Goal: Contribute content: Add original content to the website for others to see

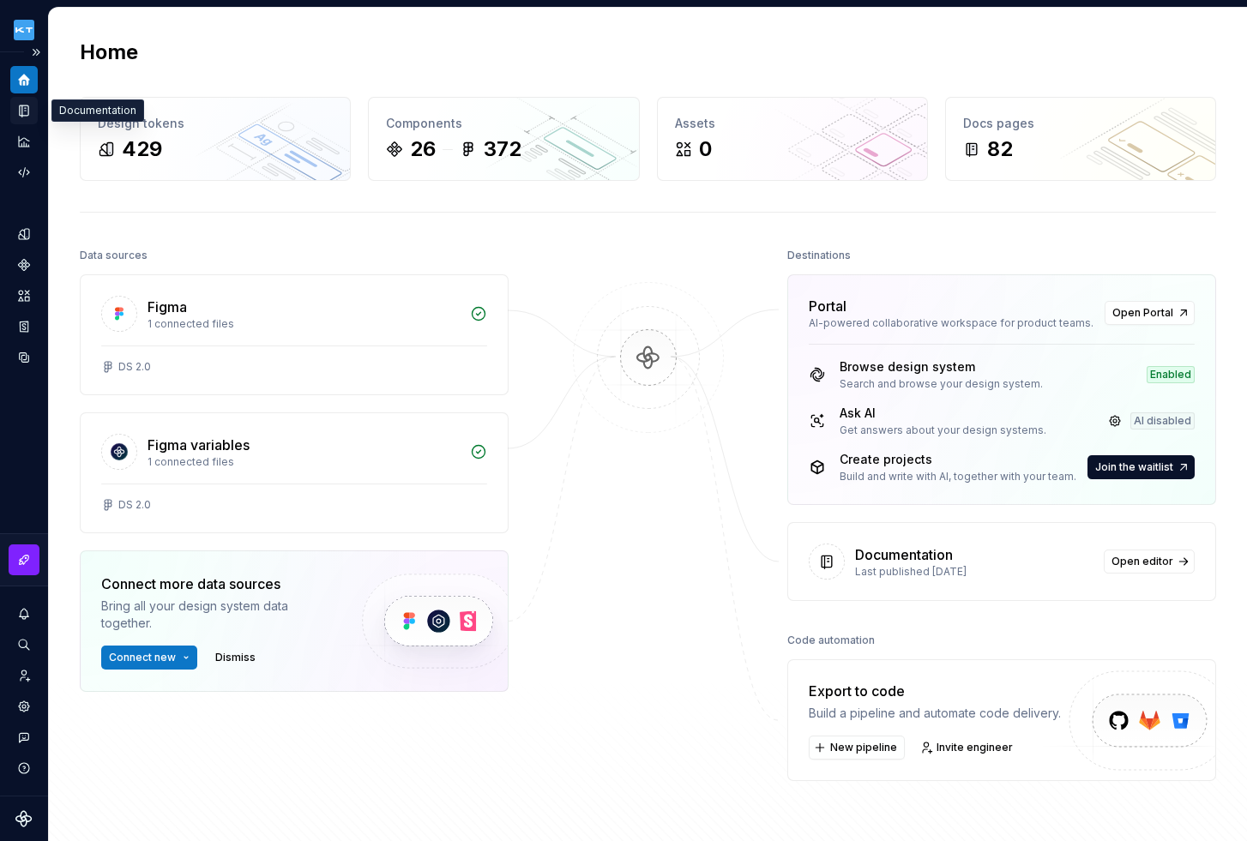
click at [21, 116] on icon "Documentation" at bounding box center [24, 110] width 9 height 11
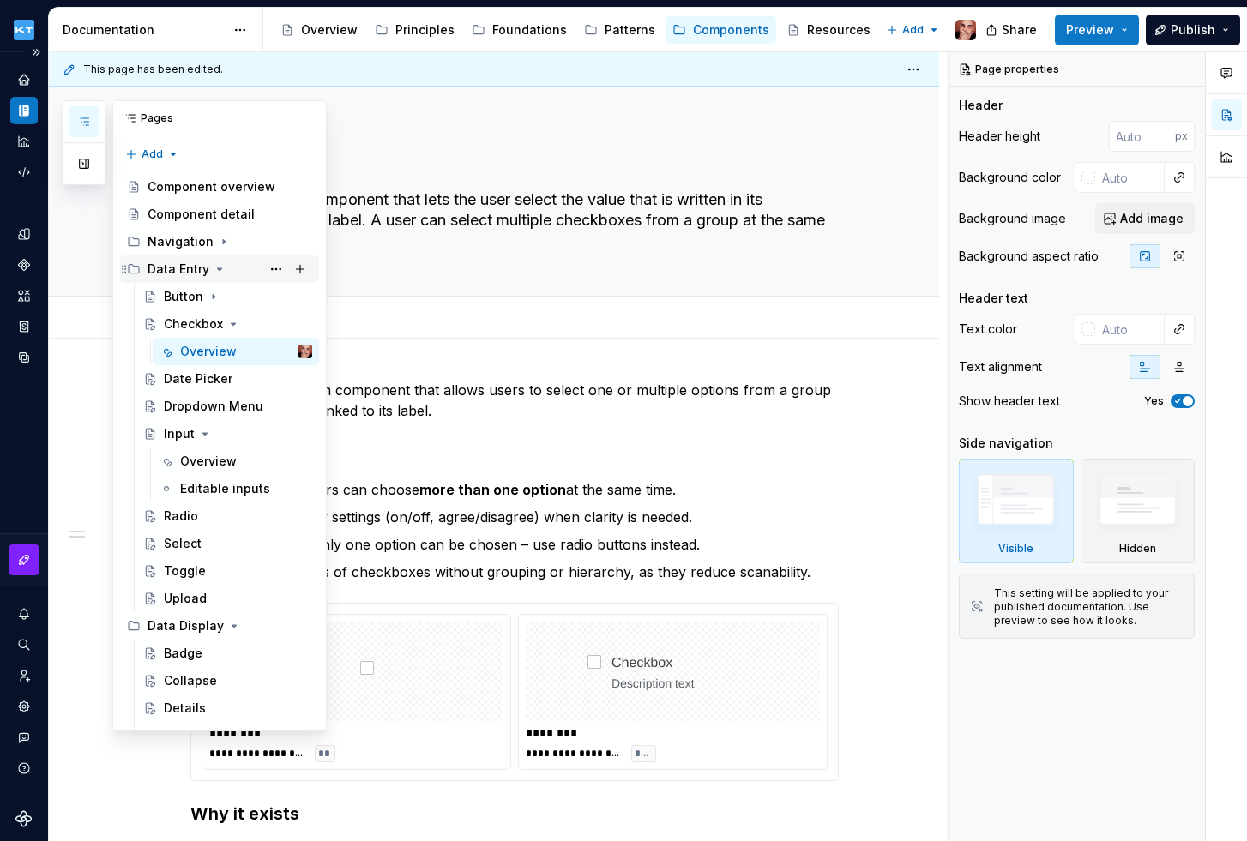
click at [207, 267] on div "Data Entry" at bounding box center [229, 269] width 165 height 24
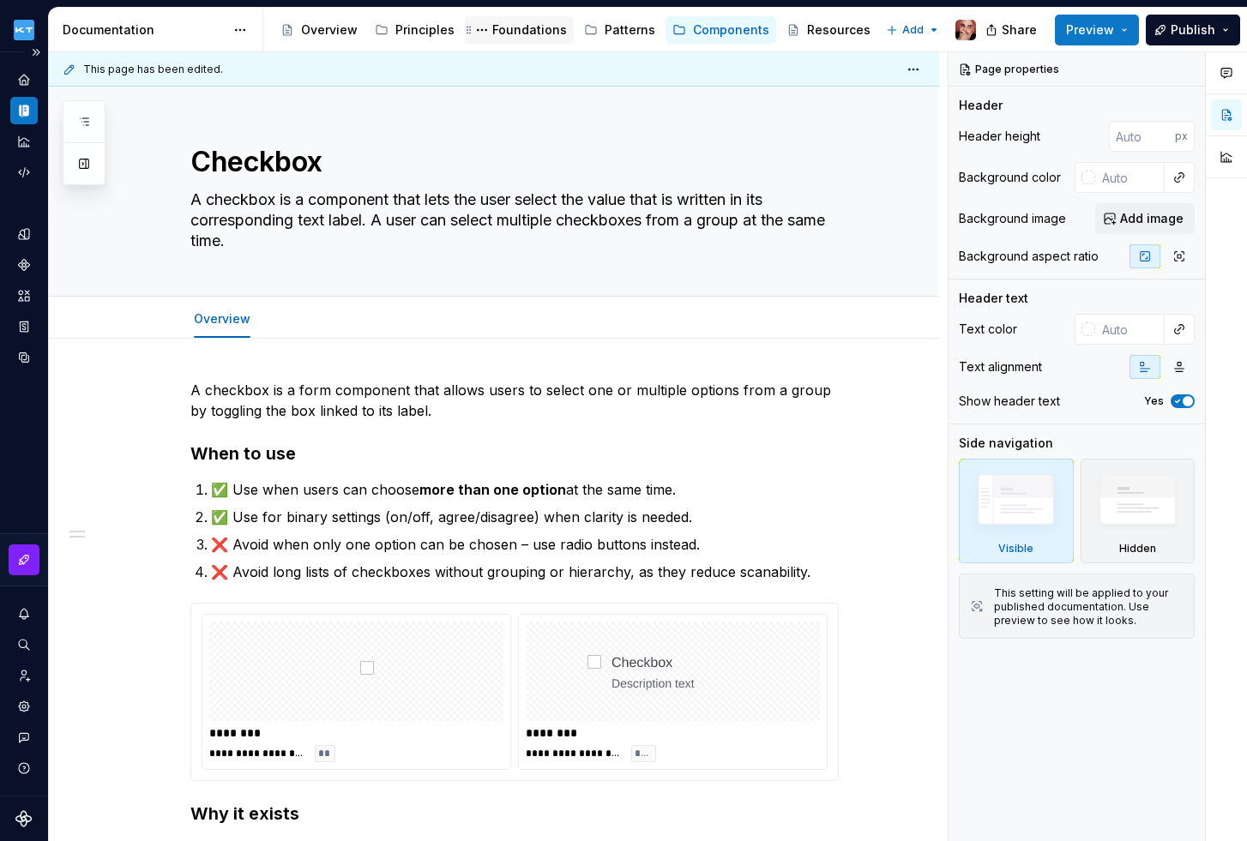
click at [508, 31] on div "Foundations" at bounding box center [529, 29] width 75 height 17
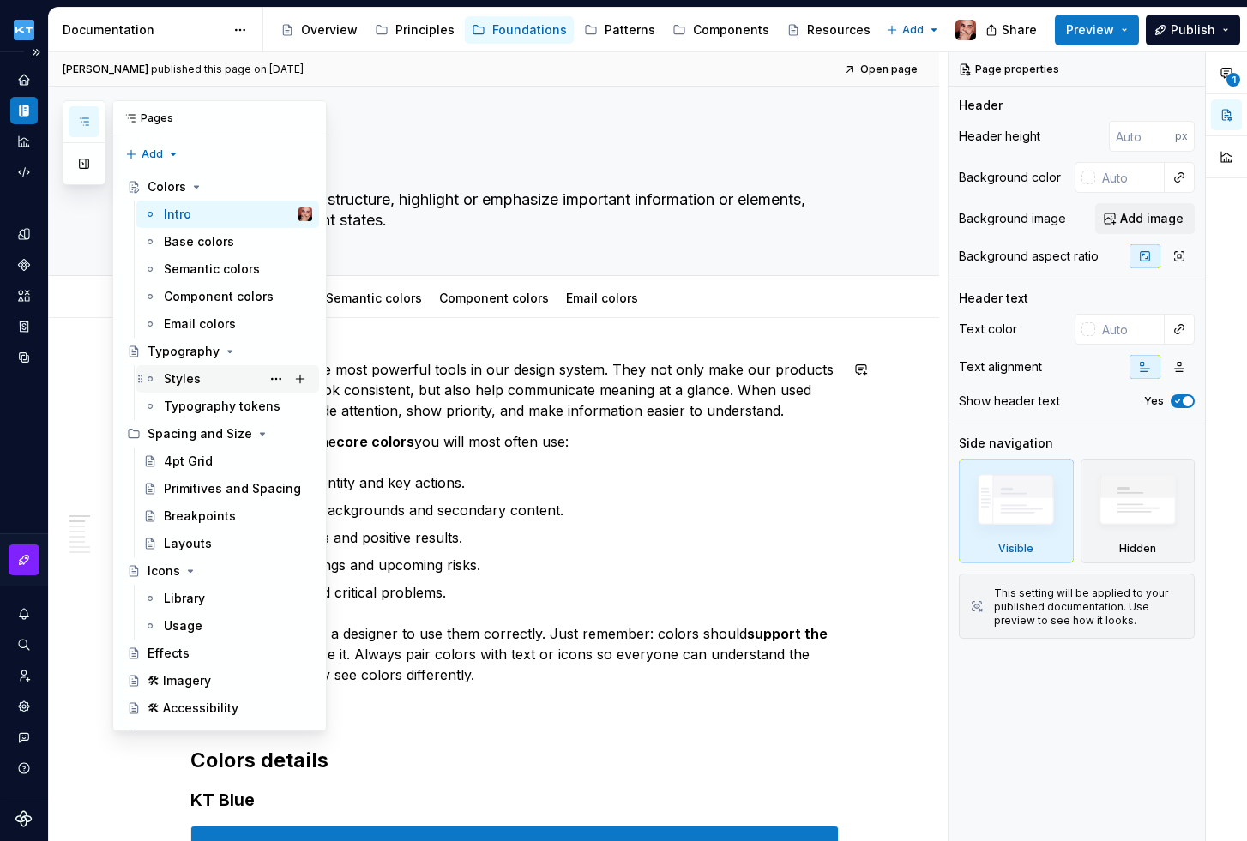
click at [204, 380] on div "Styles" at bounding box center [238, 379] width 148 height 24
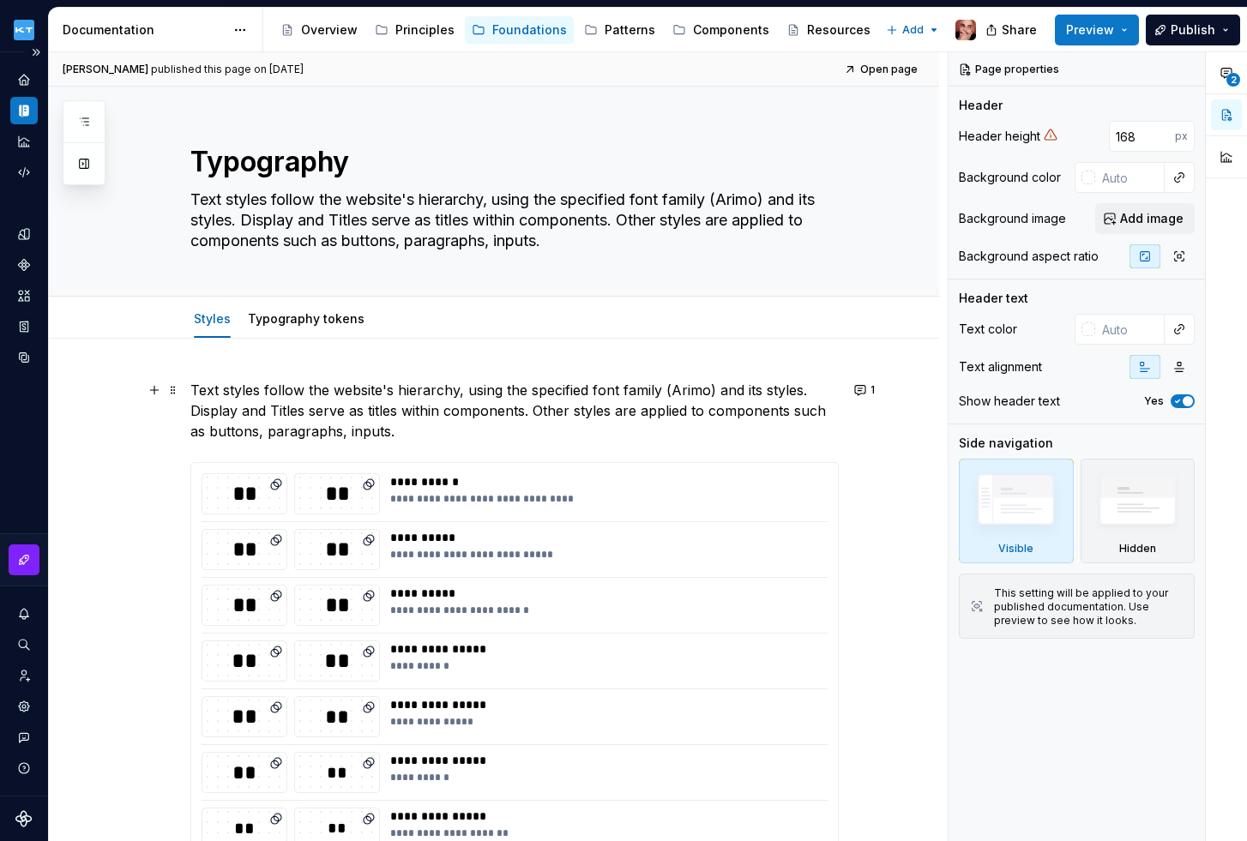
type textarea "*"
click at [408, 317] on span "Add tab" at bounding box center [423, 319] width 40 height 14
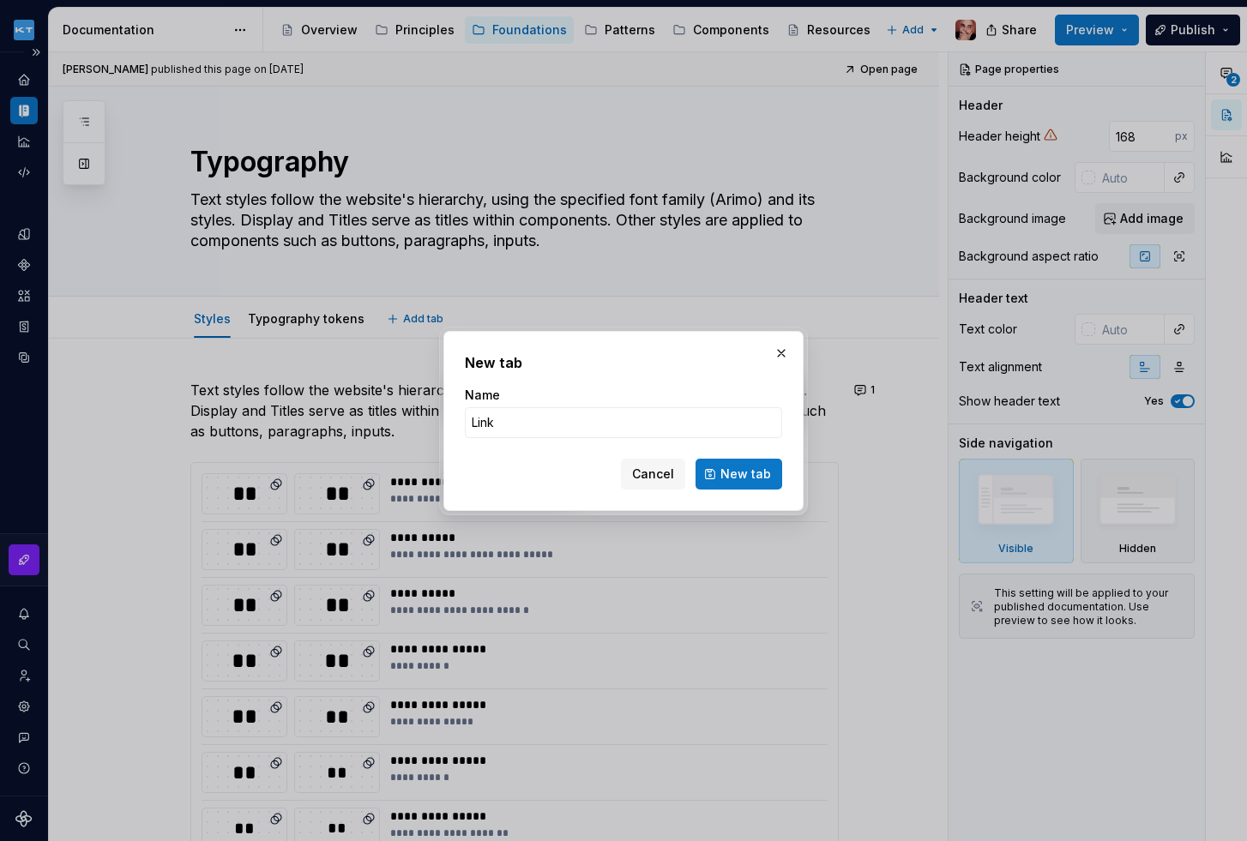
type input "Links"
click button "New tab" at bounding box center [738, 474] width 87 height 31
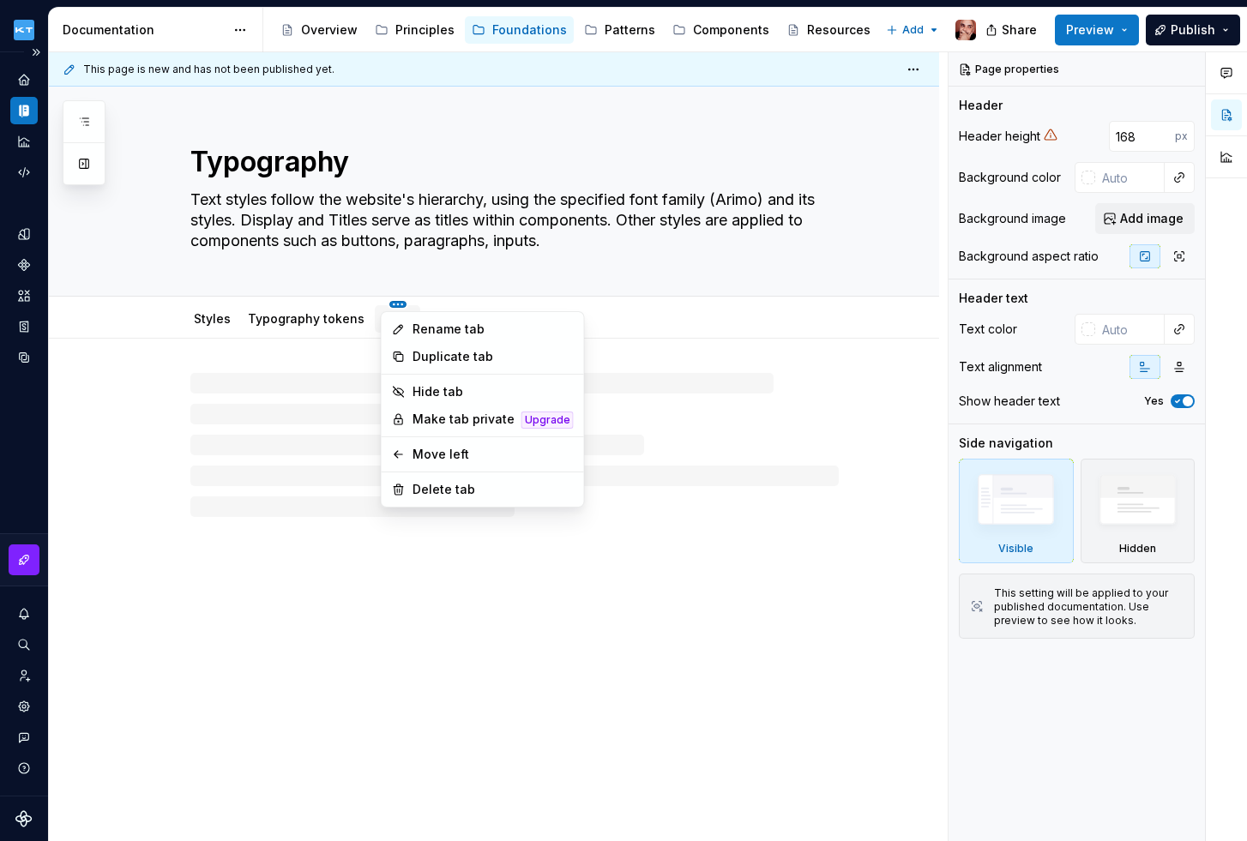
click at [237, 309] on html "Kuoni Tumlare 2.0 Design system data Documentation Accessibility guide for tree…" at bounding box center [623, 420] width 1247 height 841
click at [381, 303] on html "Kuoni Tumlare 2.0 Design system data Documentation Accessibility guide for tree…" at bounding box center [623, 420] width 1247 height 841
click at [330, 299] on html "Kuoni Tumlare 2.0 Design system data Documentation Accessibility guide for tree…" at bounding box center [623, 420] width 1247 height 841
click at [419, 285] on html "Kuoni Tumlare 2.0 Design system data Documentation Accessibility guide for tree…" at bounding box center [623, 420] width 1247 height 841
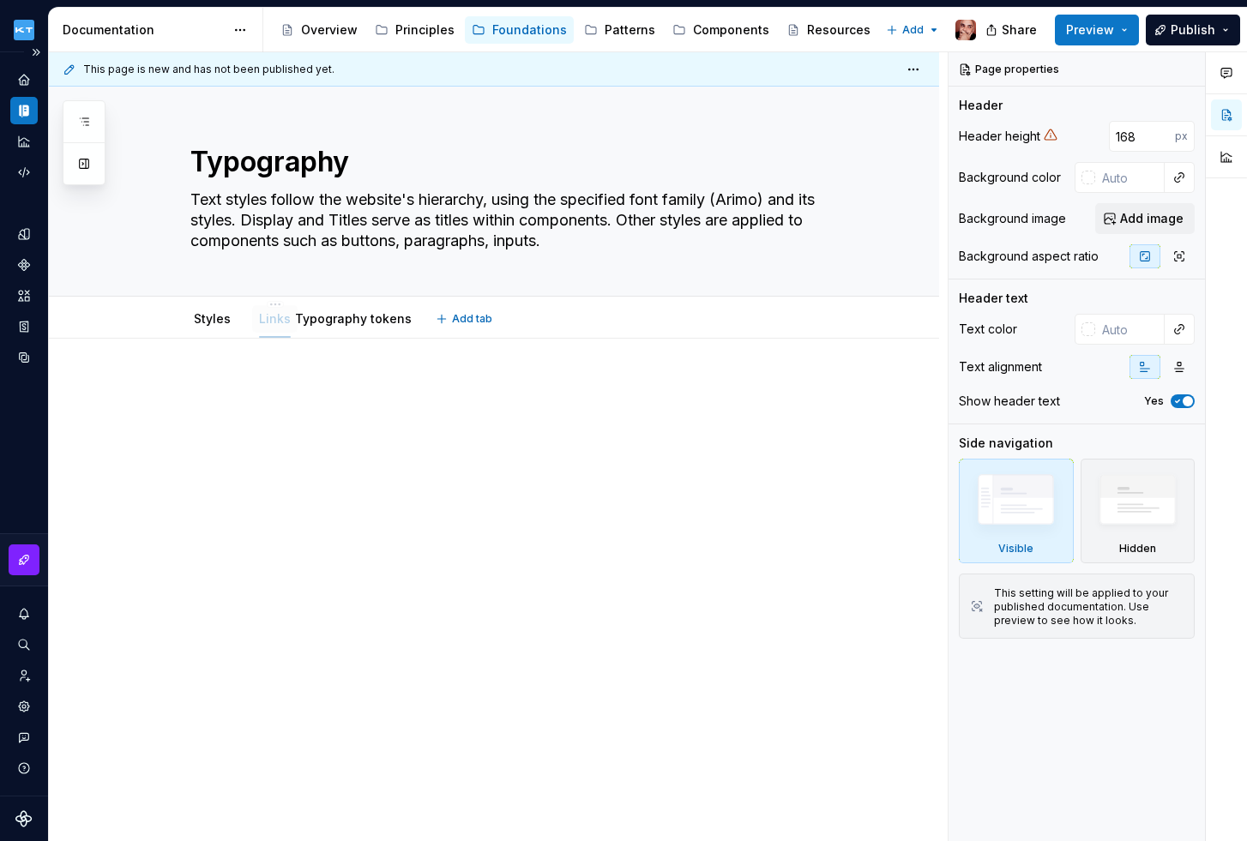
drag, startPoint x: 391, startPoint y: 316, endPoint x: 268, endPoint y: 314, distance: 122.6
click at [262, 304] on html "Kuoni Tumlare 2.0 Design system data Documentation Accessibility guide for tree…" at bounding box center [623, 420] width 1247 height 841
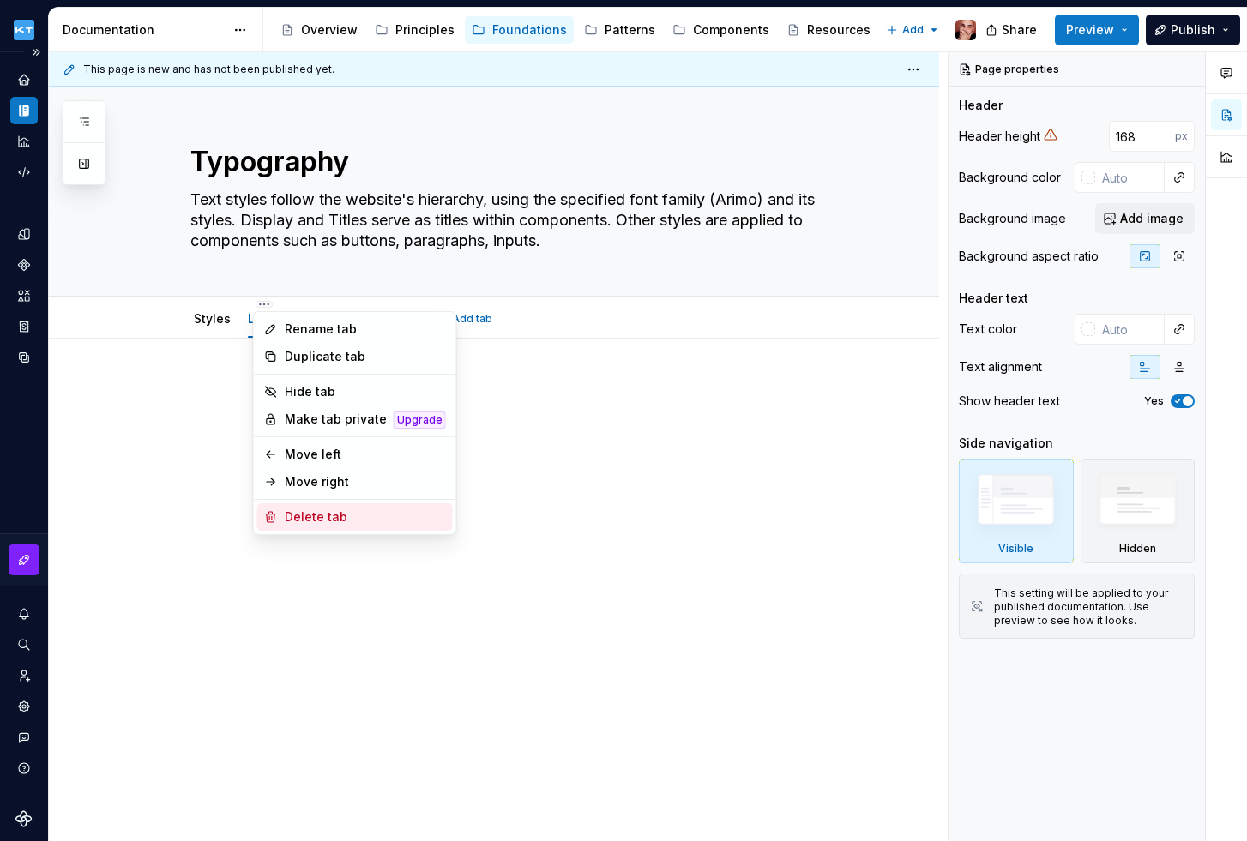
click at [309, 514] on div "Delete tab" at bounding box center [365, 516] width 161 height 17
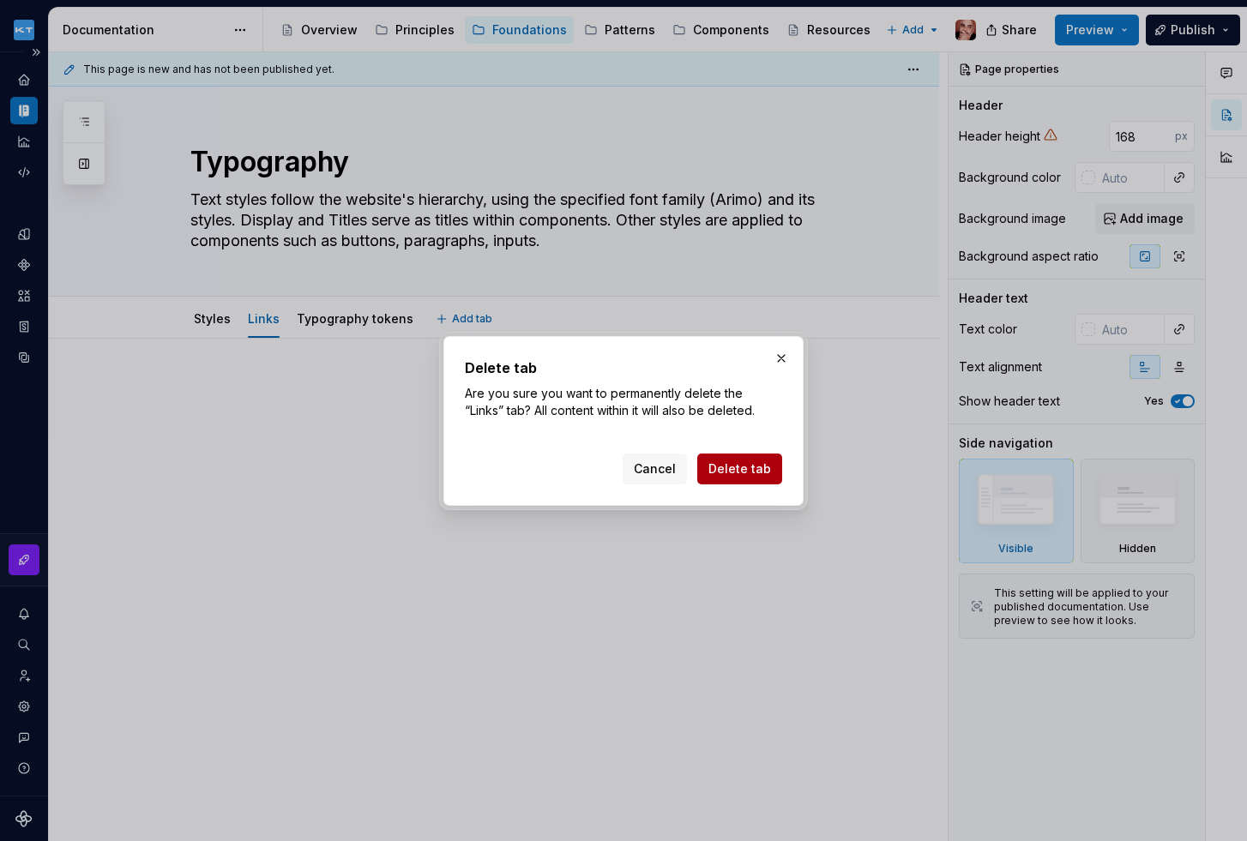
click at [747, 467] on span "Delete tab" at bounding box center [739, 468] width 63 height 17
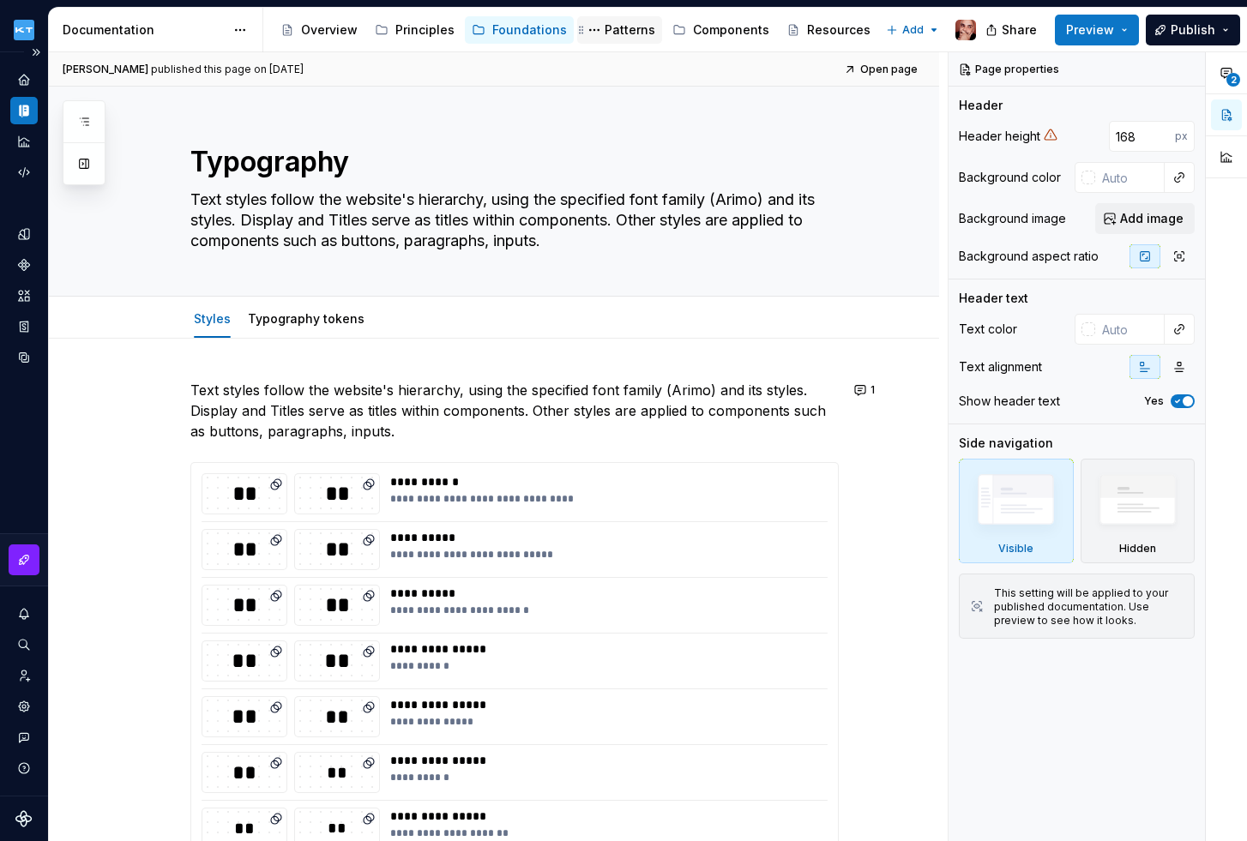
click at [607, 25] on div "Patterns" at bounding box center [629, 29] width 51 height 17
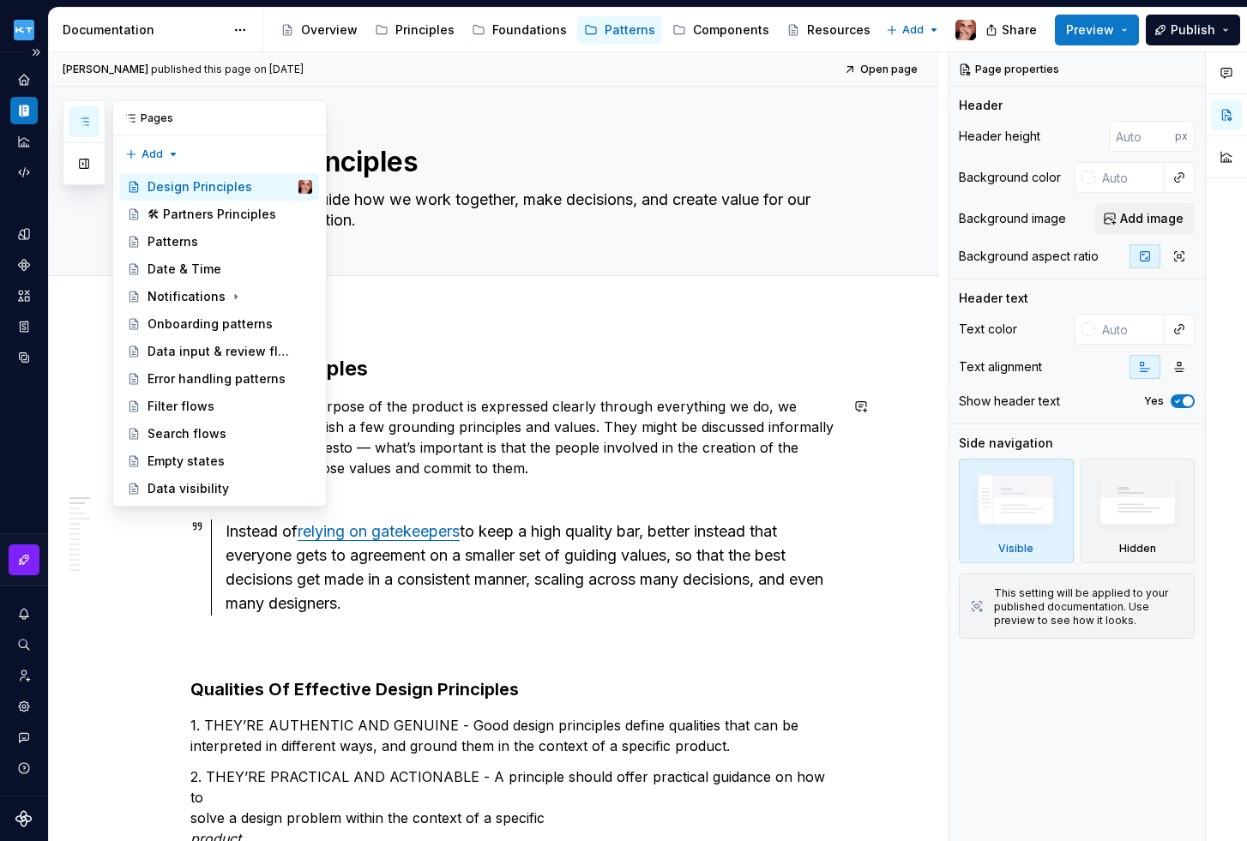
click at [95, 406] on div "Pages Add Accessibility guide for tree Page tree. Navigate the tree with the ar…" at bounding box center [195, 303] width 264 height 406
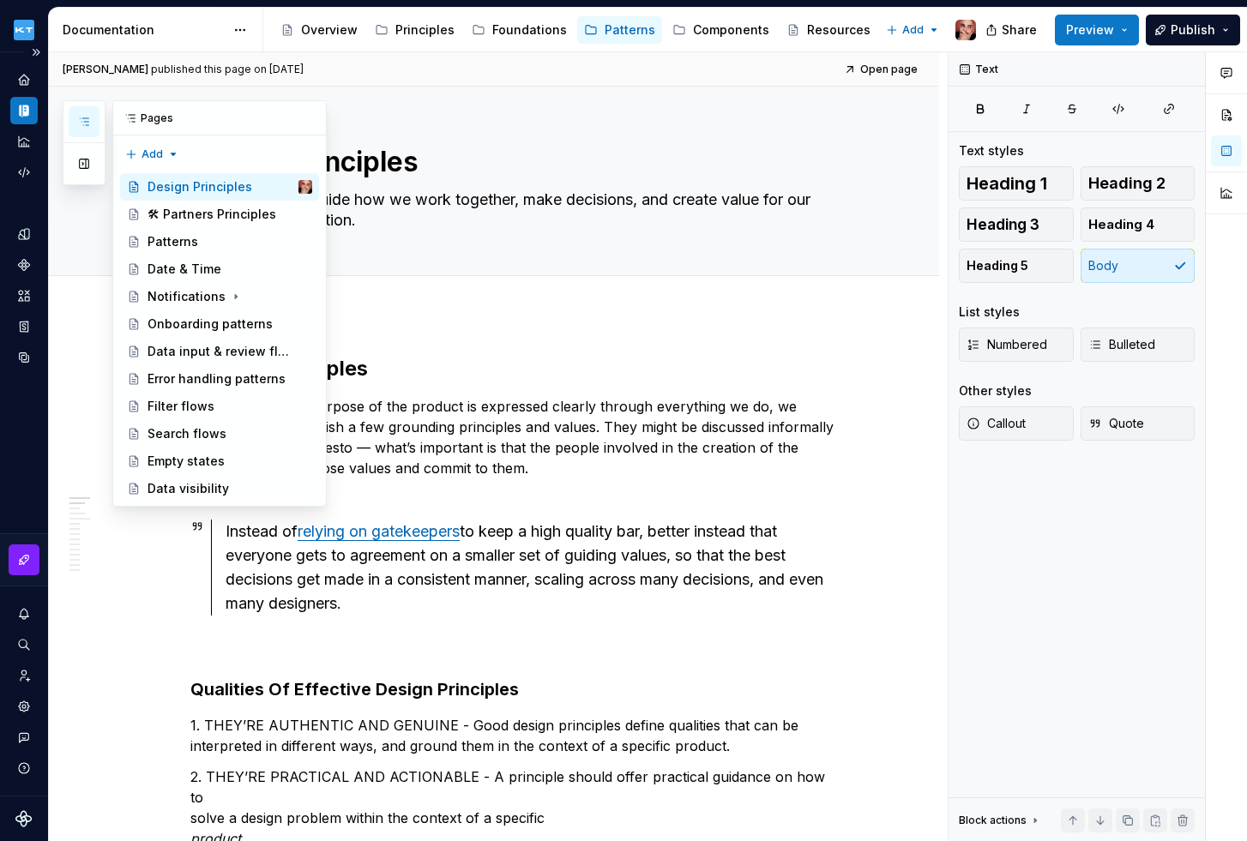
click at [84, 118] on icon "button" at bounding box center [84, 121] width 9 height 7
click at [501, 24] on div "Foundations" at bounding box center [529, 29] width 75 height 17
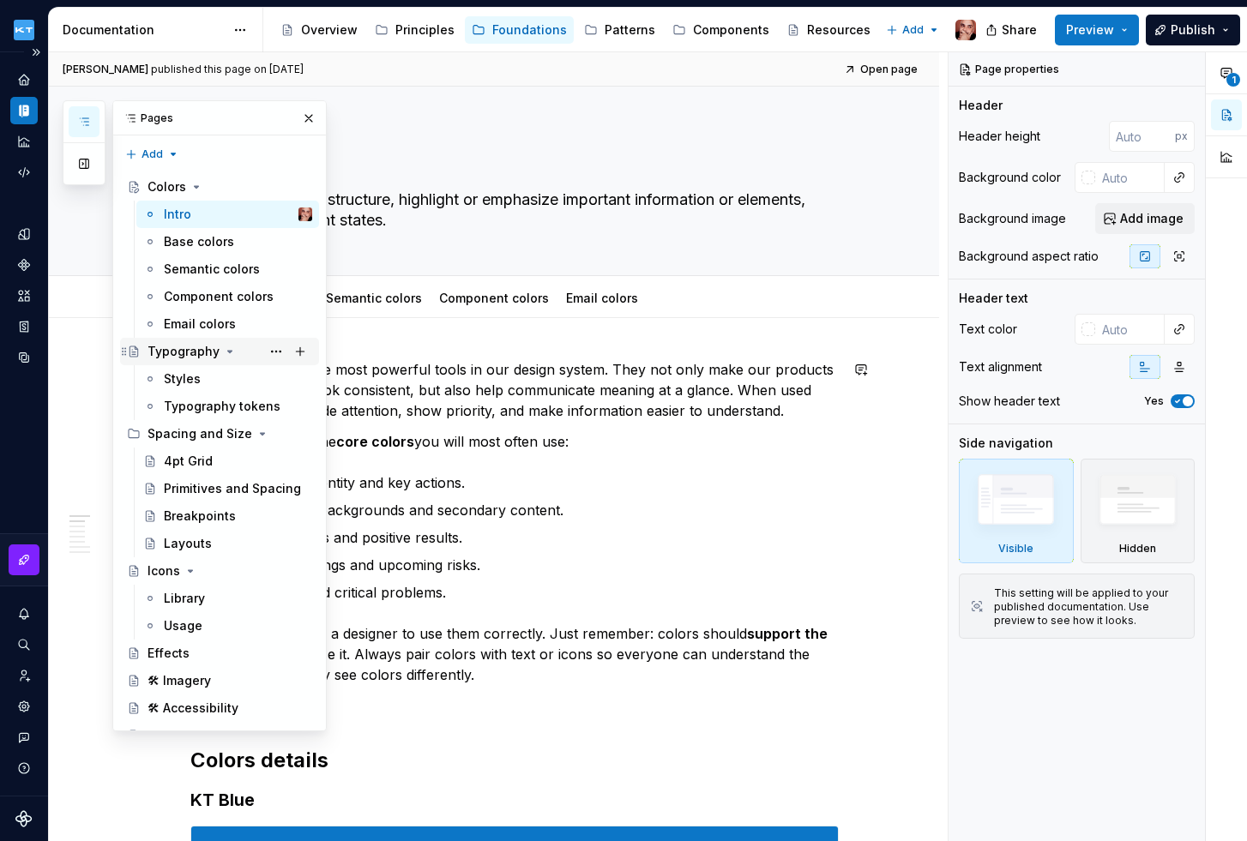
click at [184, 356] on div "Typography" at bounding box center [183, 351] width 72 height 17
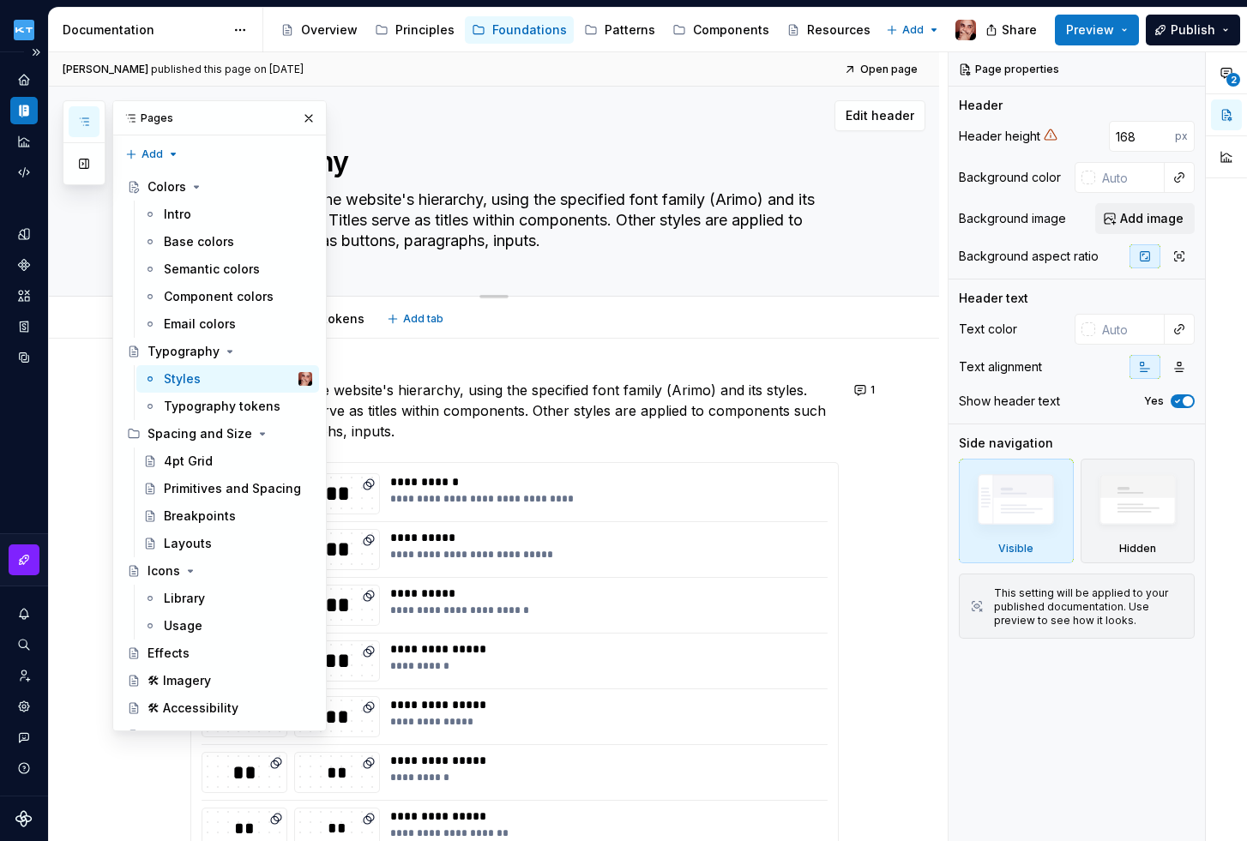
click at [620, 277] on div "Typography Text styles follow the website's hierarchy, using the specified font…" at bounding box center [514, 191] width 648 height 209
click at [302, 119] on button "button" at bounding box center [309, 118] width 24 height 24
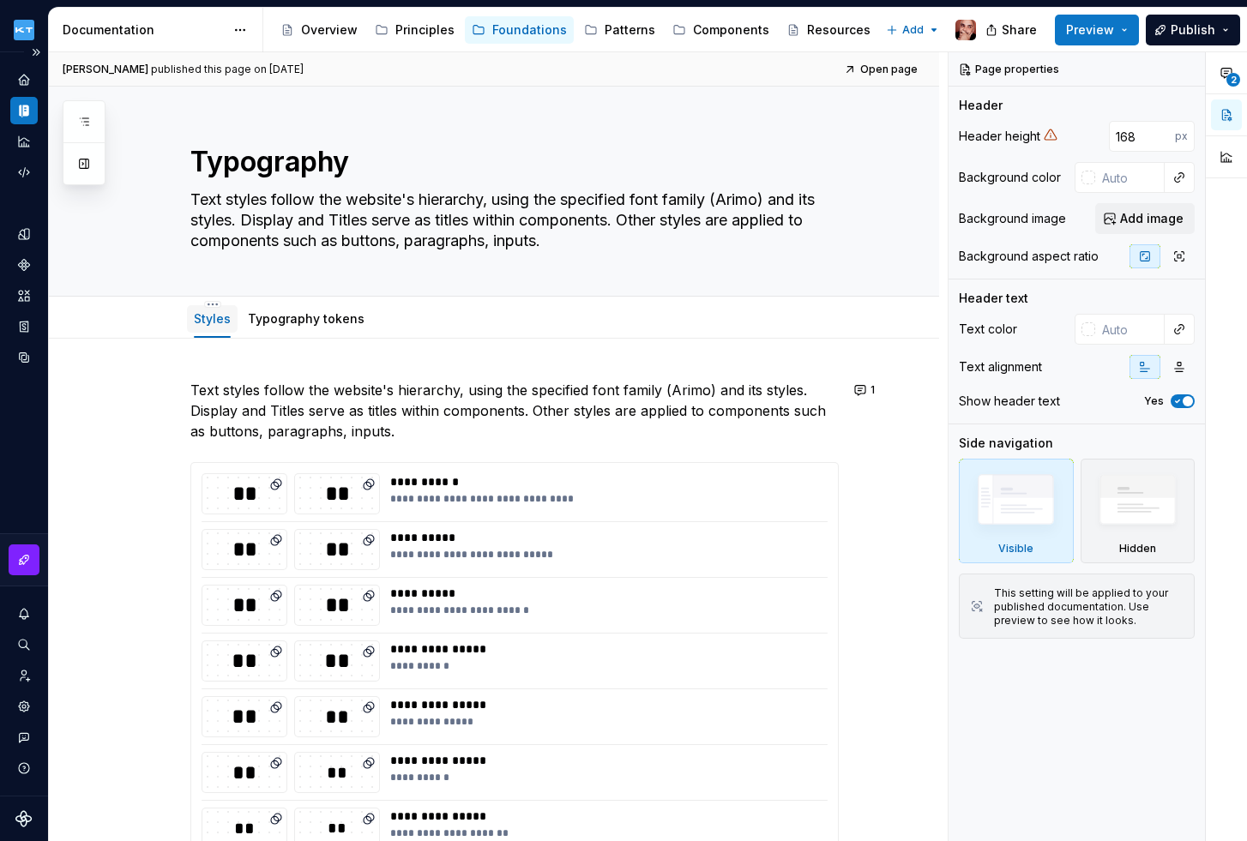
type textarea "*"
click at [418, 316] on span "Add tab" at bounding box center [423, 319] width 40 height 14
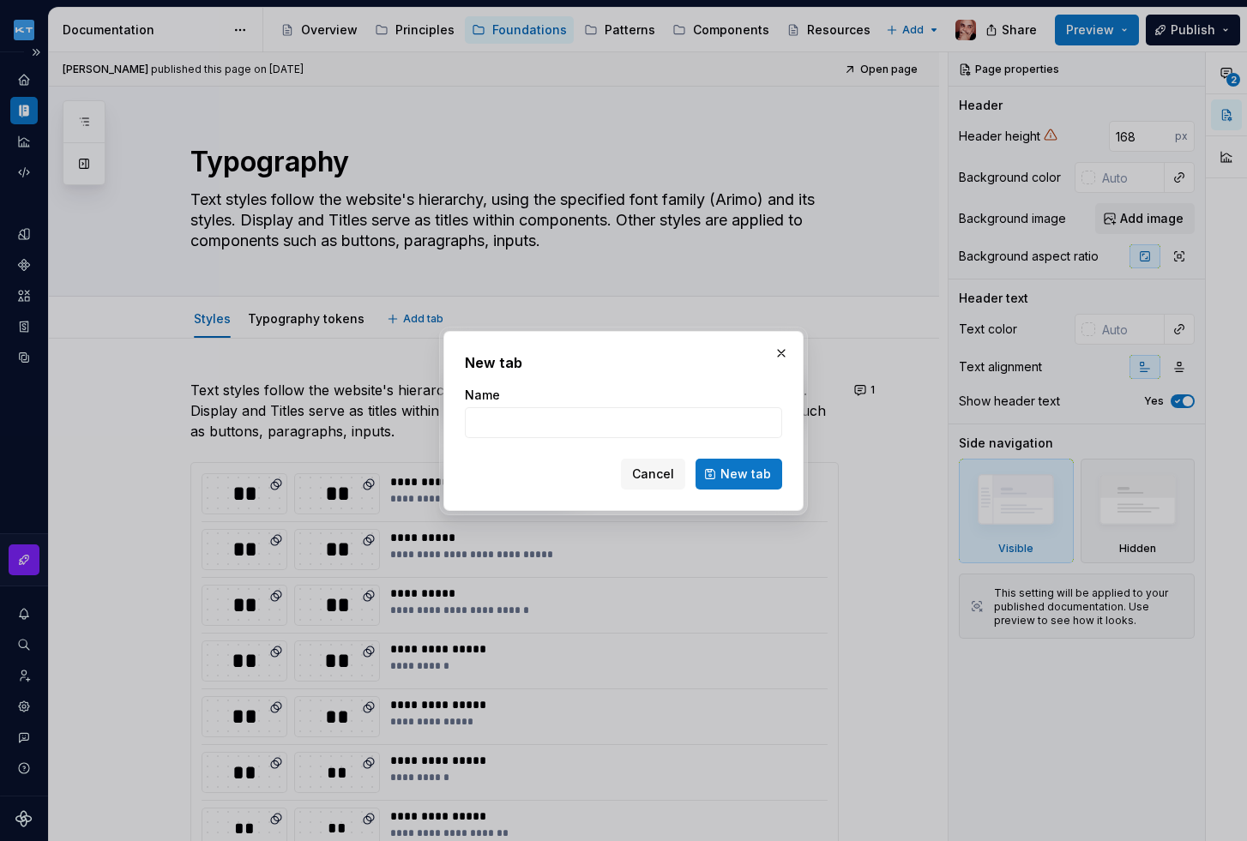
type input "Г"
type textarea "*"
type input "Usage"
type textarea "*"
type input "Usage"
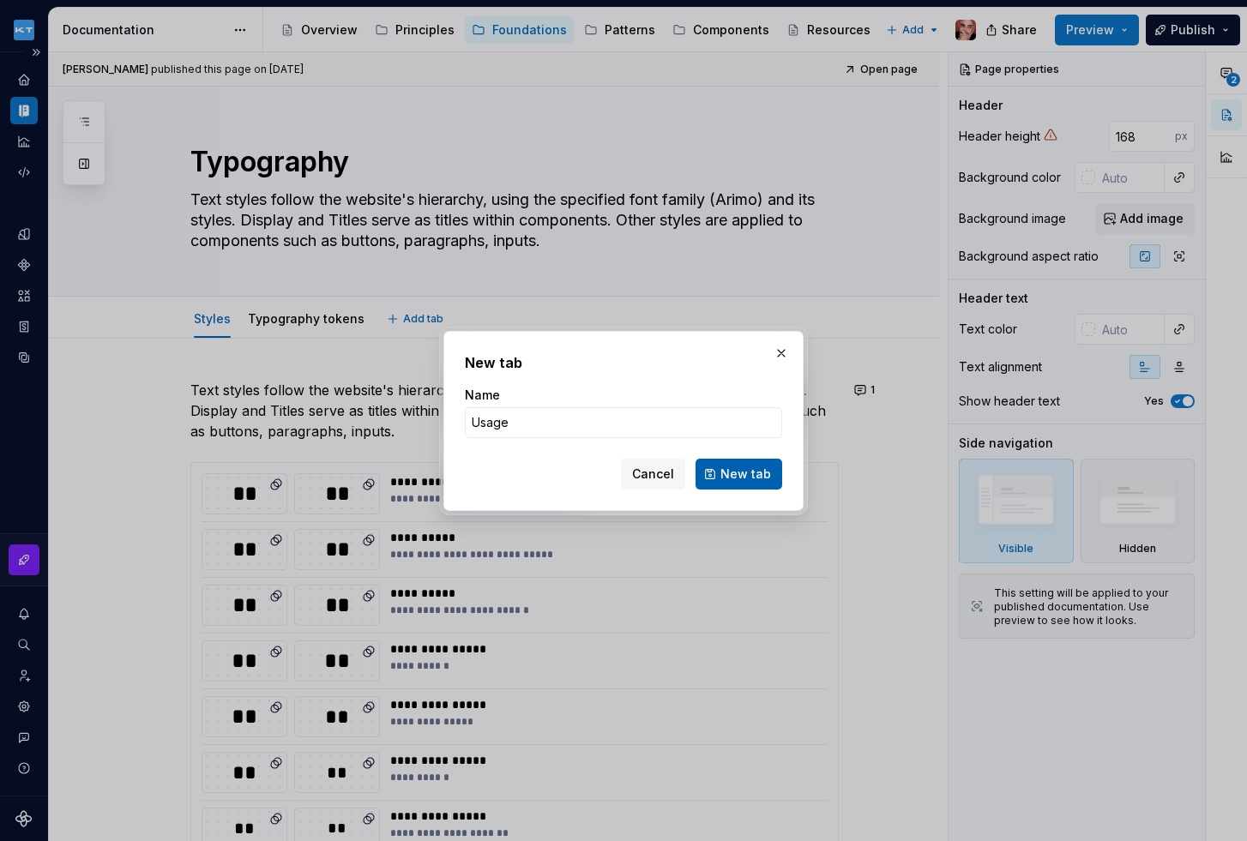
click at [742, 478] on span "New tab" at bounding box center [745, 474] width 51 height 17
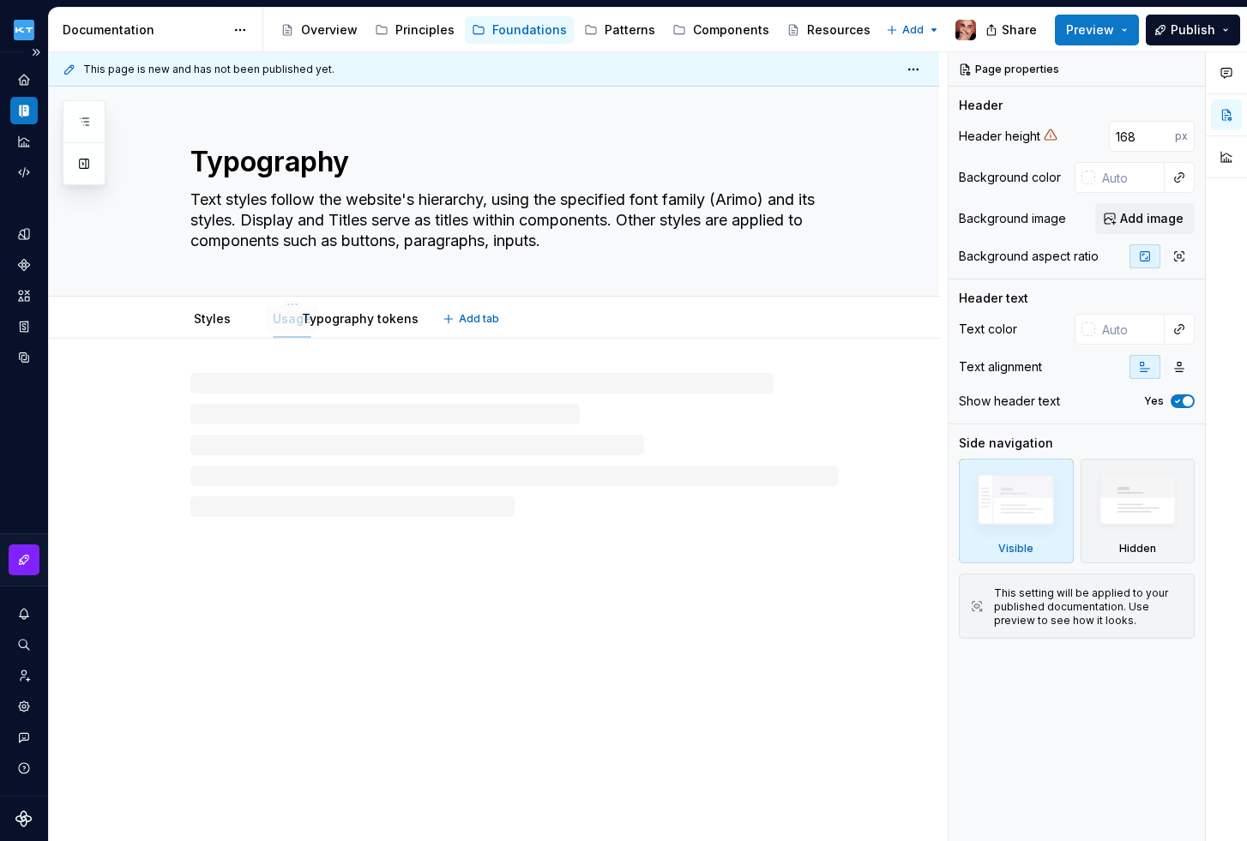
drag, startPoint x: 391, startPoint y: 316, endPoint x: 282, endPoint y: 315, distance: 108.9
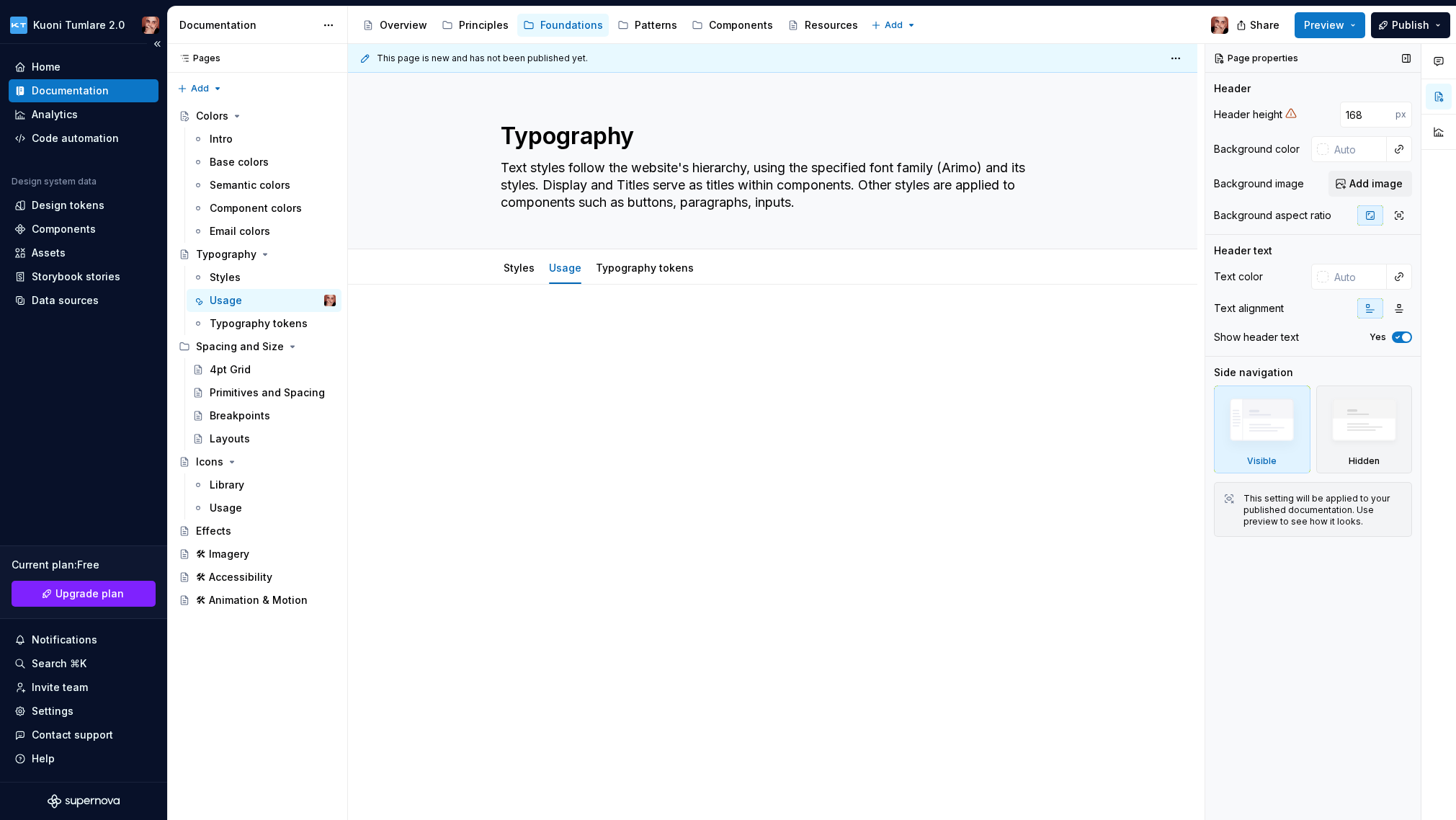
type textarea "*"
click at [723, 380] on div at bounding box center [773, 355] width 544 height 72
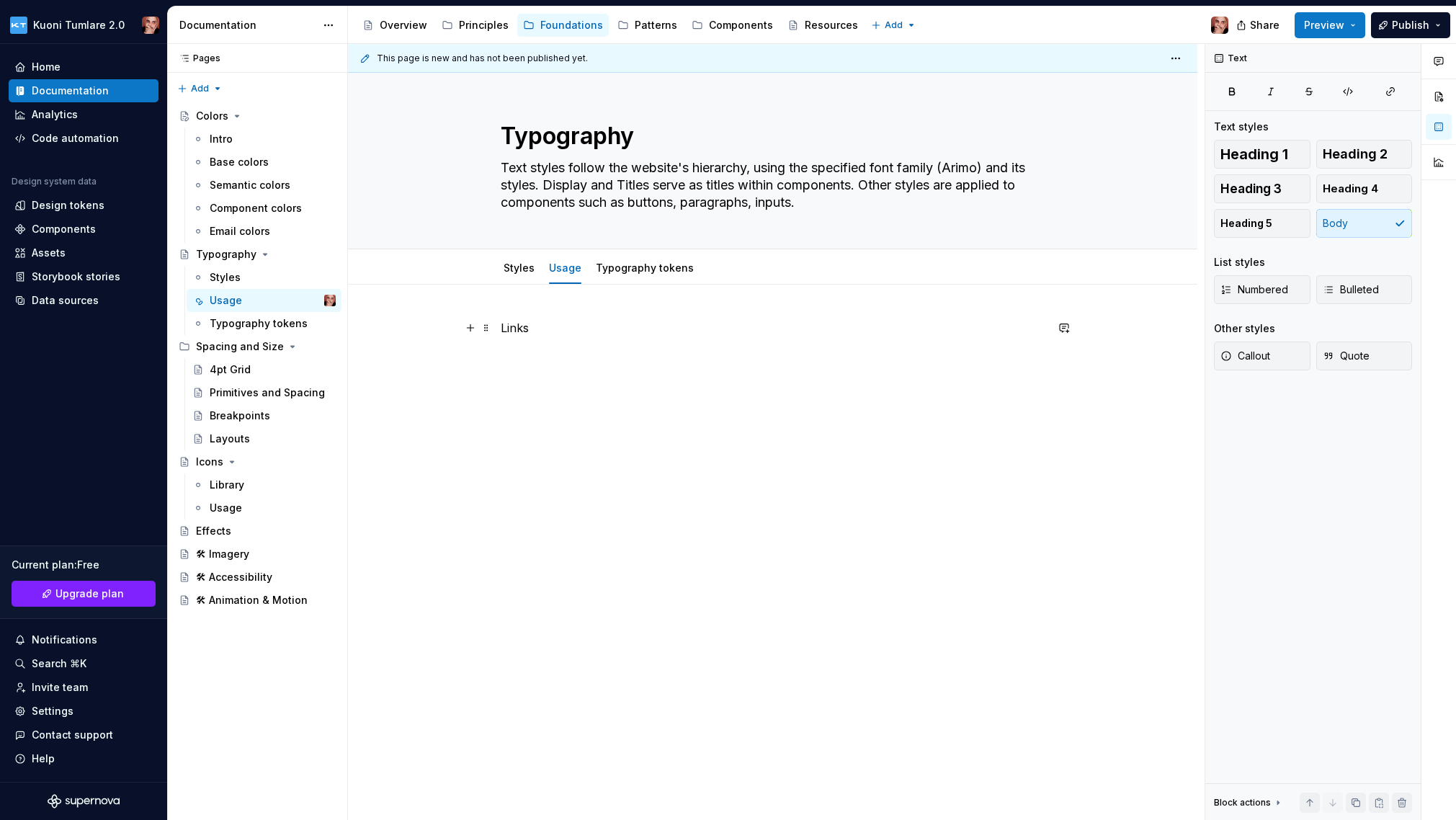
click at [515, 329] on p "Links" at bounding box center [773, 328] width 544 height 18
click at [1047, 148] on span "Heading 2" at bounding box center [1354, 154] width 65 height 14
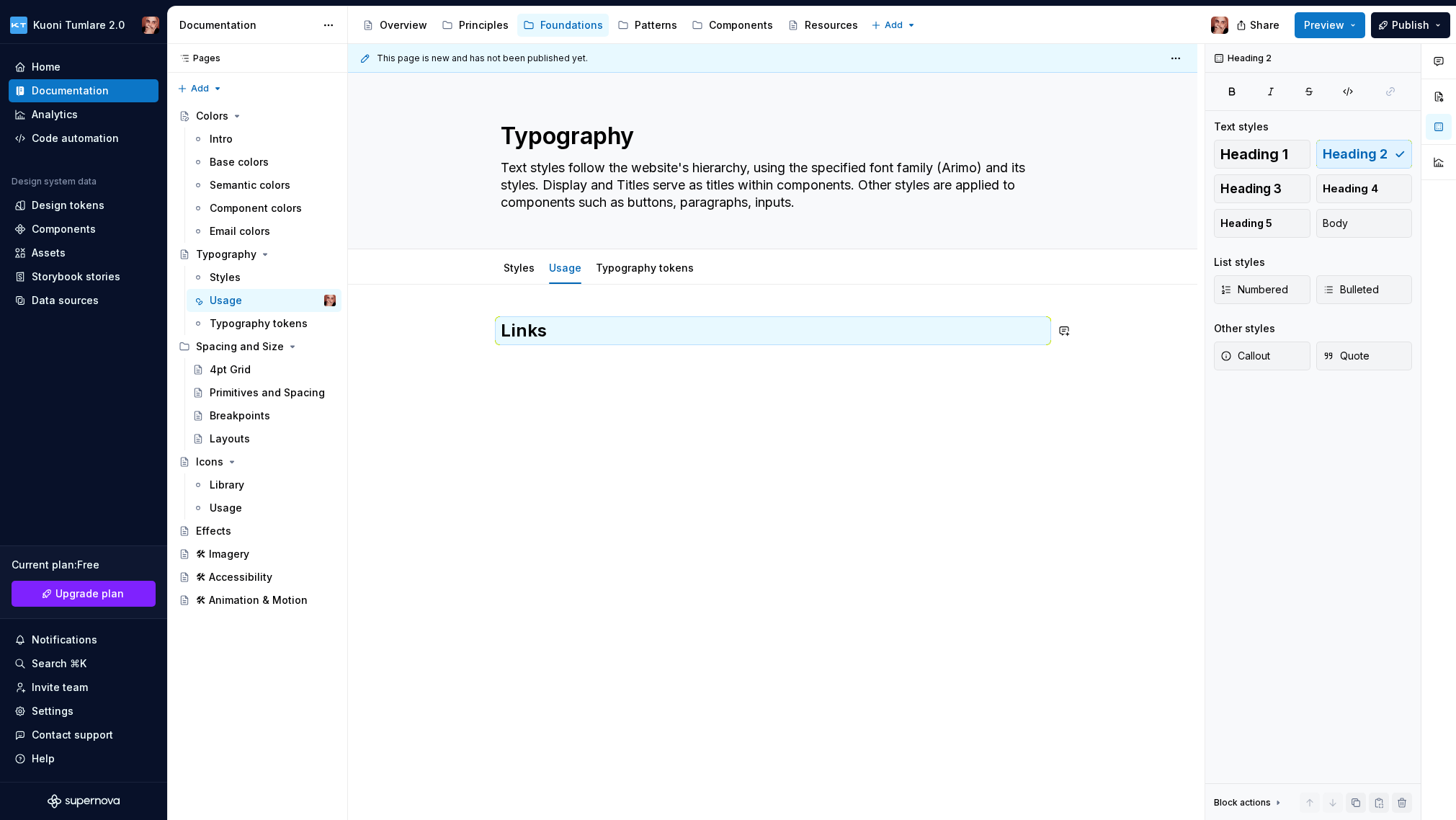
click at [553, 363] on div "Links" at bounding box center [773, 346] width 544 height 55
click at [540, 357] on div "Links" at bounding box center [773, 346] width 544 height 55
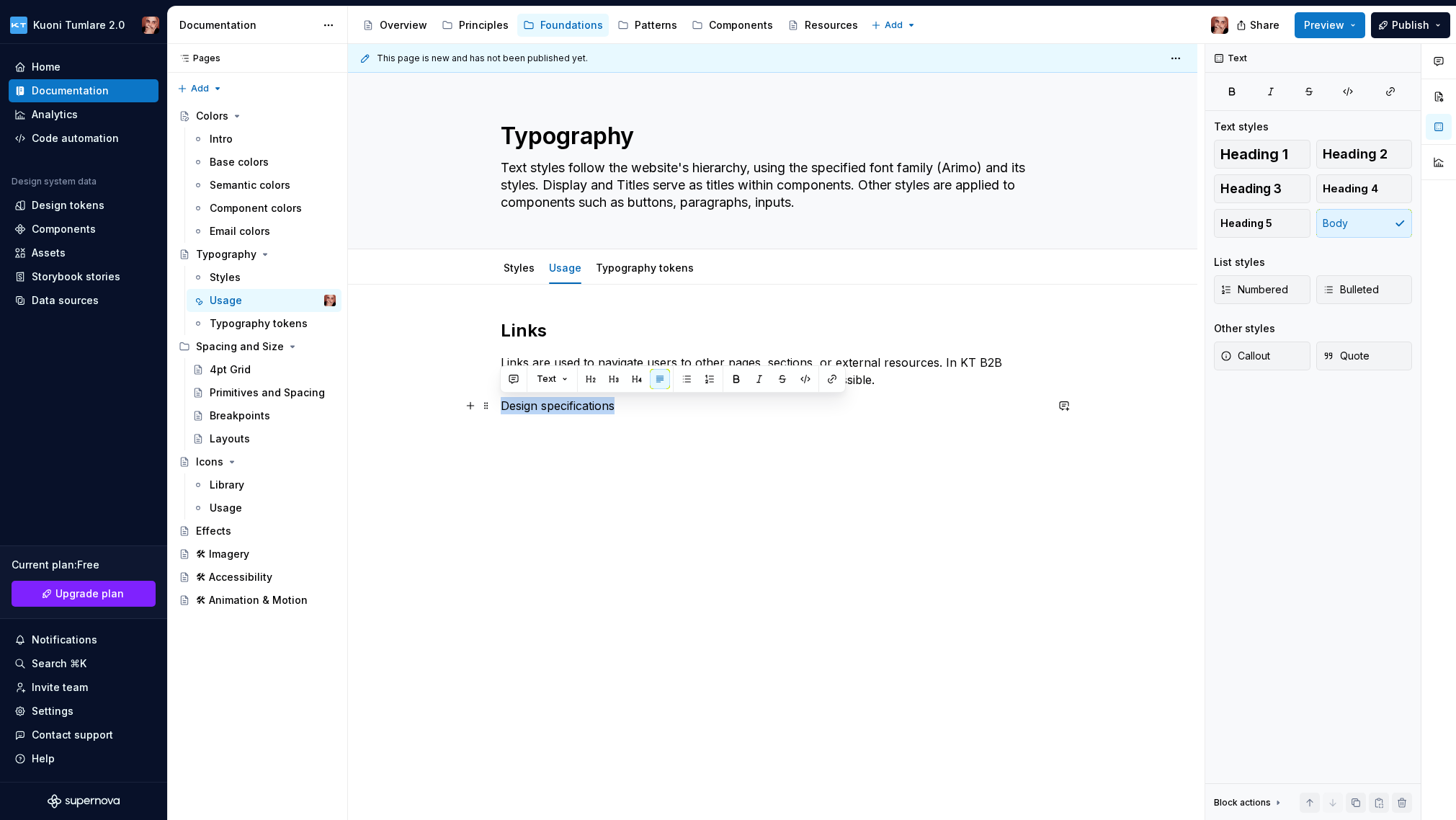
click at [502, 406] on p "Design specifications" at bounding box center [773, 405] width 544 height 18
click at [1047, 184] on span "Heading 3" at bounding box center [1250, 188] width 61 height 14
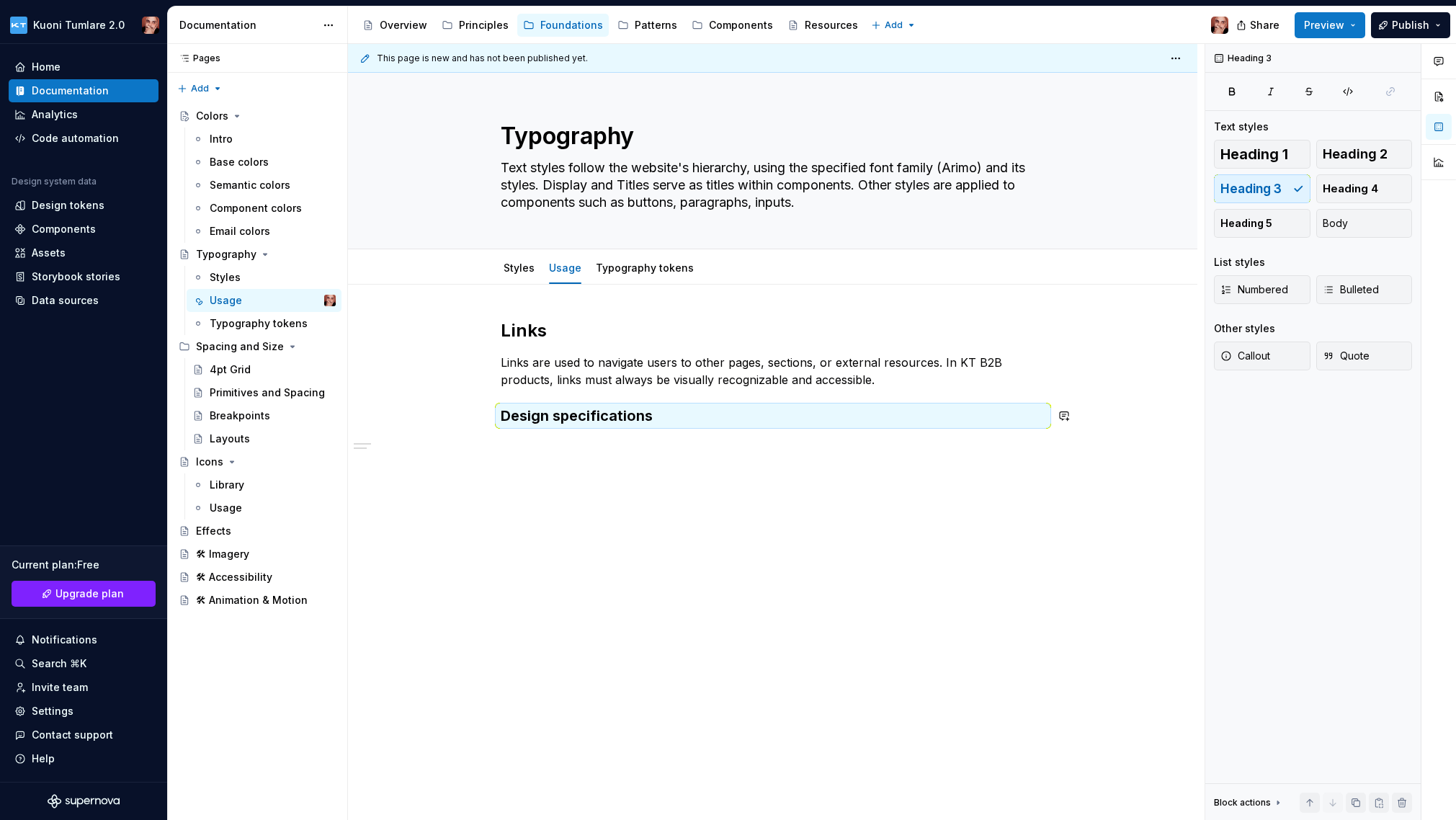
click at [550, 453] on div "Links Links are used to navigate users to other pages, sections, or external re…" at bounding box center [772, 486] width 849 height 404
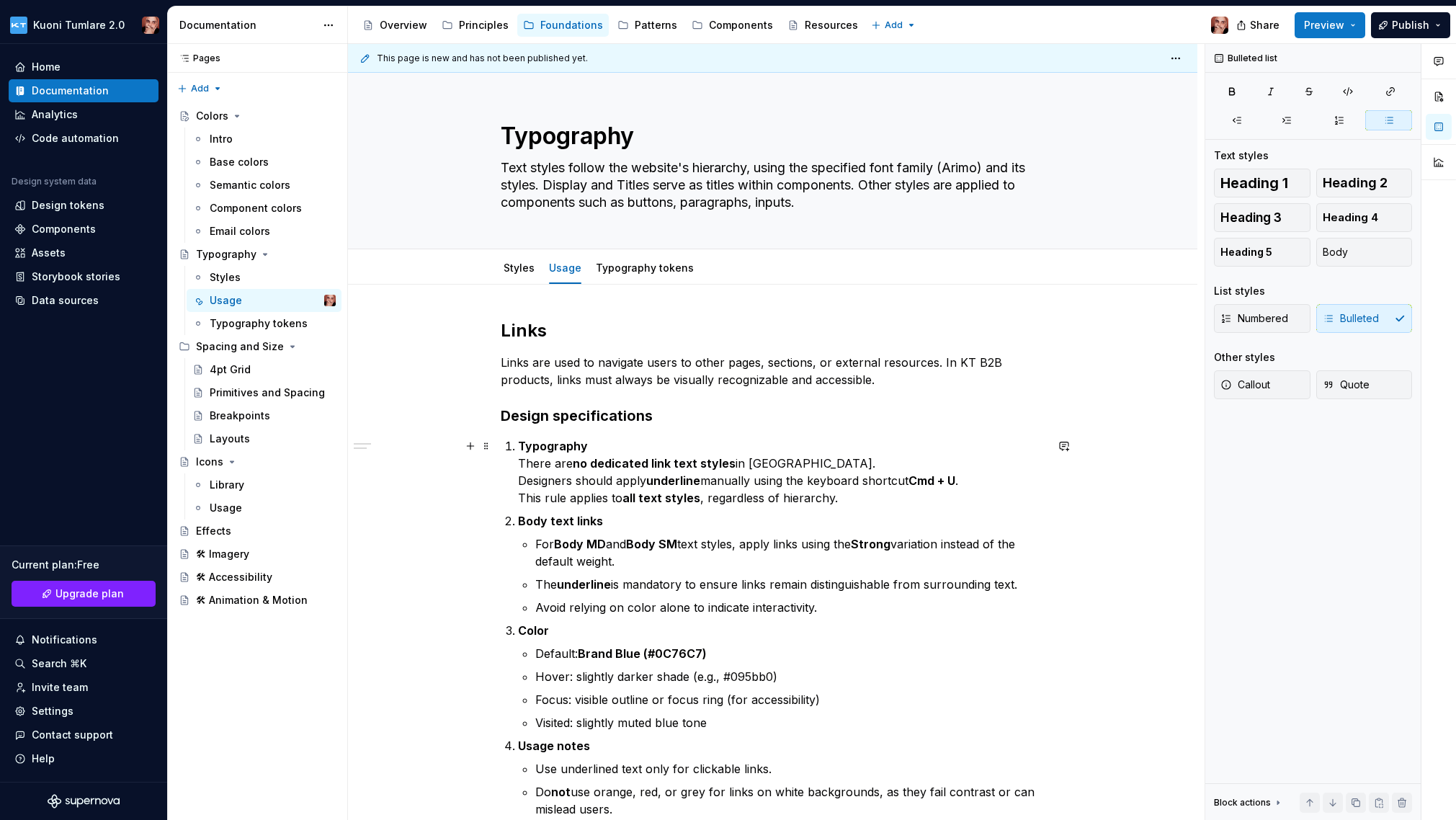
click at [518, 442] on li "Typography There are no dedicated link text styles in [GEOGRAPHIC_DATA]. Design…" at bounding box center [781, 471] width 528 height 69
click at [1047, 321] on span "Bulleted" at bounding box center [1350, 318] width 56 height 14
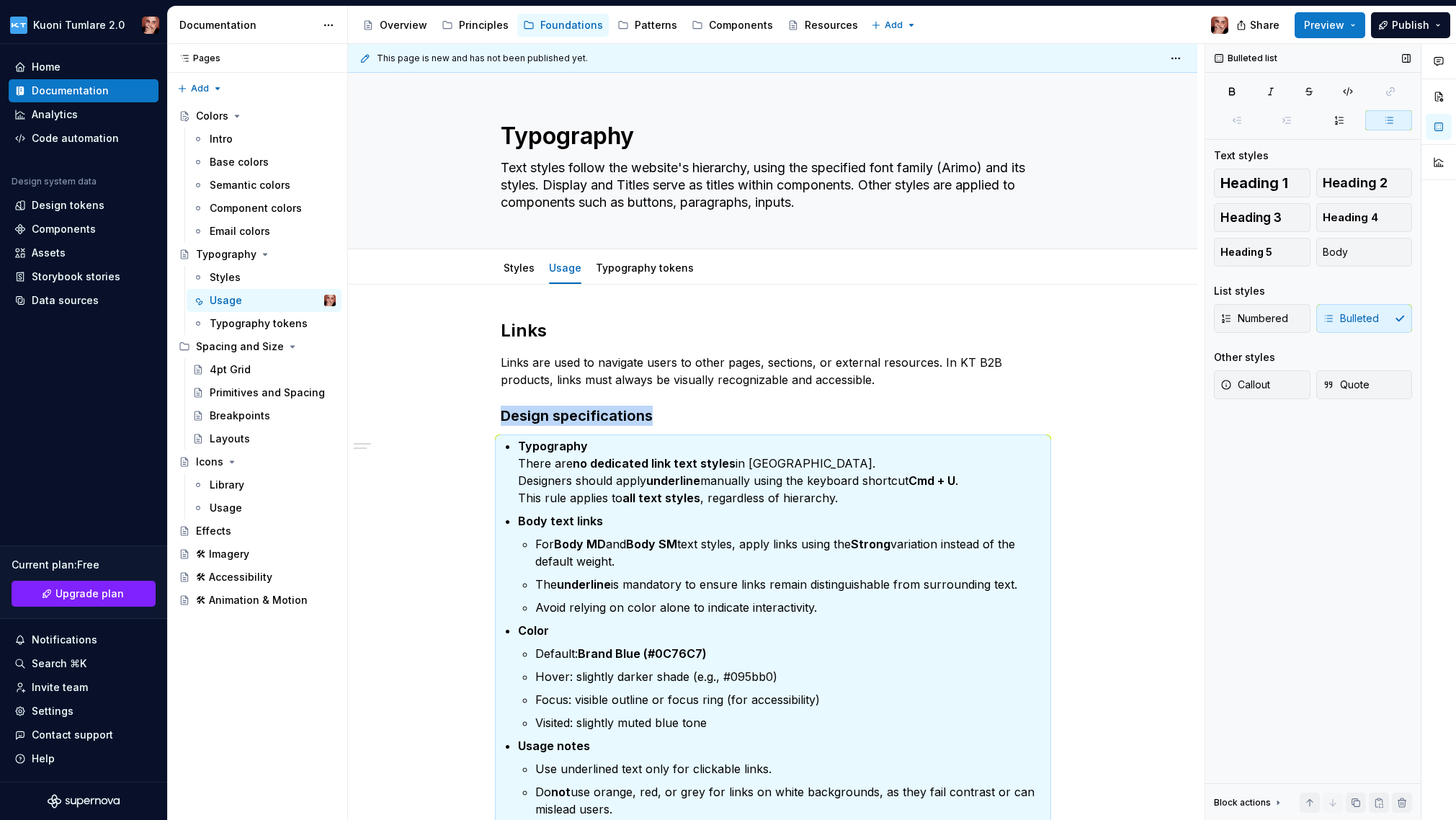
scroll to position [20, 0]
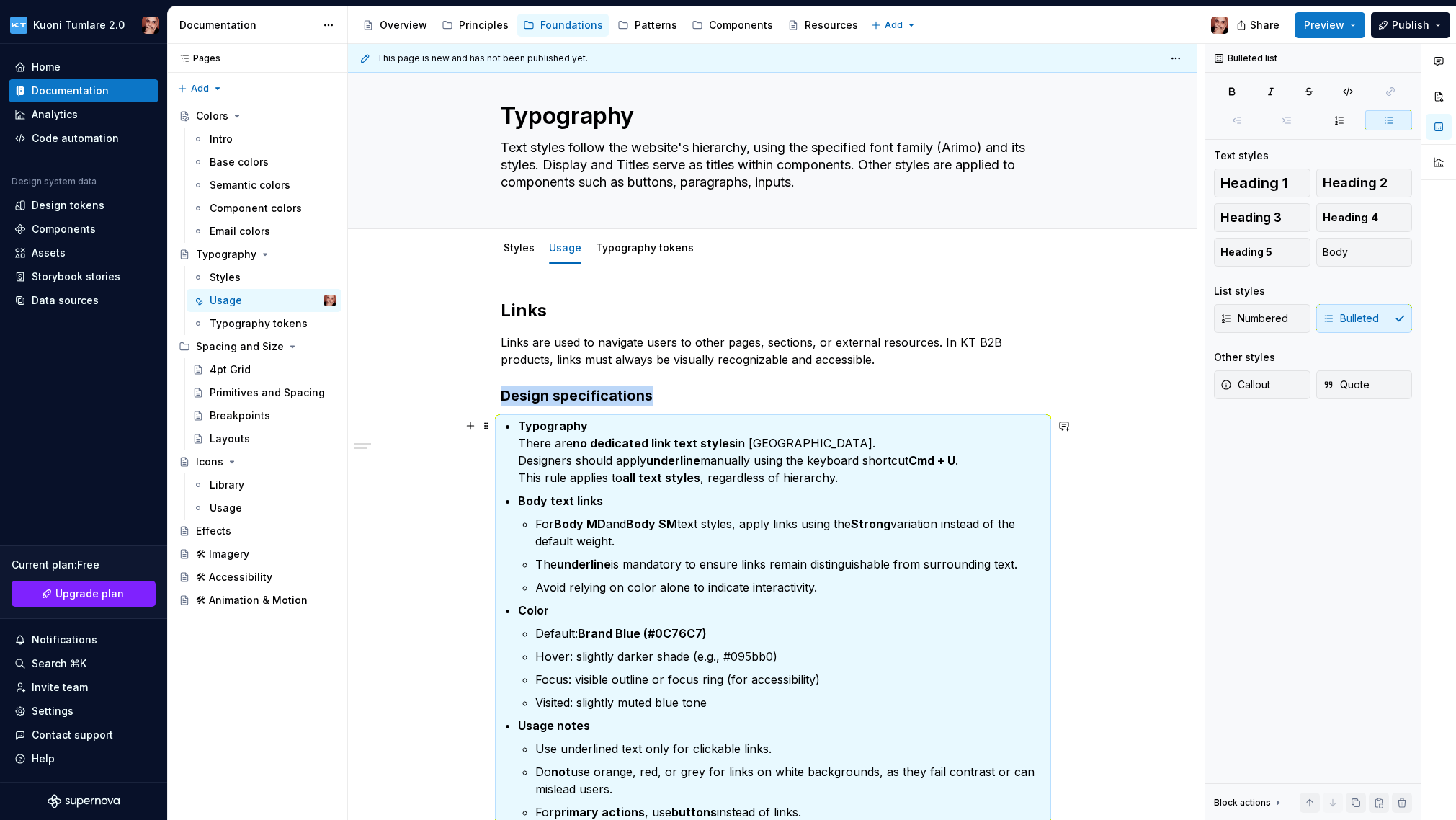
click at [526, 445] on p "Typography There are no dedicated link text styles in [GEOGRAPHIC_DATA]. Design…" at bounding box center [781, 451] width 528 height 69
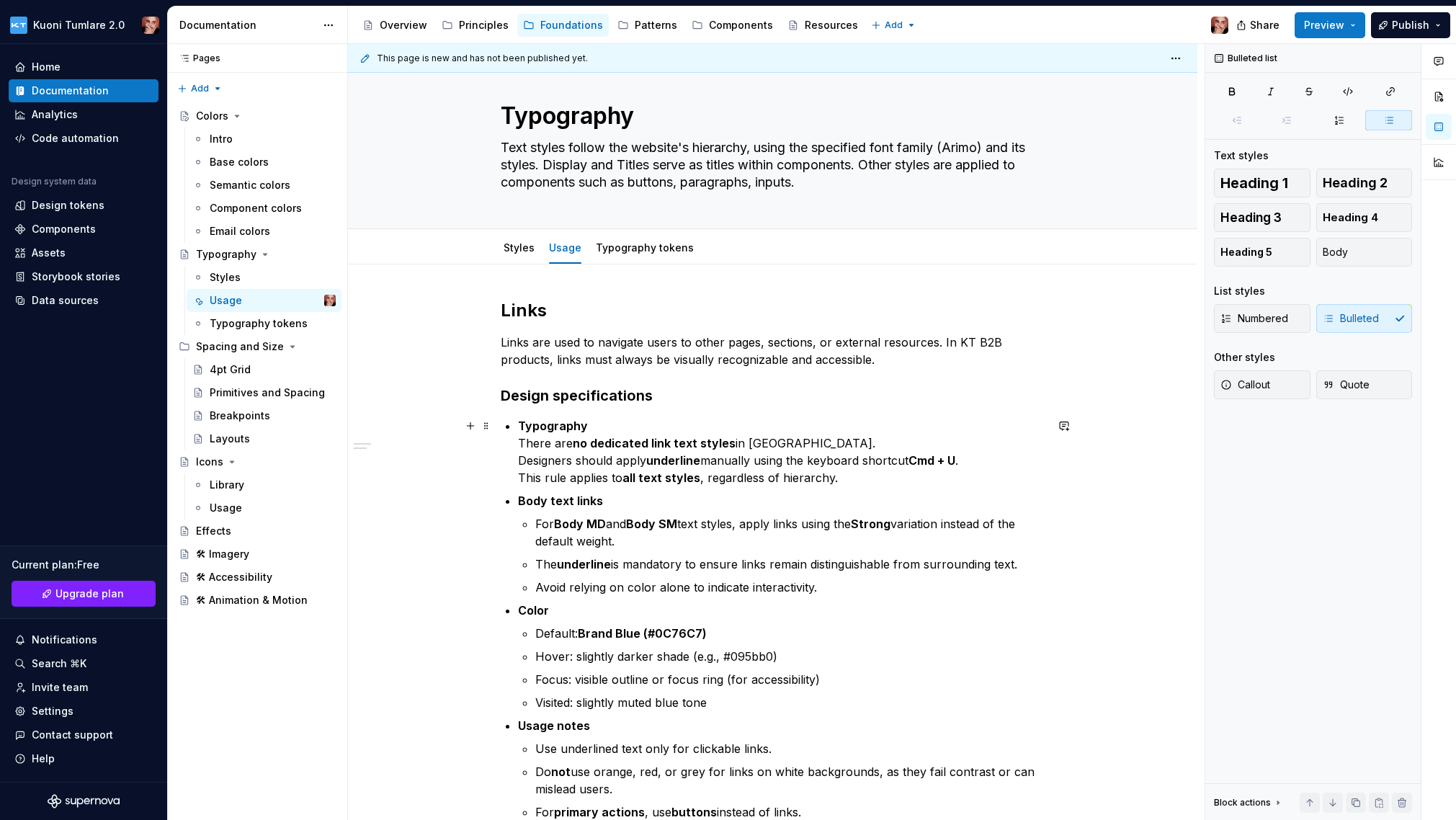
click at [536, 434] on p "Typography There are no dedicated link text styles in [GEOGRAPHIC_DATA]. Design…" at bounding box center [781, 451] width 528 height 69
click at [547, 423] on strong "Typography" at bounding box center [552, 425] width 70 height 14
click at [542, 443] on p "Typography There are no dedicated link text styles in [GEOGRAPHIC_DATA]. Design…" at bounding box center [781, 451] width 528 height 69
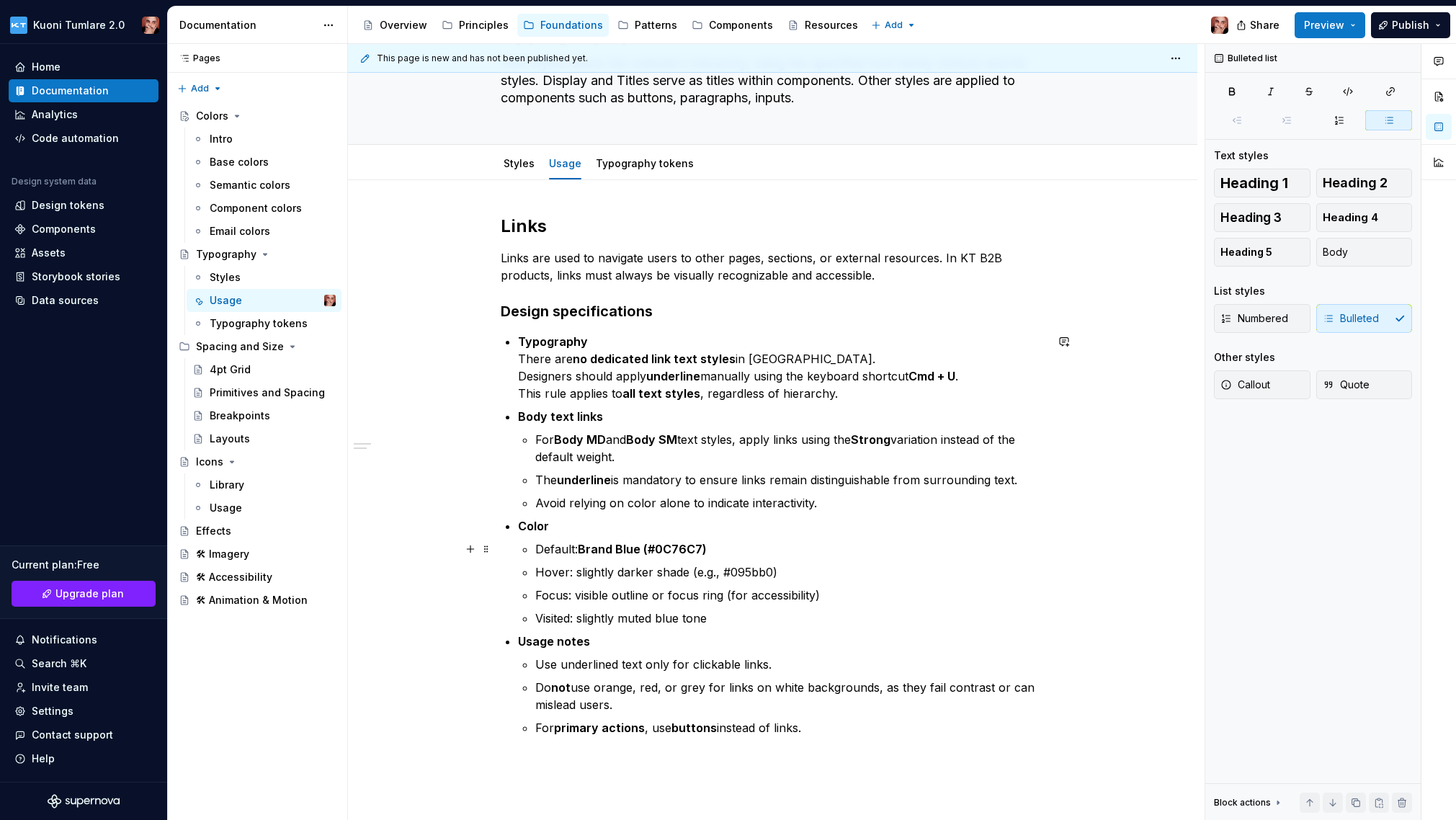
scroll to position [124, 0]
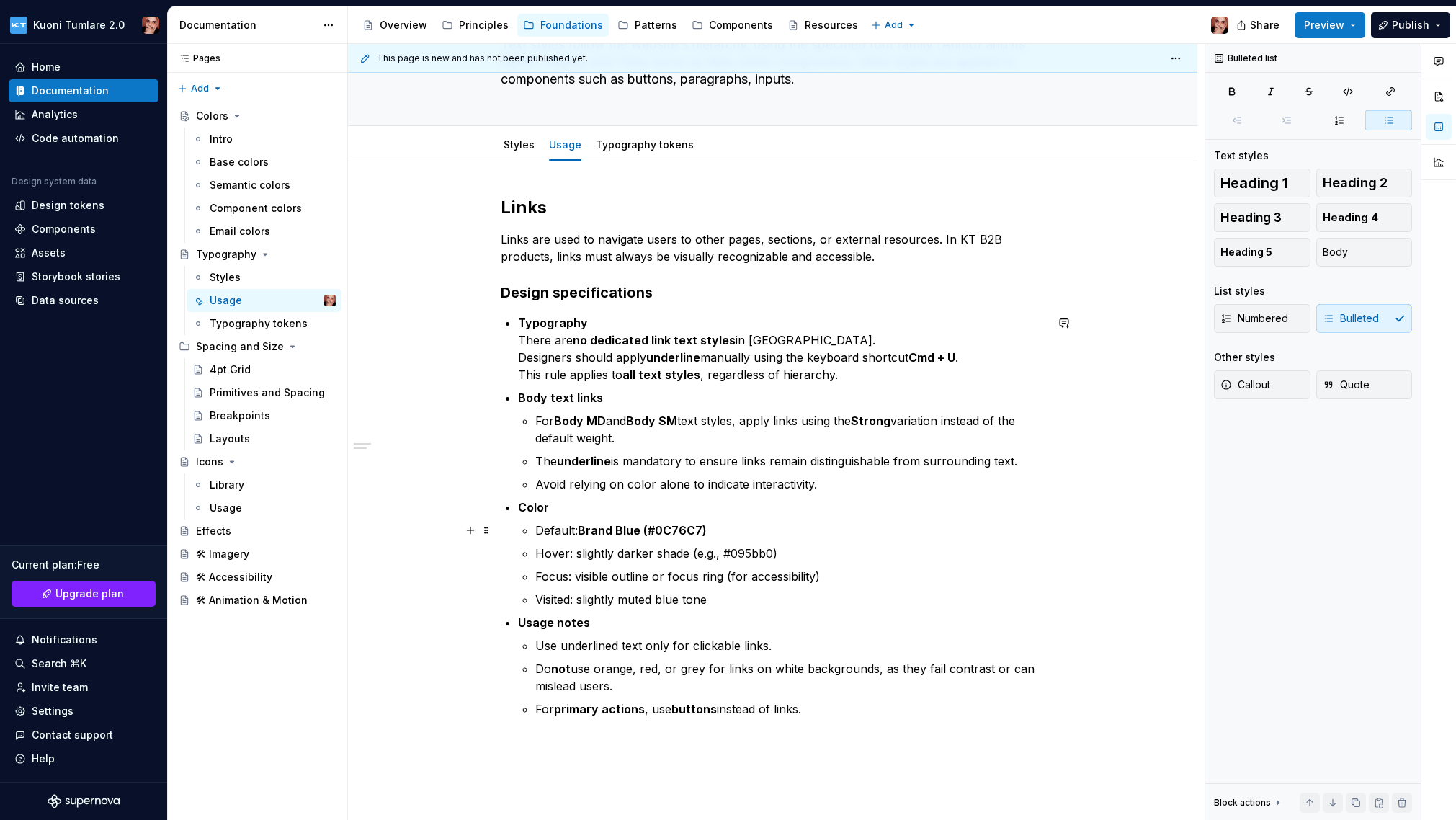
click at [596, 531] on strong "Brand Blue (#0C76C7)" at bounding box center [642, 529] width 129 height 14
click at [624, 528] on strong "Brand Blue (#0C76C7)" at bounding box center [642, 529] width 129 height 14
click at [579, 548] on p "Hover: slightly darker shade (e.g., #095bb0)" at bounding box center [790, 553] width 510 height 18
drag, startPoint x: 582, startPoint y: 530, endPoint x: 709, endPoint y: 528, distance: 127.0
click at [709, 528] on p "Default: Brand Blue (#0C76C7)" at bounding box center [790, 530] width 510 height 18
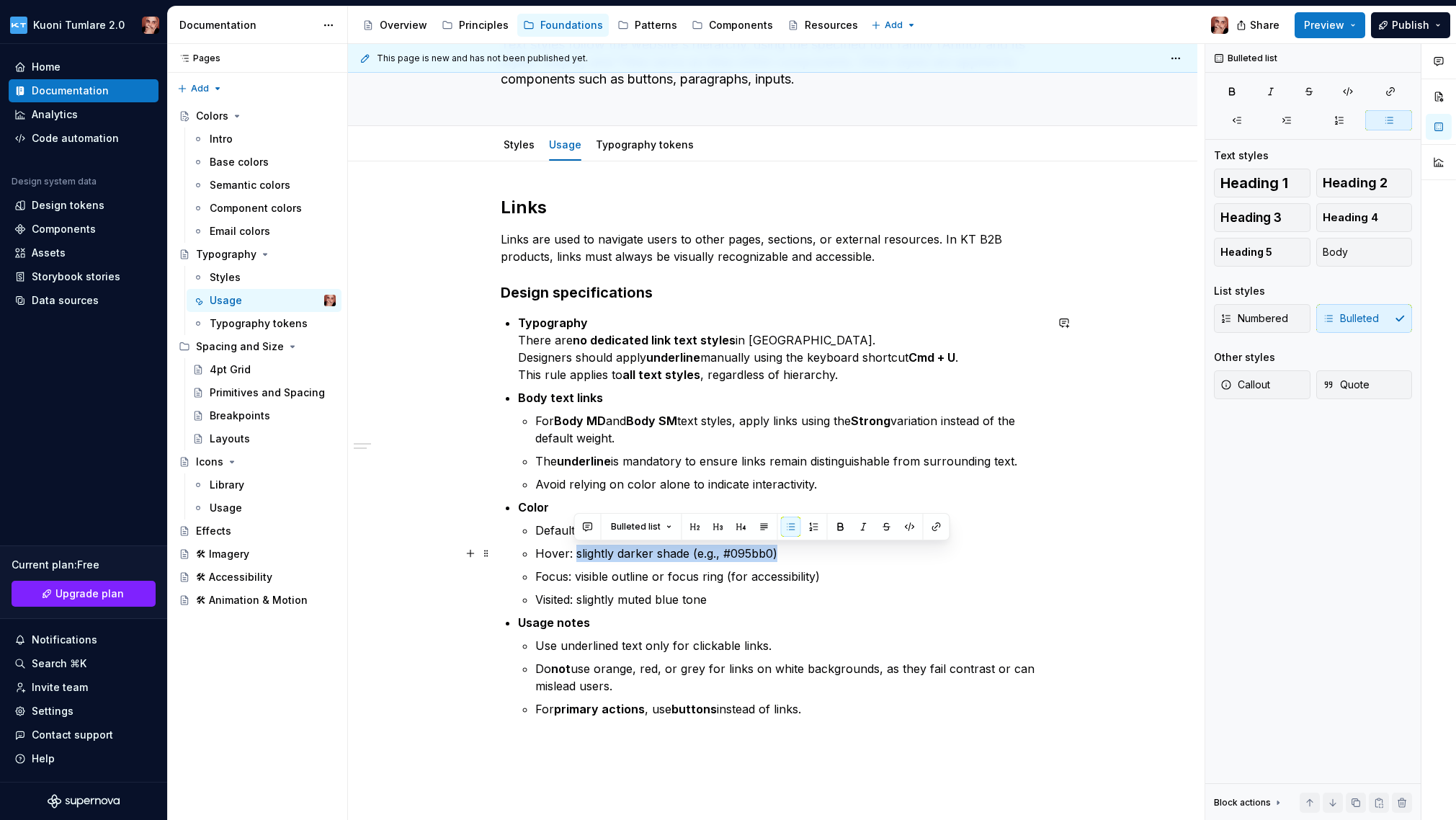
drag, startPoint x: 614, startPoint y: 551, endPoint x: 775, endPoint y: 553, distance: 161.0
click at [775, 553] on p "Hover: slightly darker shade (e.g., #095bb0)" at bounding box center [790, 553] width 510 height 18
drag, startPoint x: 576, startPoint y: 552, endPoint x: 656, endPoint y: 549, distance: 80.1
click at [656, 549] on p "Hover: text-brand-secondary (600)" at bounding box center [790, 553] width 510 height 18
click at [582, 554] on p "Hover: text-brand-secondary (600)" at bounding box center [790, 553] width 510 height 18
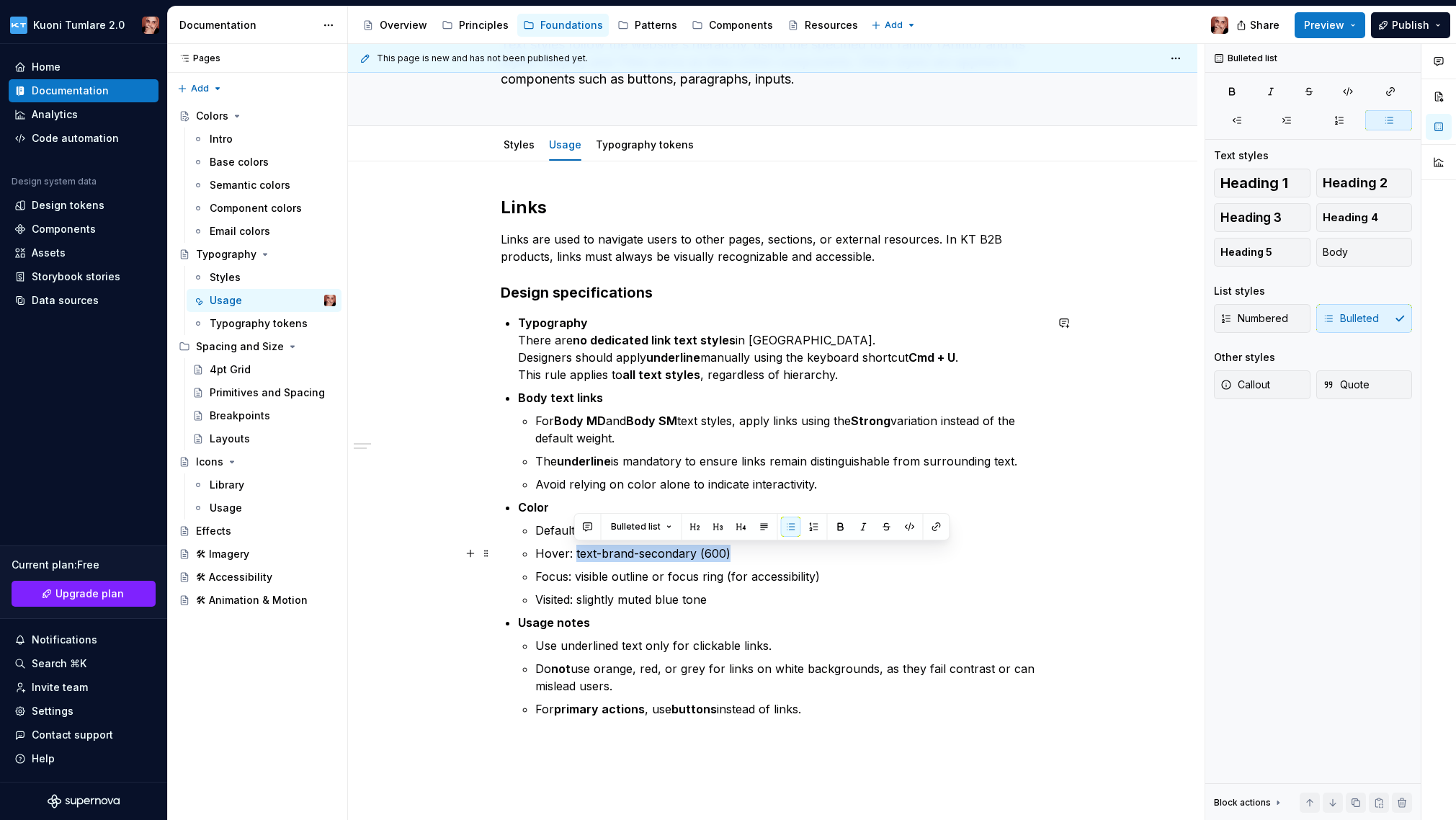
drag, startPoint x: 573, startPoint y: 553, endPoint x: 739, endPoint y: 551, distance: 166.0
click at [739, 551] on p "Hover: text-brand-secondary (600)" at bounding box center [790, 553] width 510 height 18
click at [596, 548] on strong "text-brand-secondary (600)" at bounding box center [655, 553] width 165 height 14
click at [686, 528] on p "Default: text-brand (500)" at bounding box center [790, 530] width 510 height 18
click at [756, 549] on p "Hover: text-brand-secondary (600)" at bounding box center [790, 553] width 510 height 18
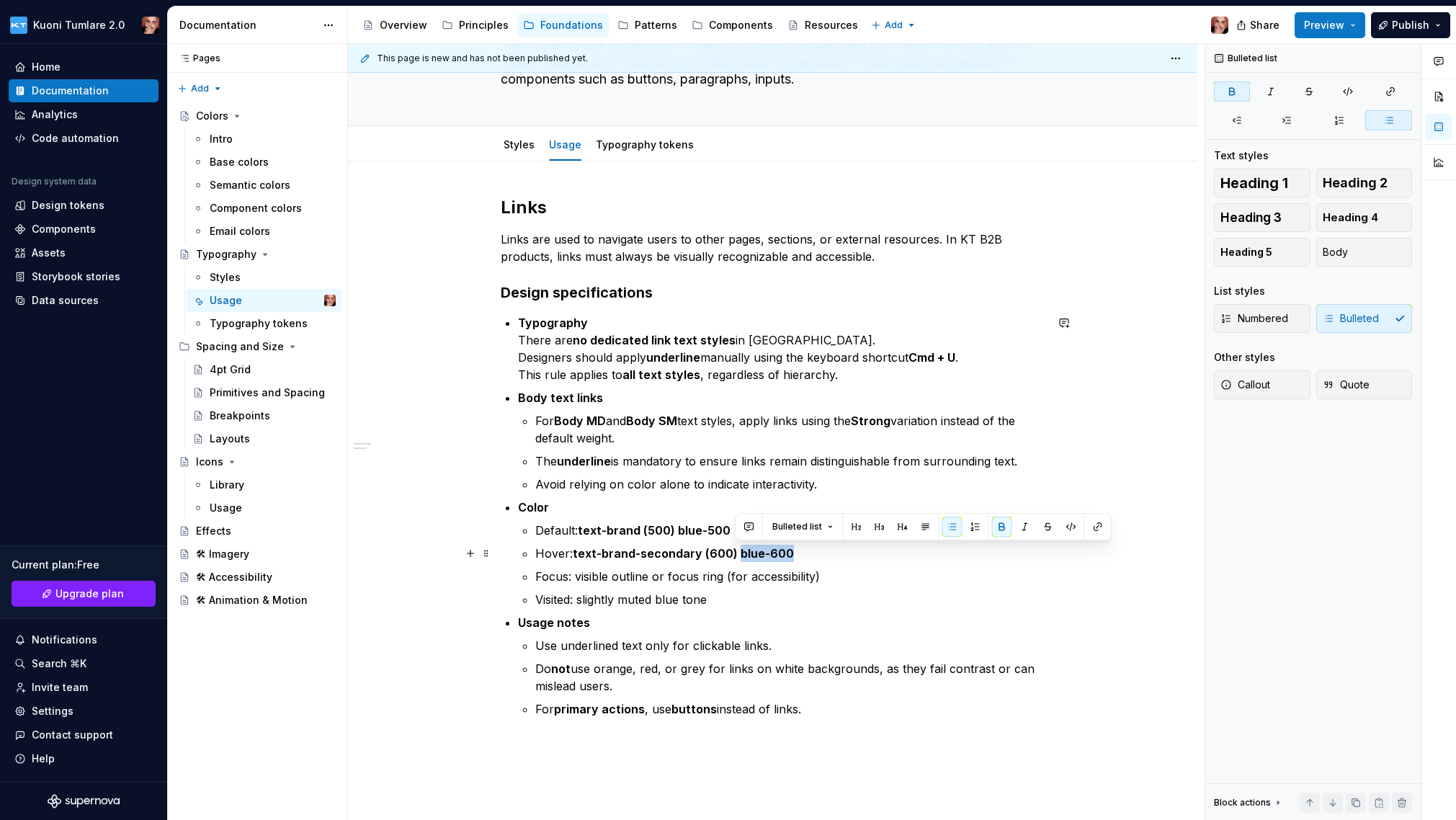
click at [738, 550] on strong "text-brand-secondary (600) blue-600" at bounding box center [683, 553] width 221 height 14
click at [740, 550] on strong "text-brand-secondary (600) blue-600" at bounding box center [683, 553] width 221 height 14
click at [677, 527] on strong "text-brand (500) blue-500" at bounding box center [654, 529] width 153 height 14
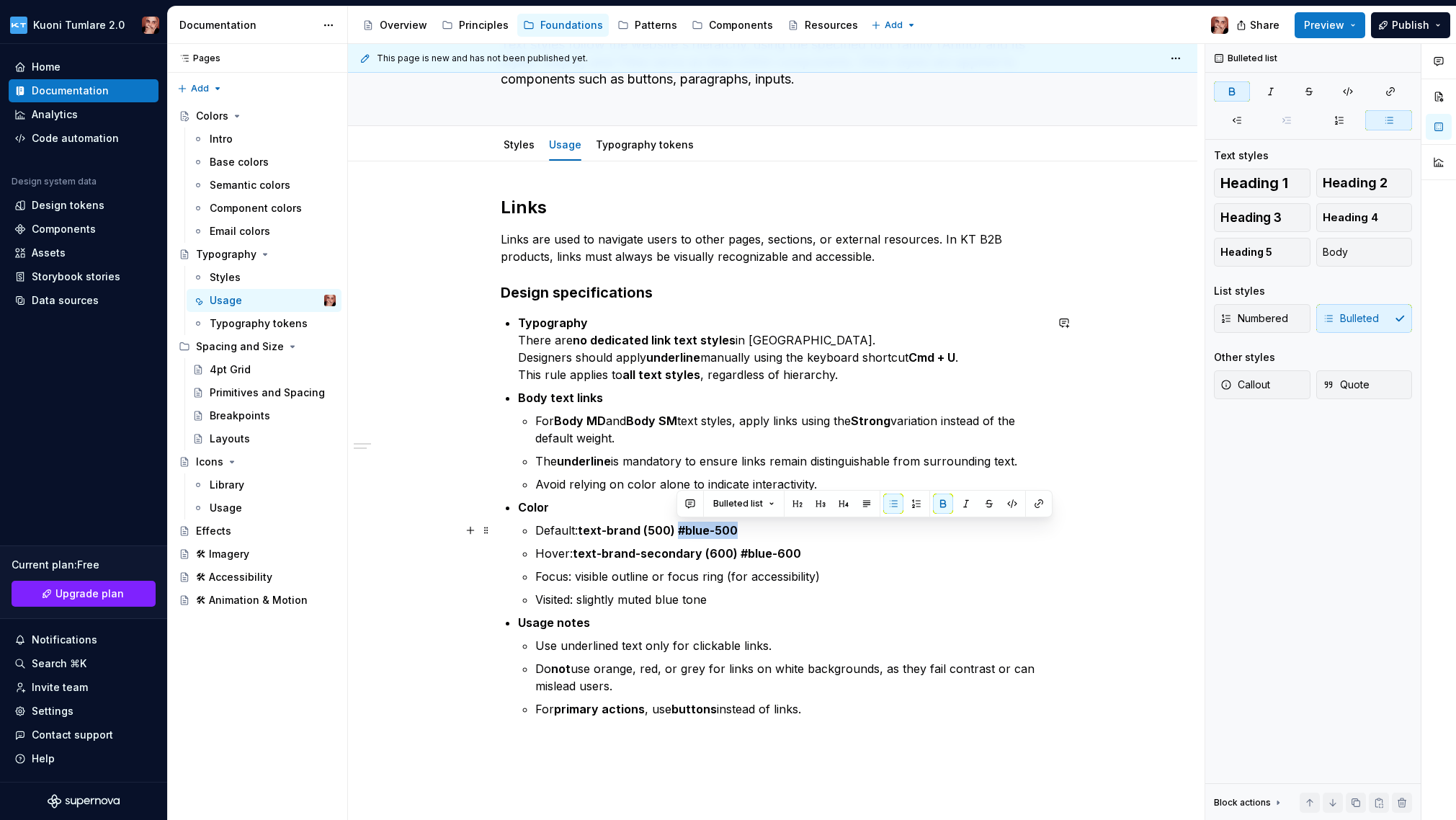
drag, startPoint x: 677, startPoint y: 528, endPoint x: 735, endPoint y: 528, distance: 58.0
click at [735, 528] on strong "text-brand (500) #blue-500" at bounding box center [658, 529] width 160 height 14
click at [1008, 503] on button "button" at bounding box center [1012, 503] width 20 height 20
click at [759, 555] on strong "text-brand-secondary (600) #blue-600" at bounding box center [687, 553] width 229 height 14
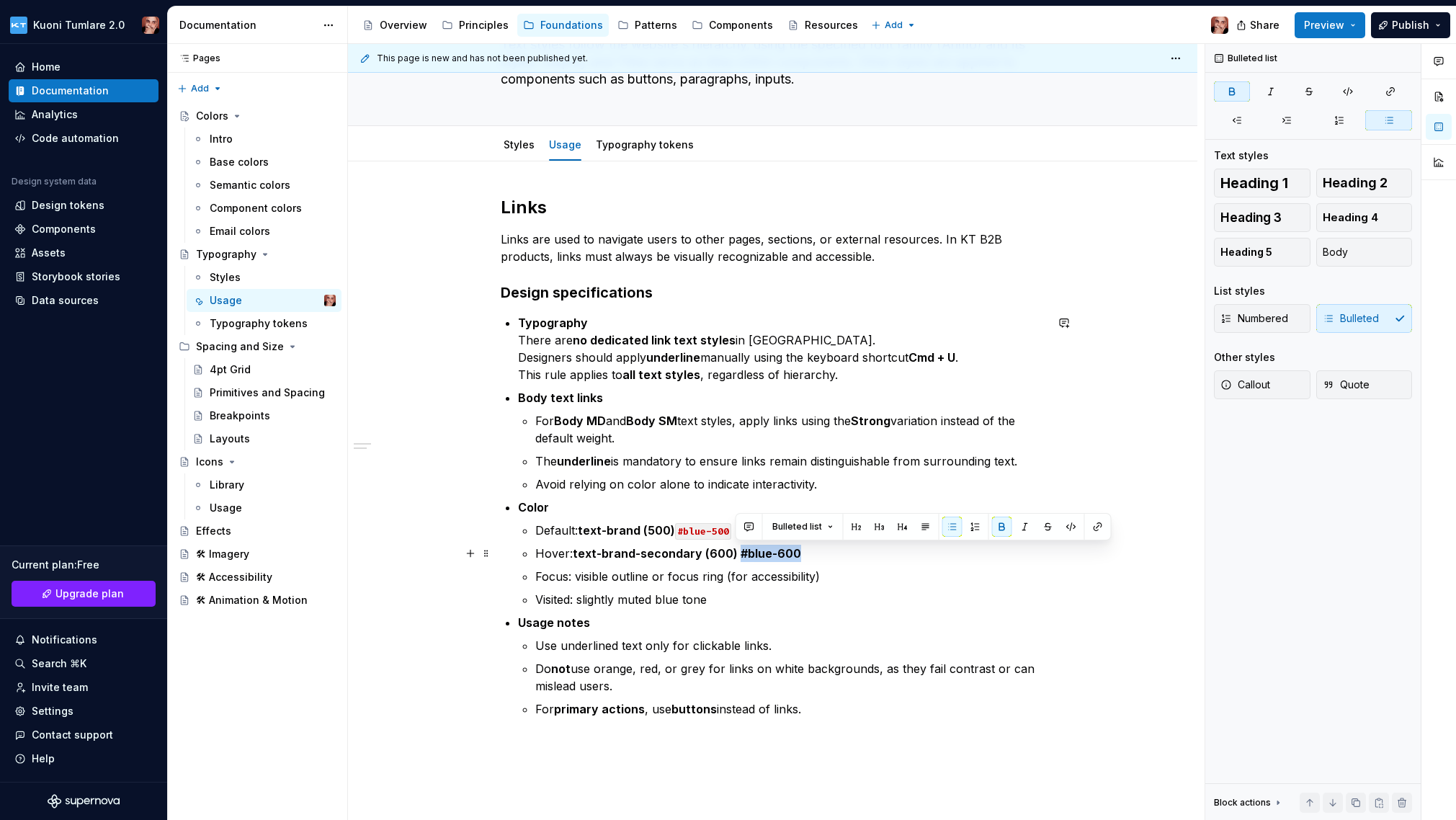
drag, startPoint x: 738, startPoint y: 553, endPoint x: 797, endPoint y: 552, distance: 59.0
click at [797, 552] on p "Hover: text-brand-secondary (600) #blue-600" at bounding box center [790, 553] width 510 height 18
click at [1047, 528] on button "button" at bounding box center [1071, 527] width 20 height 20
click at [826, 555] on p "Hover: text-brand-secondary (600) #blue-600" at bounding box center [790, 553] width 510 height 18
click at [759, 531] on p "Default: text-brand (500) #blue-500" at bounding box center [790, 530] width 510 height 18
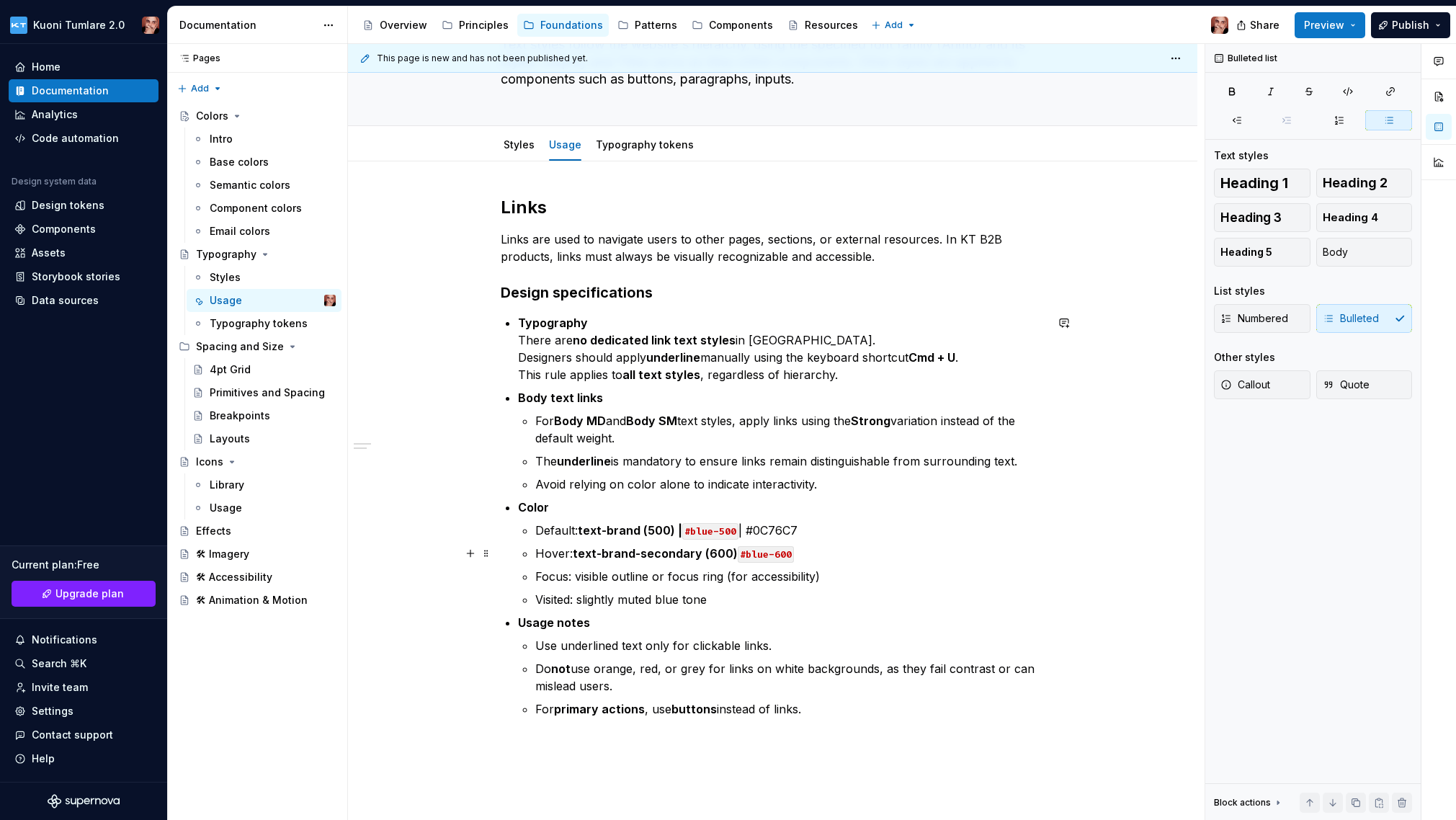
click at [821, 553] on p "Hover: text-brand-secondary (600) #blue-600" at bounding box center [790, 553] width 510 height 18
click at [731, 553] on strong "text-brand-secondary (600)" at bounding box center [655, 553] width 165 height 14
click at [815, 549] on p "Hover: text-brand-secondary (600) | #blue-600 | 0B66AD" at bounding box center [790, 553] width 510 height 18
drag, startPoint x: 811, startPoint y: 553, endPoint x: 870, endPoint y: 553, distance: 59.0
click at [870, 553] on p "Hover: text-brand-secondary (600) | #blue-600 | #0B66AD" at bounding box center [790, 553] width 510 height 18
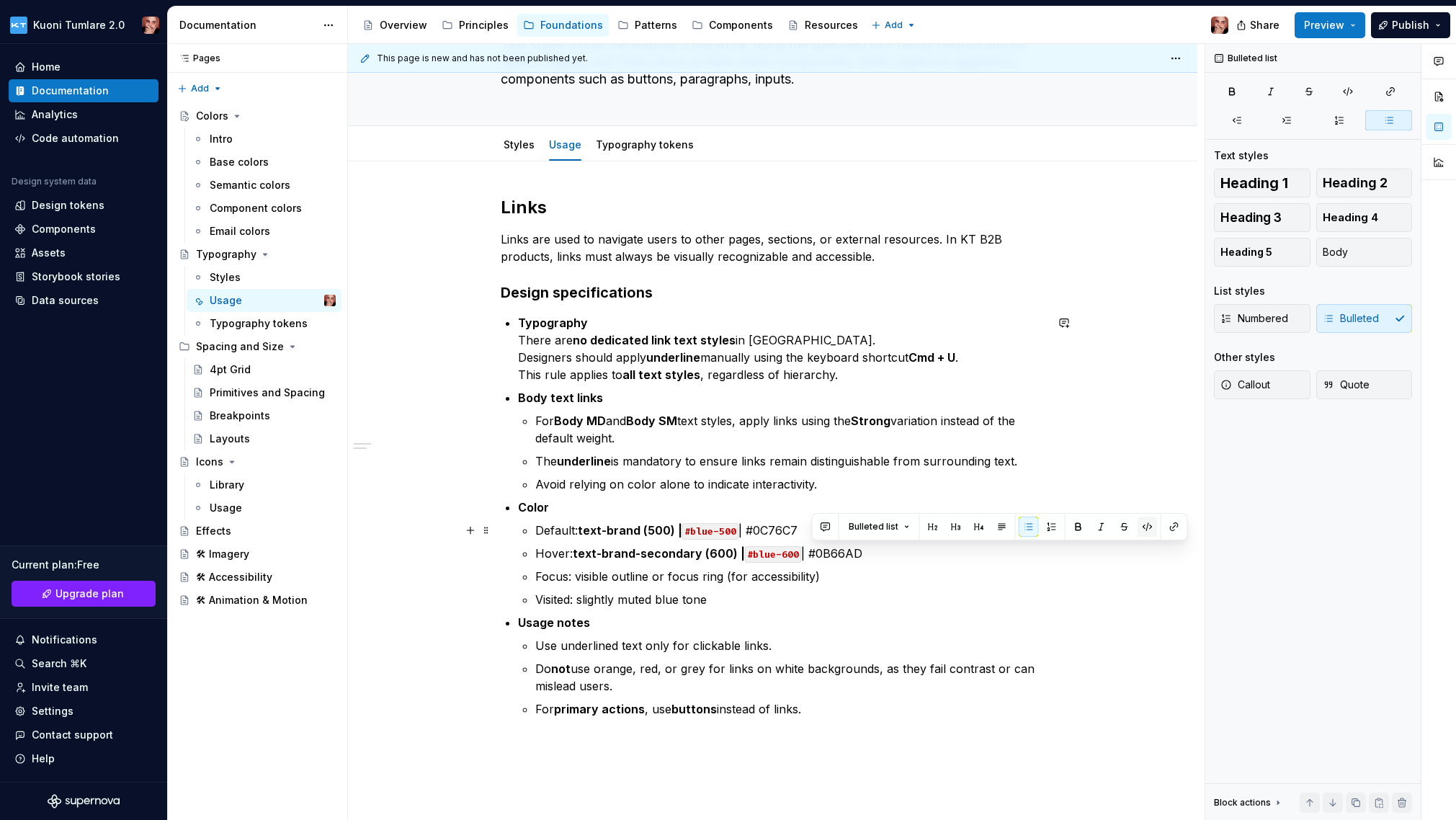
click at [1047, 526] on button "button" at bounding box center [1148, 527] width 20 height 20
click at [774, 523] on p "Default: text-brand (500) | #blue-500 | #0C76C7" at bounding box center [790, 530] width 510 height 18
drag, startPoint x: 753, startPoint y: 529, endPoint x: 811, endPoint y: 528, distance: 58.0
click at [811, 528] on p "Default: text-brand (500) | #blue-500 | #0C76C7" at bounding box center [790, 530] width 510 height 18
click at [1047, 501] on button "button" at bounding box center [1088, 503] width 20 height 20
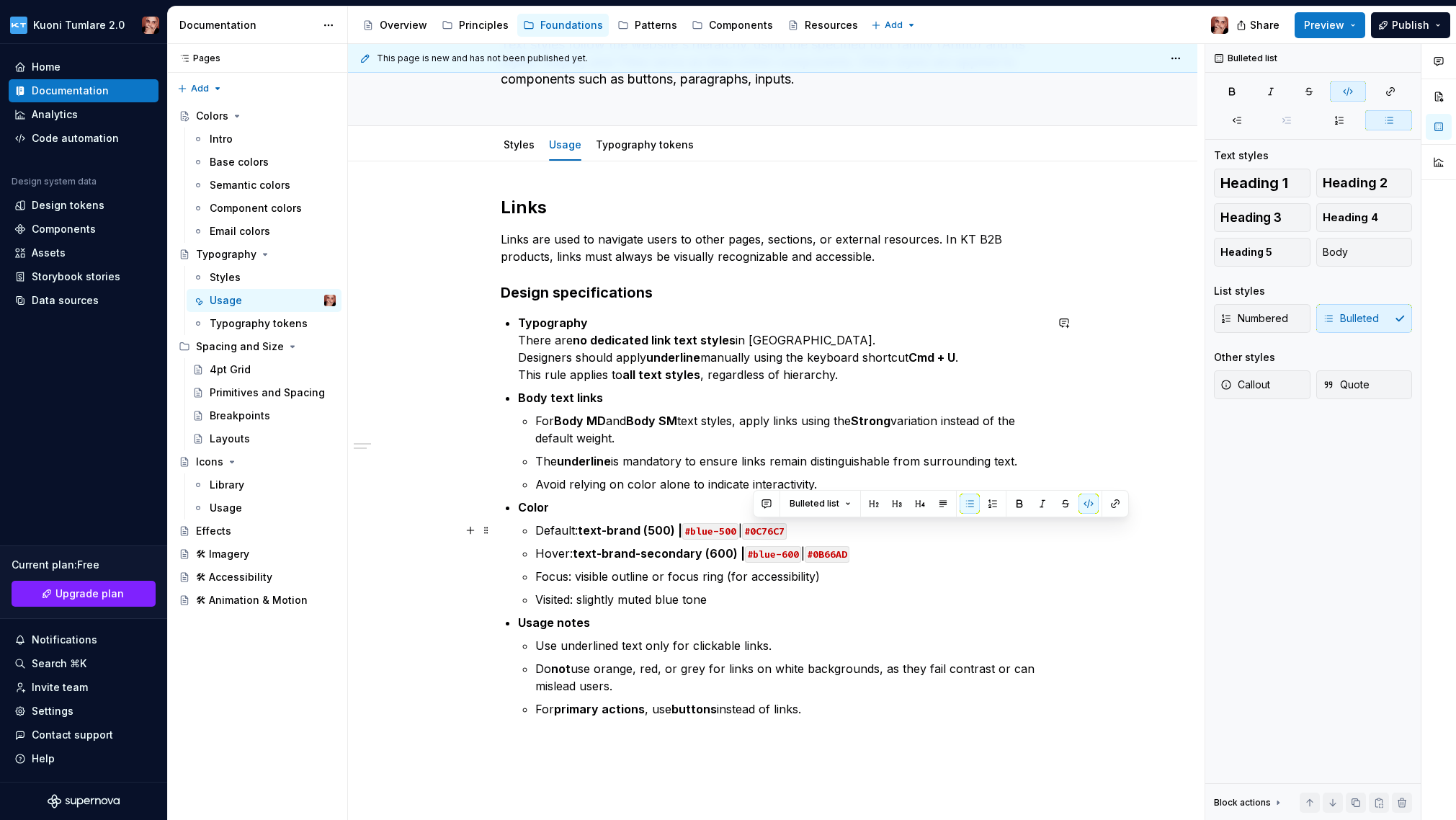
click at [825, 533] on p "Default: text-brand (500) | #blue-500 | #0C76C7" at bounding box center [790, 530] width 510 height 18
click at [749, 529] on p "Default: text-brand (500) | #blue-500 | #0C76C7" at bounding box center [790, 530] width 510 height 18
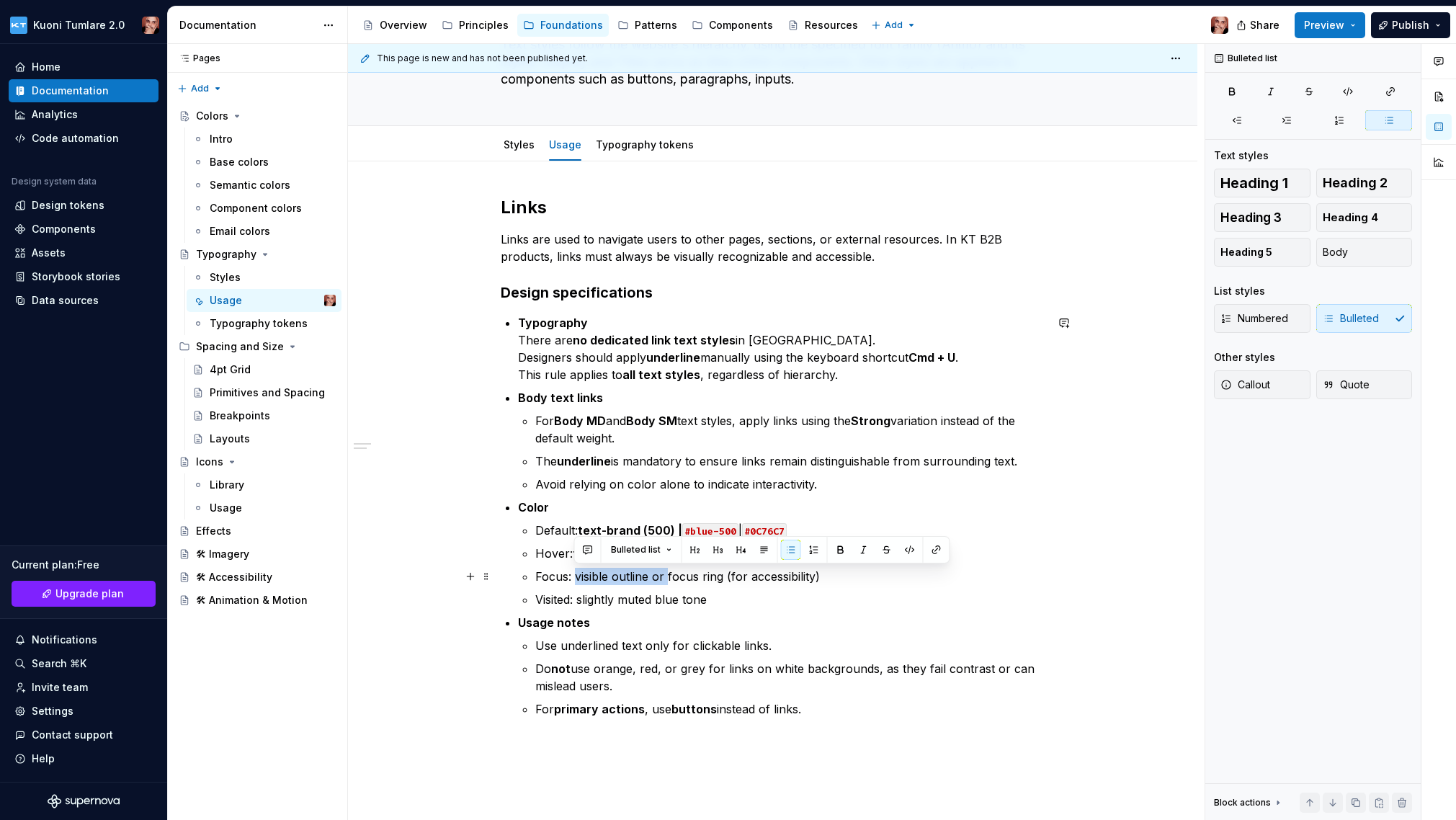
drag, startPoint x: 576, startPoint y: 576, endPoint x: 666, endPoint y: 576, distance: 90.0
click at [666, 576] on p "Focus: visible outline or focus ring (for accessibility)" at bounding box center [790, 576] width 510 height 18
click at [682, 527] on strong "text-brand (500) |" at bounding box center [630, 529] width 104 height 14
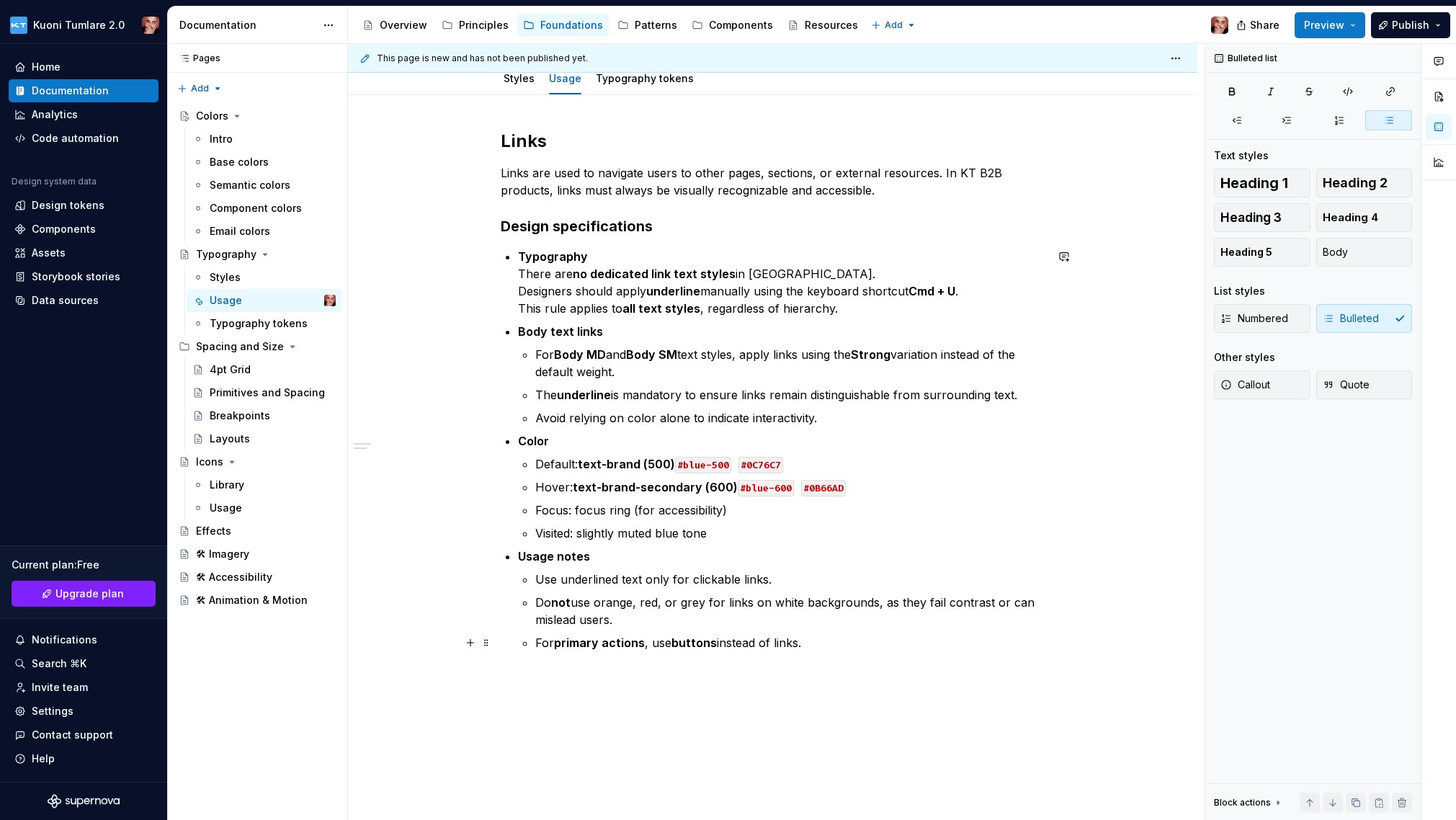
scroll to position [73, 0]
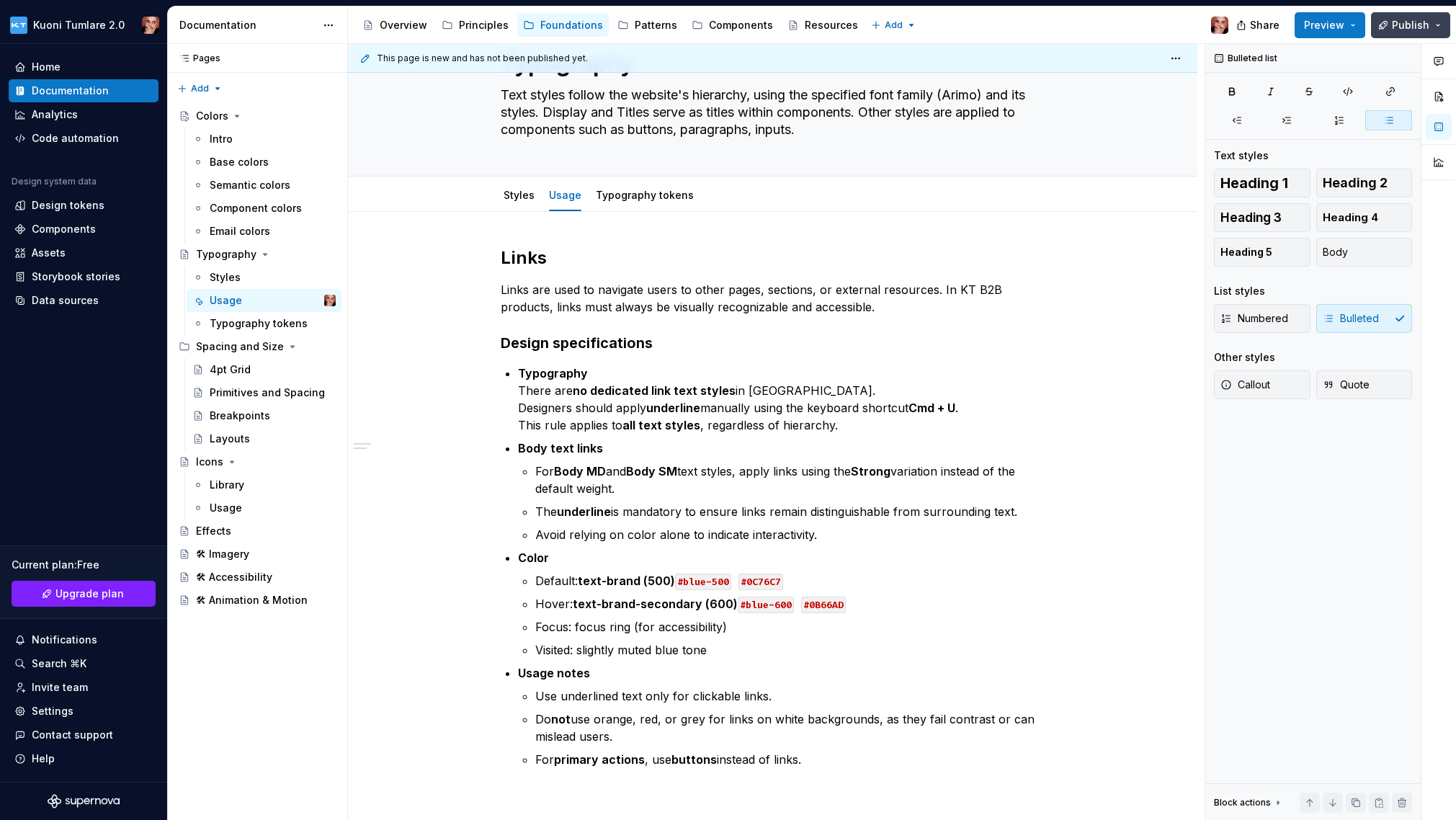
click at [1047, 23] on span "Publish" at bounding box center [1410, 24] width 38 height 14
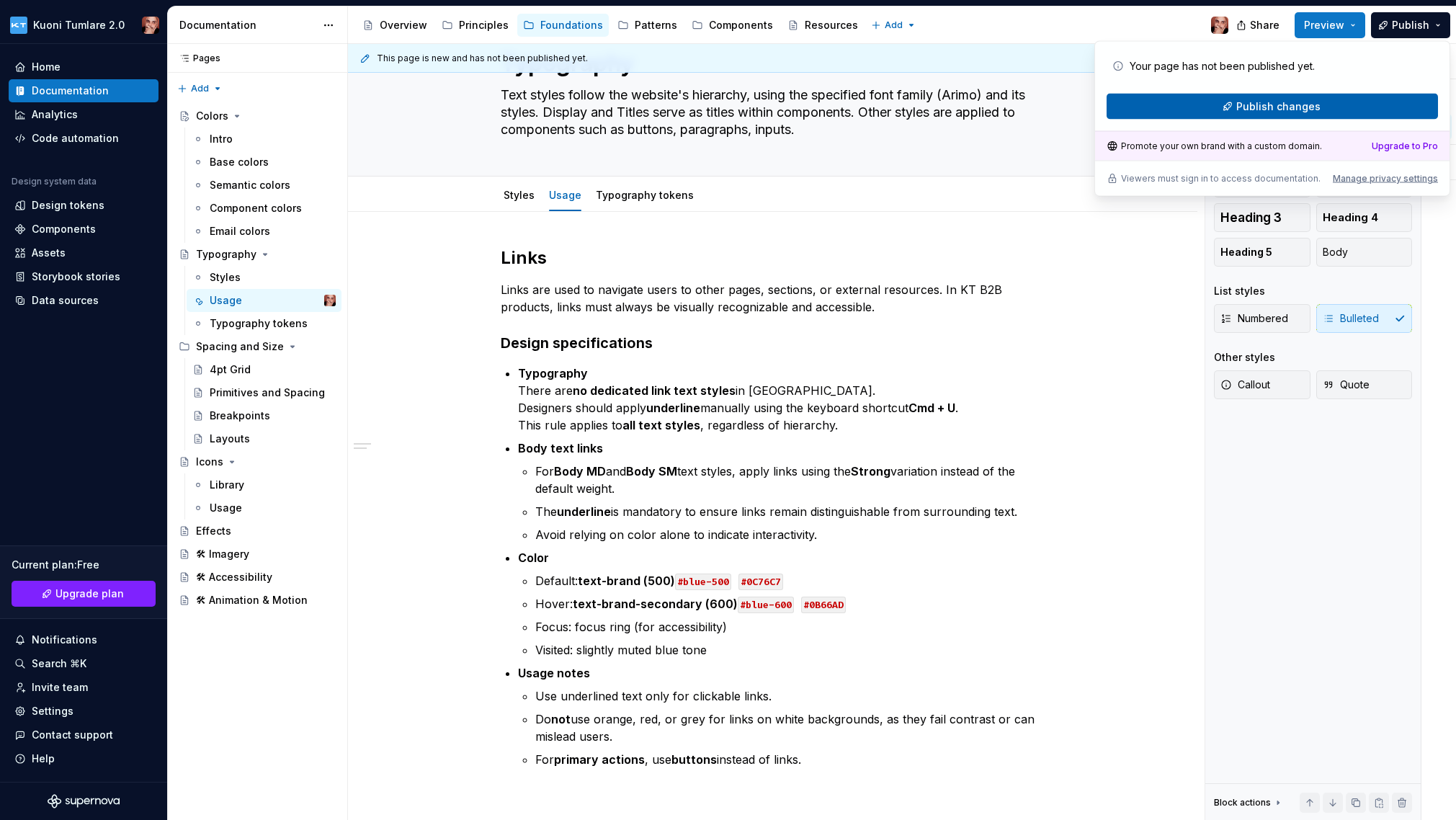
click at [1047, 100] on span "Publish changes" at bounding box center [1278, 106] width 84 height 14
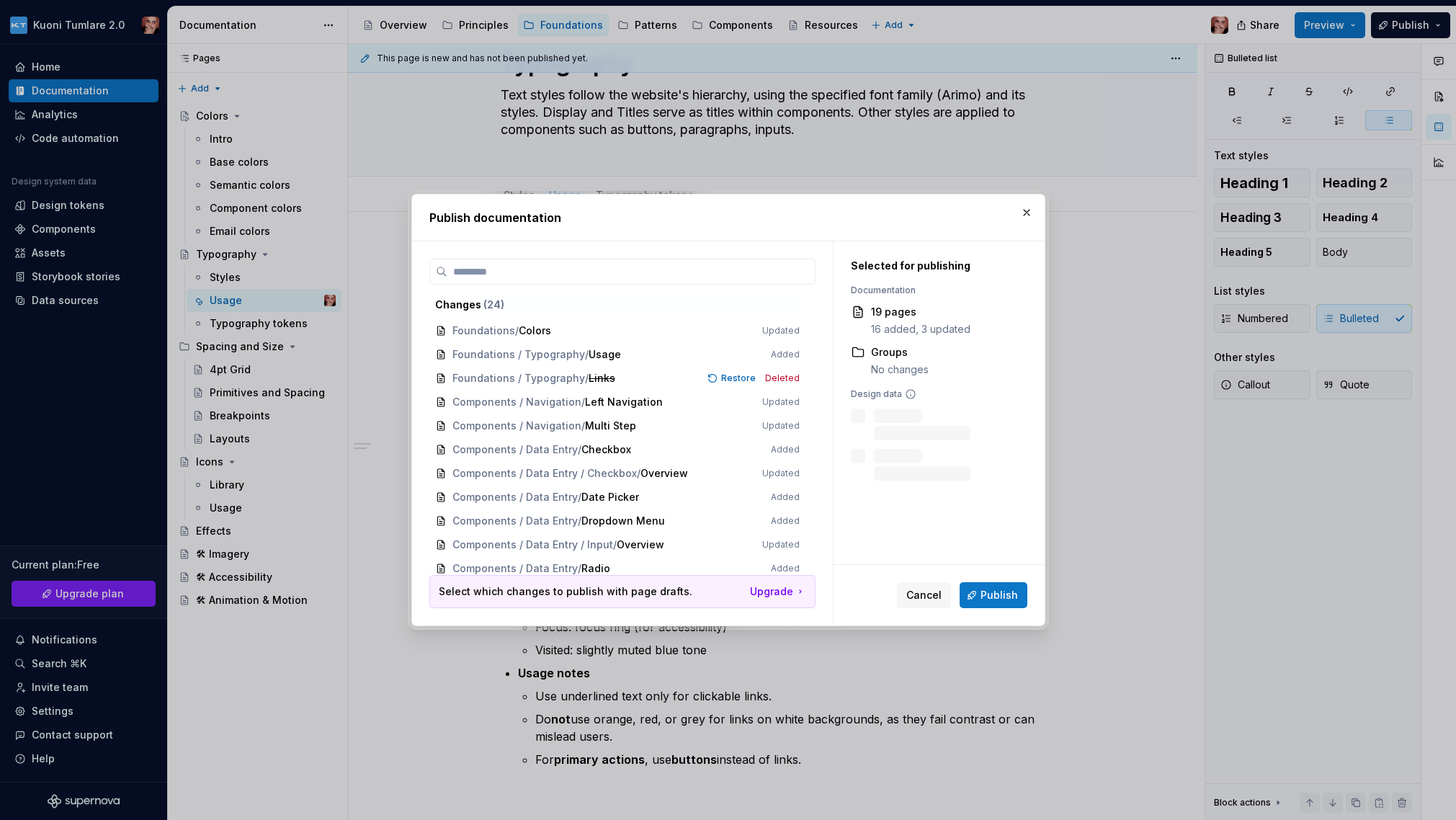
click at [1000, 588] on span "Publish" at bounding box center [999, 595] width 38 height 14
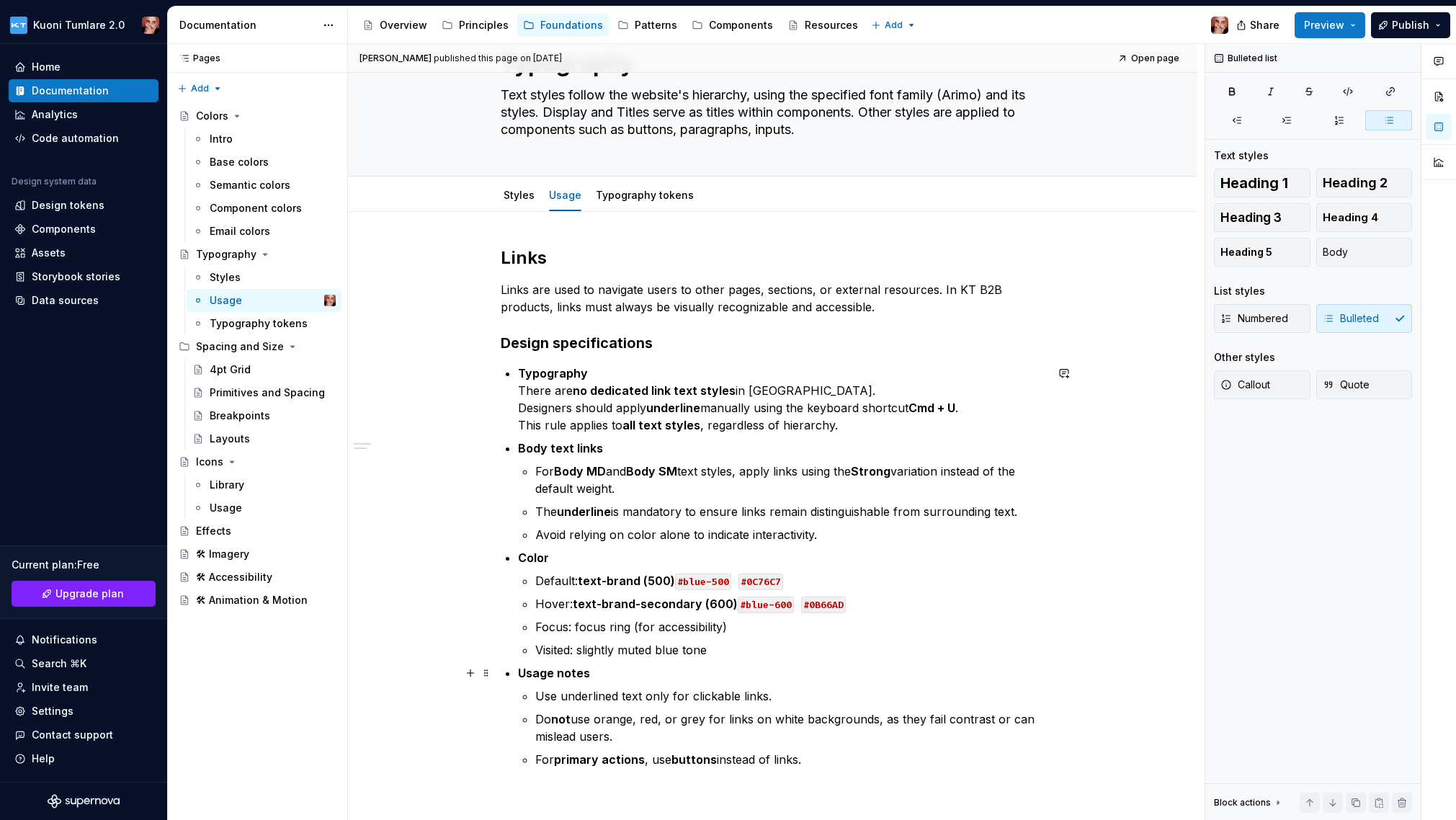
scroll to position [283, 0]
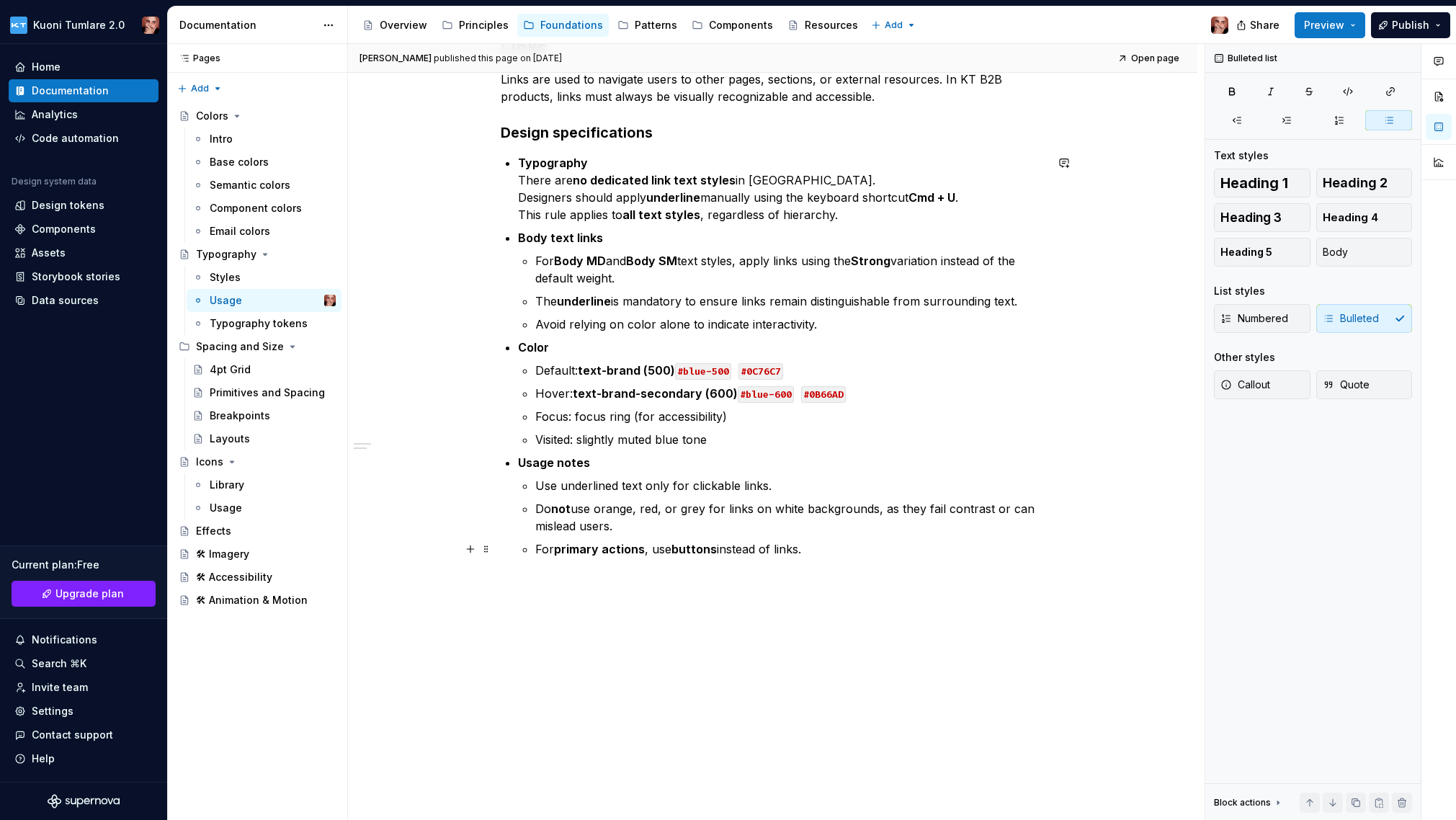
click at [833, 544] on p "For primary actions , use buttons instead of links." at bounding box center [790, 549] width 510 height 18
click at [737, 370] on p "Default: text-brand (500) #blue-500 #0C76C7" at bounding box center [790, 370] width 510 height 18
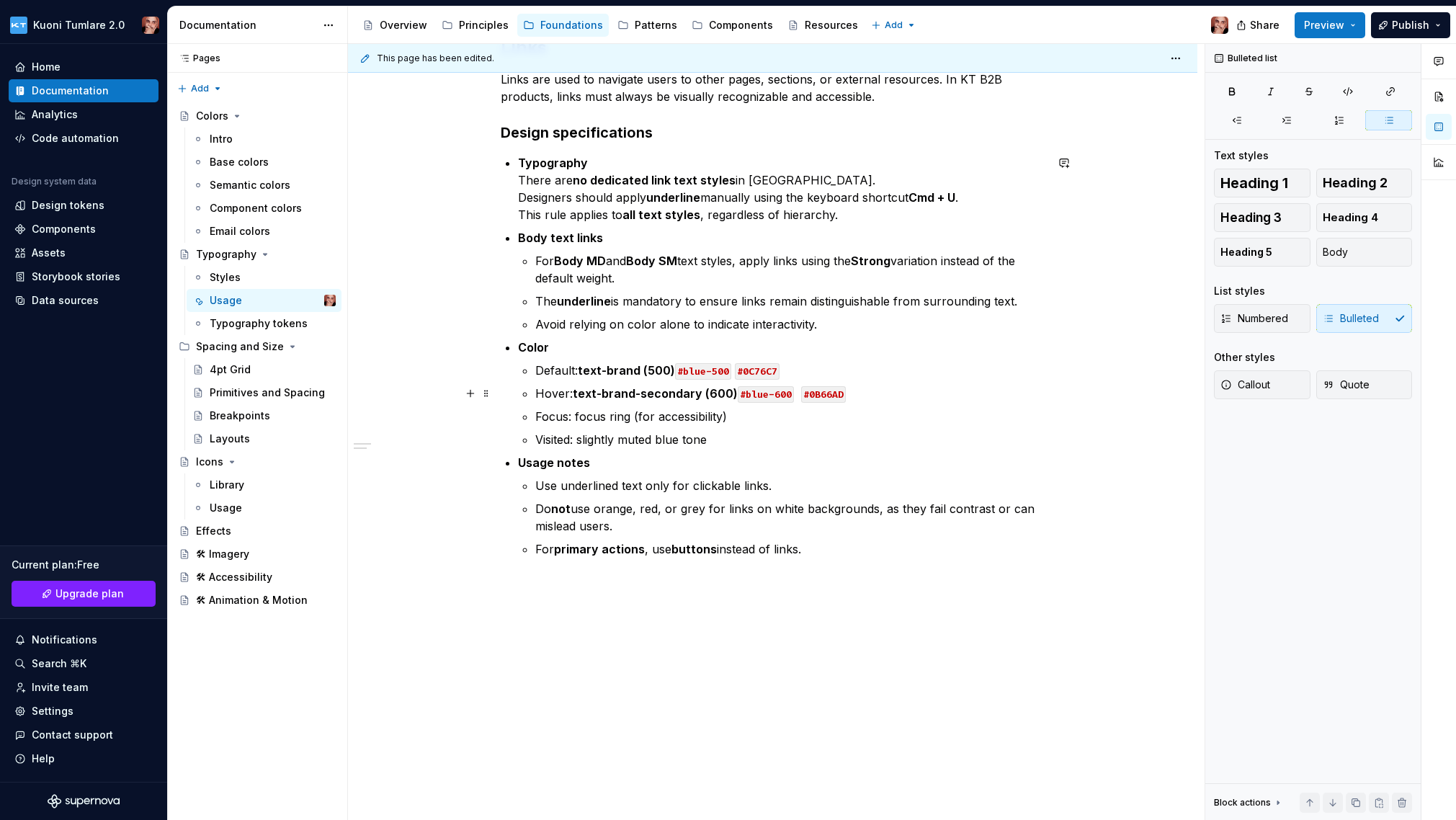
click at [795, 391] on p "Hover: text-brand-secondary (600) #blue-600 #0B66AD" at bounding box center [790, 393] width 510 height 18
click at [1047, 24] on span "Publish" at bounding box center [1410, 24] width 38 height 14
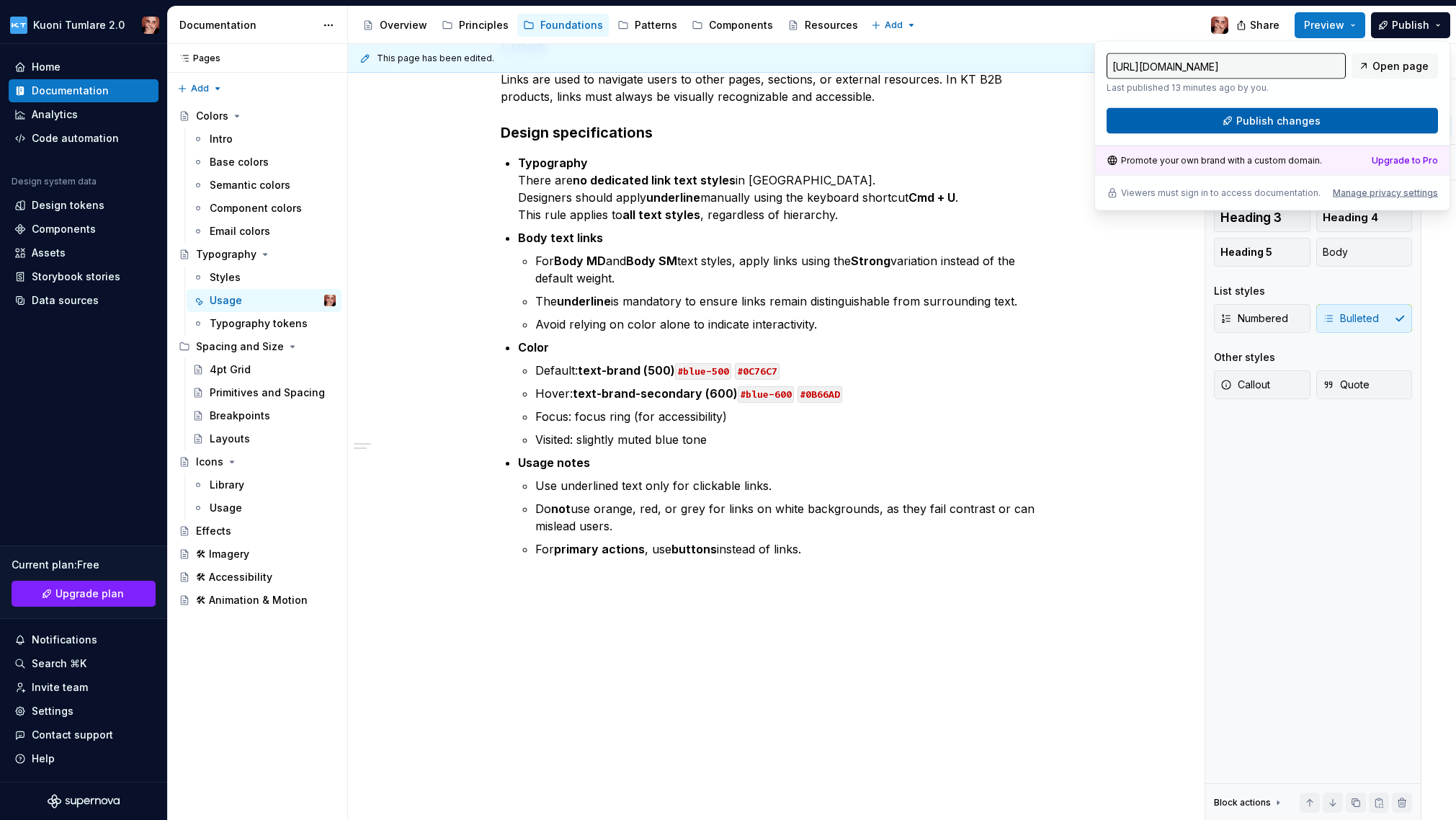
click at [1047, 119] on span "Publish changes" at bounding box center [1278, 120] width 84 height 14
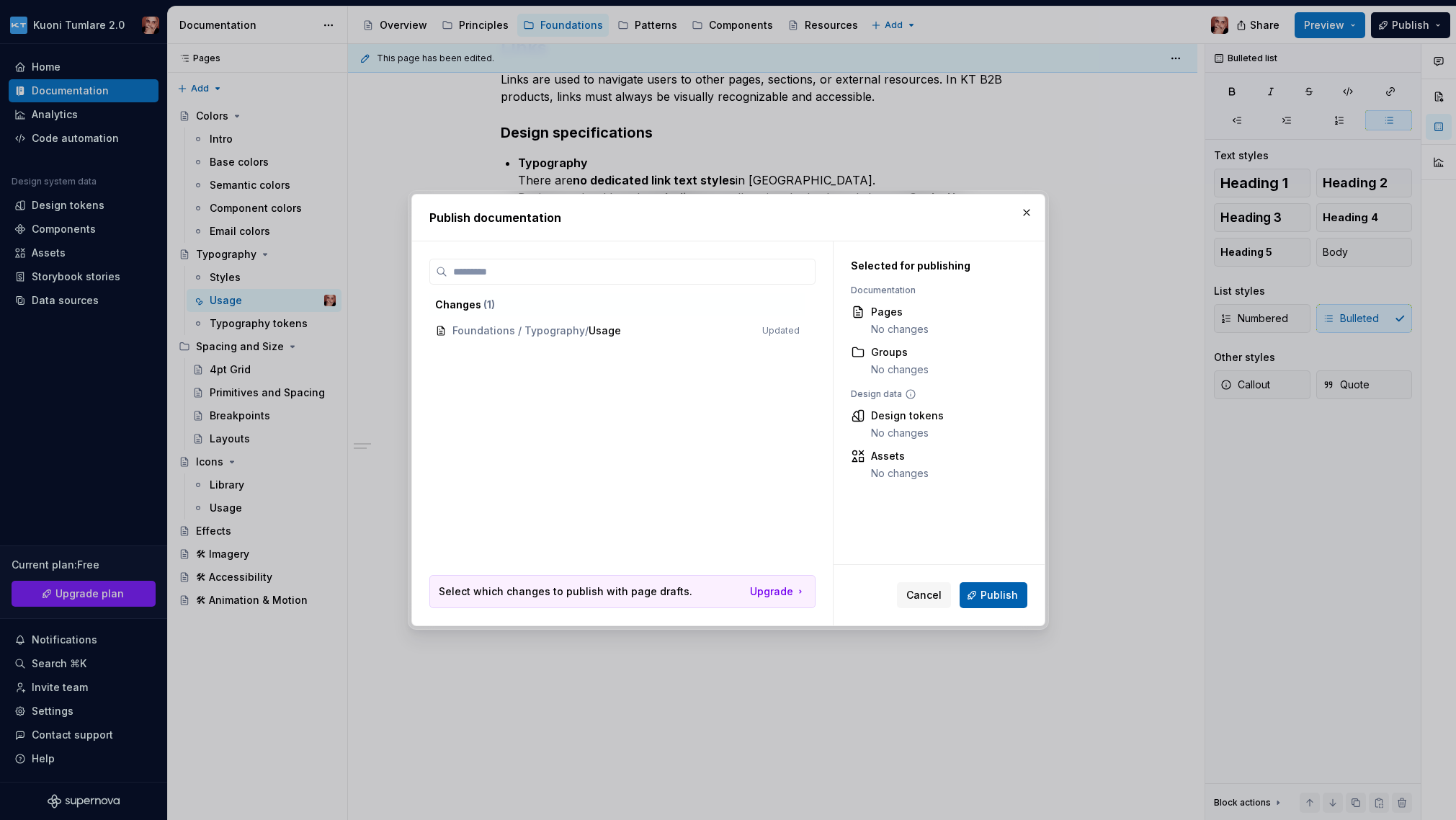
click at [1001, 593] on span "Publish" at bounding box center [999, 595] width 38 height 14
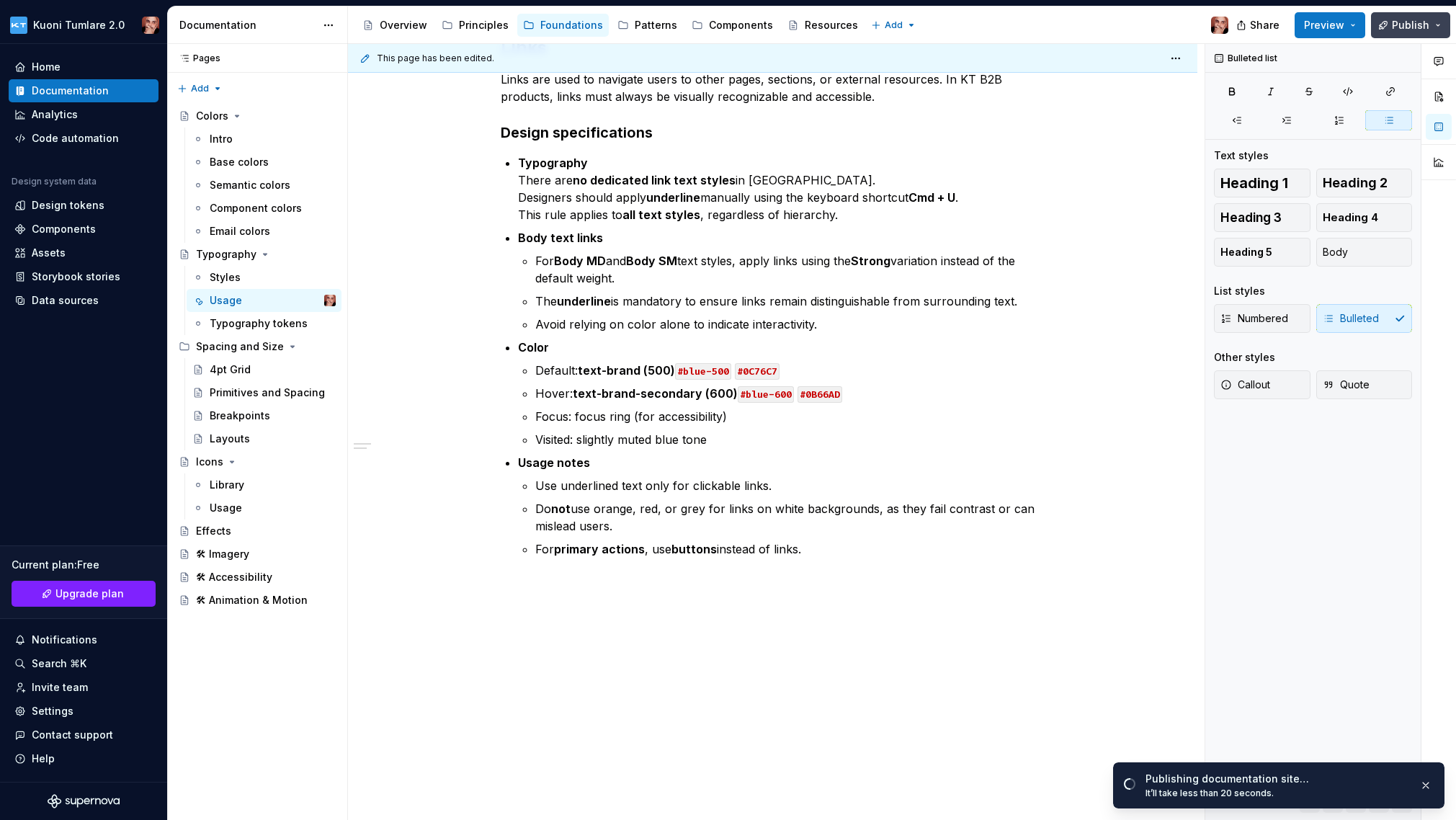
click at [1047, 23] on span "Publish" at bounding box center [1410, 24] width 38 height 14
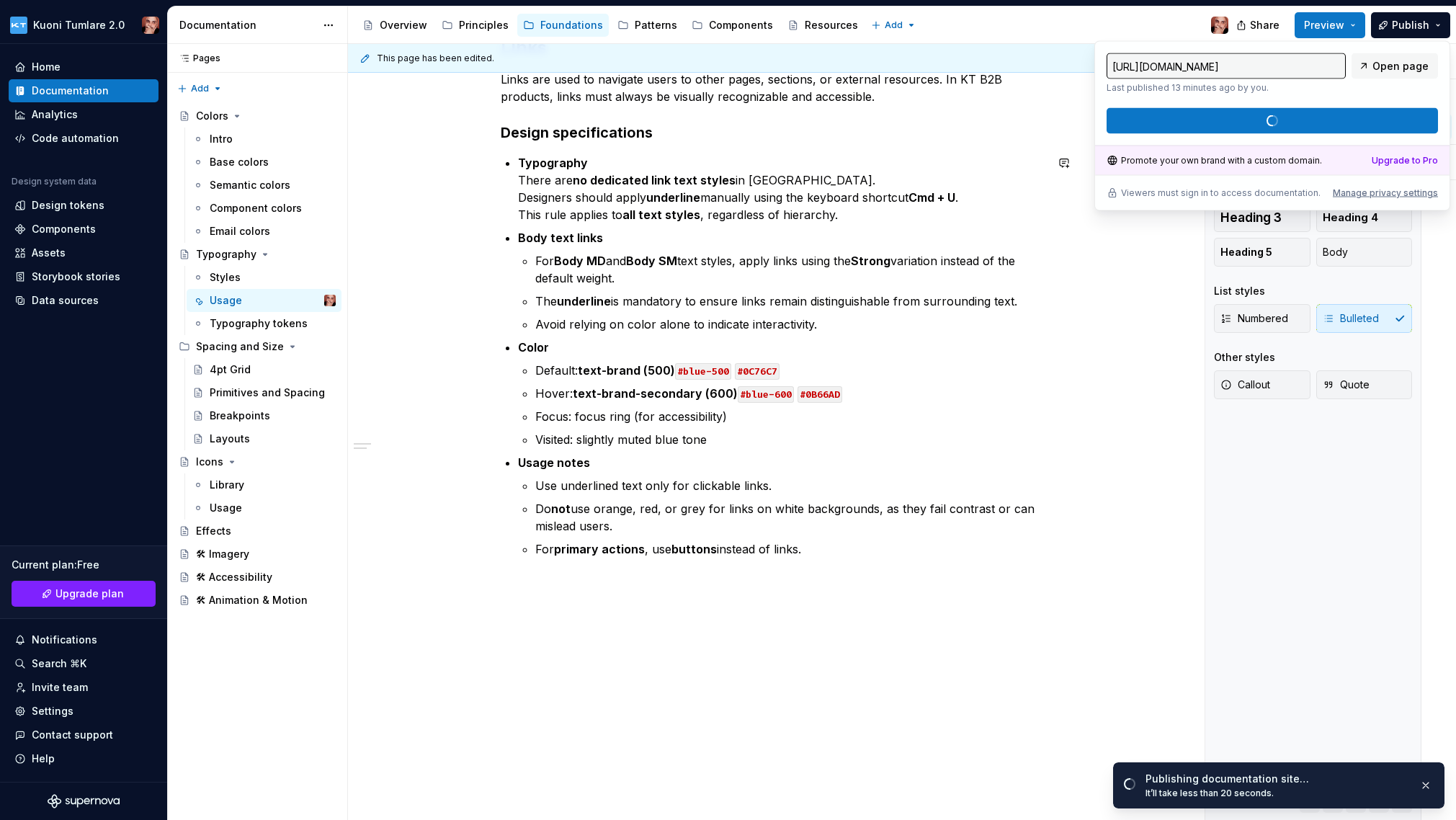
click at [575, 628] on div "Links Links are used to navigate users to other pages, sections, or external re…" at bounding box center [772, 411] width 849 height 819
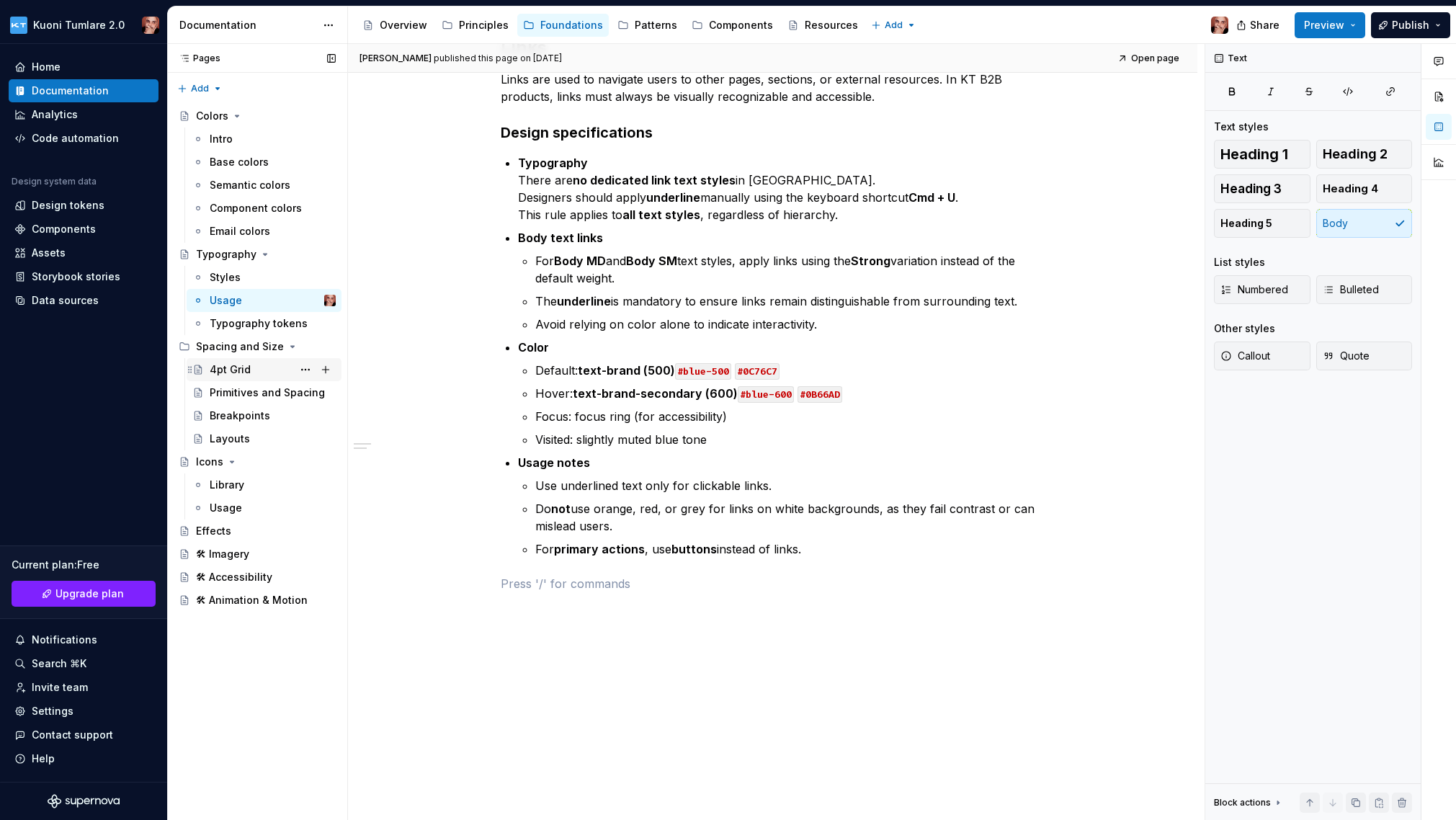
click at [236, 374] on div "4pt Grid" at bounding box center [229, 369] width 41 height 14
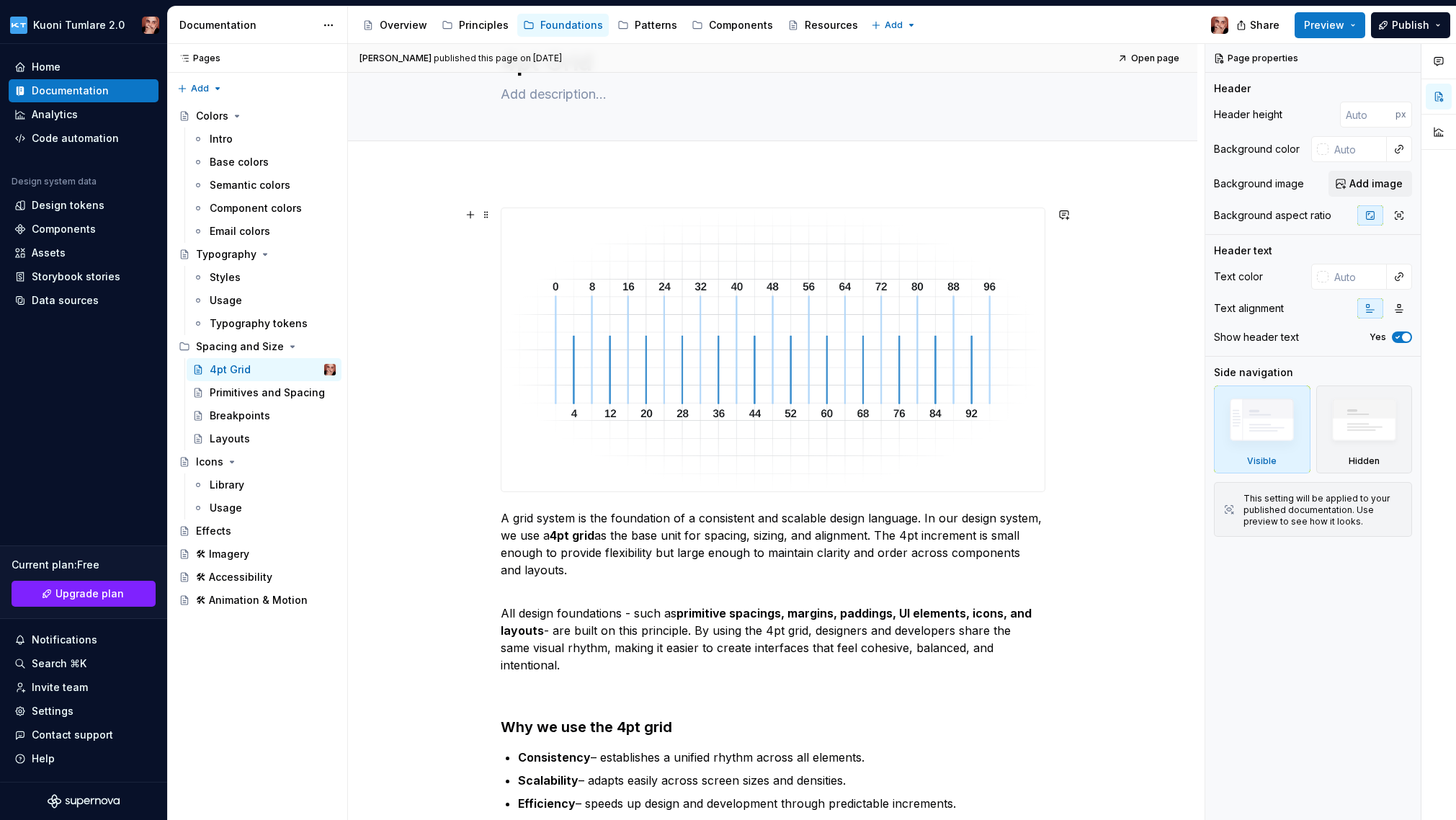
scroll to position [83, 0]
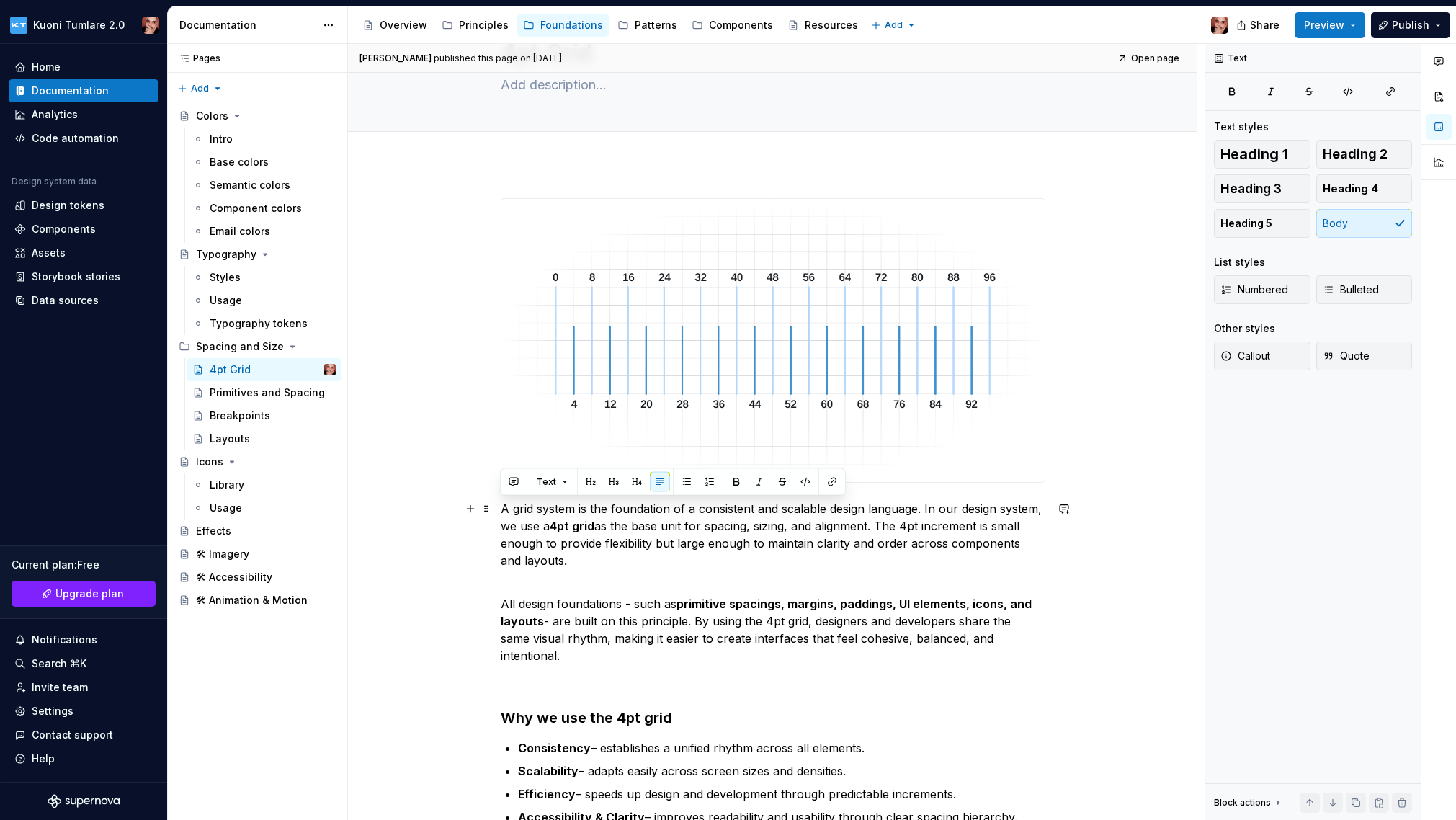
drag, startPoint x: 502, startPoint y: 509, endPoint x: 559, endPoint y: 563, distance: 78.5
click at [559, 563] on p "A grid system is the foundation of a consistent and scalable design language. I…" at bounding box center [773, 534] width 544 height 69
copy p "A grid system is the foundation of a consistent and scalable design language. I…"
click at [246, 422] on div "Breakpoints" at bounding box center [239, 415] width 60 height 14
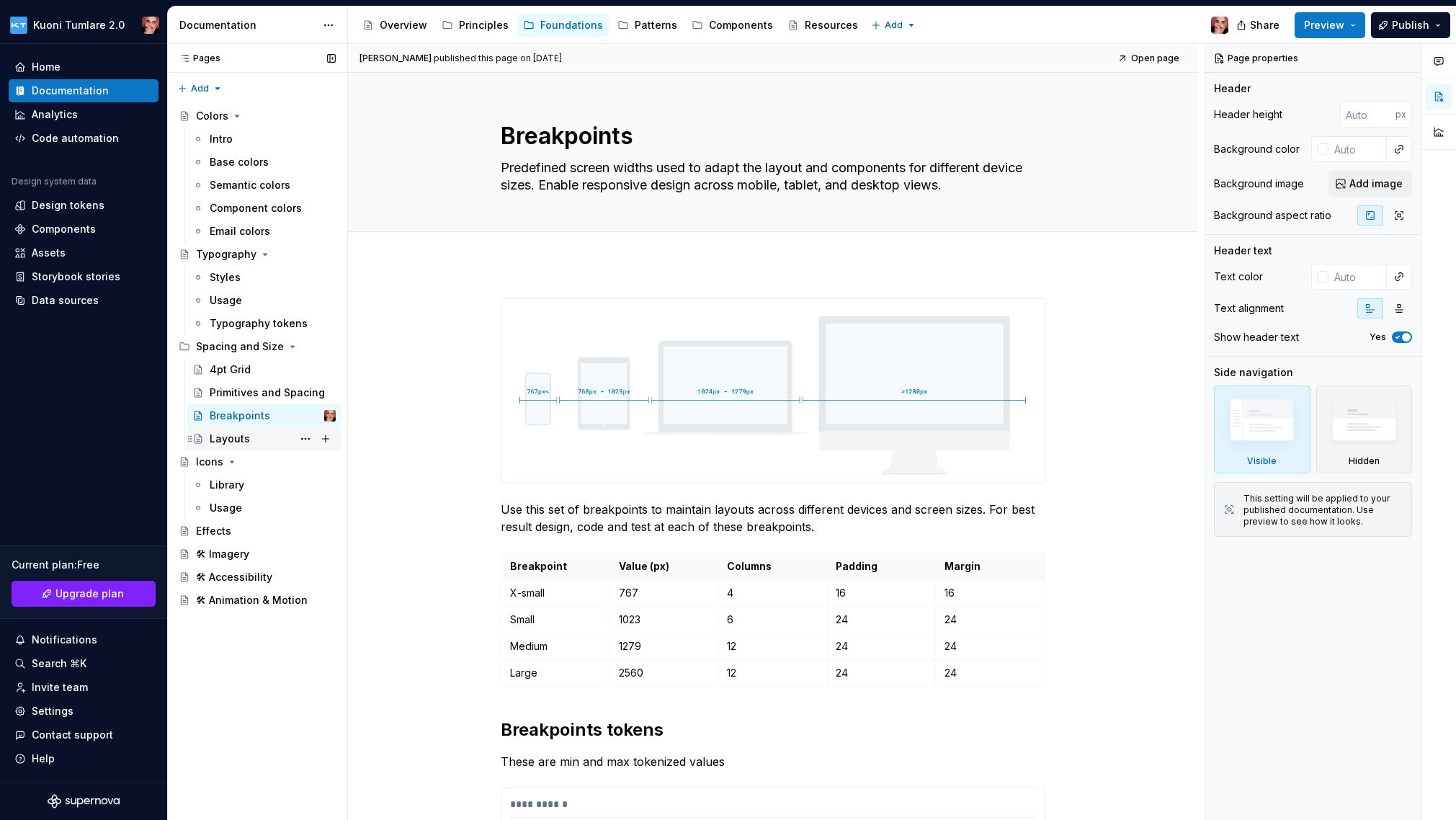
click at [237, 434] on div "Layouts" at bounding box center [229, 439] width 40 height 14
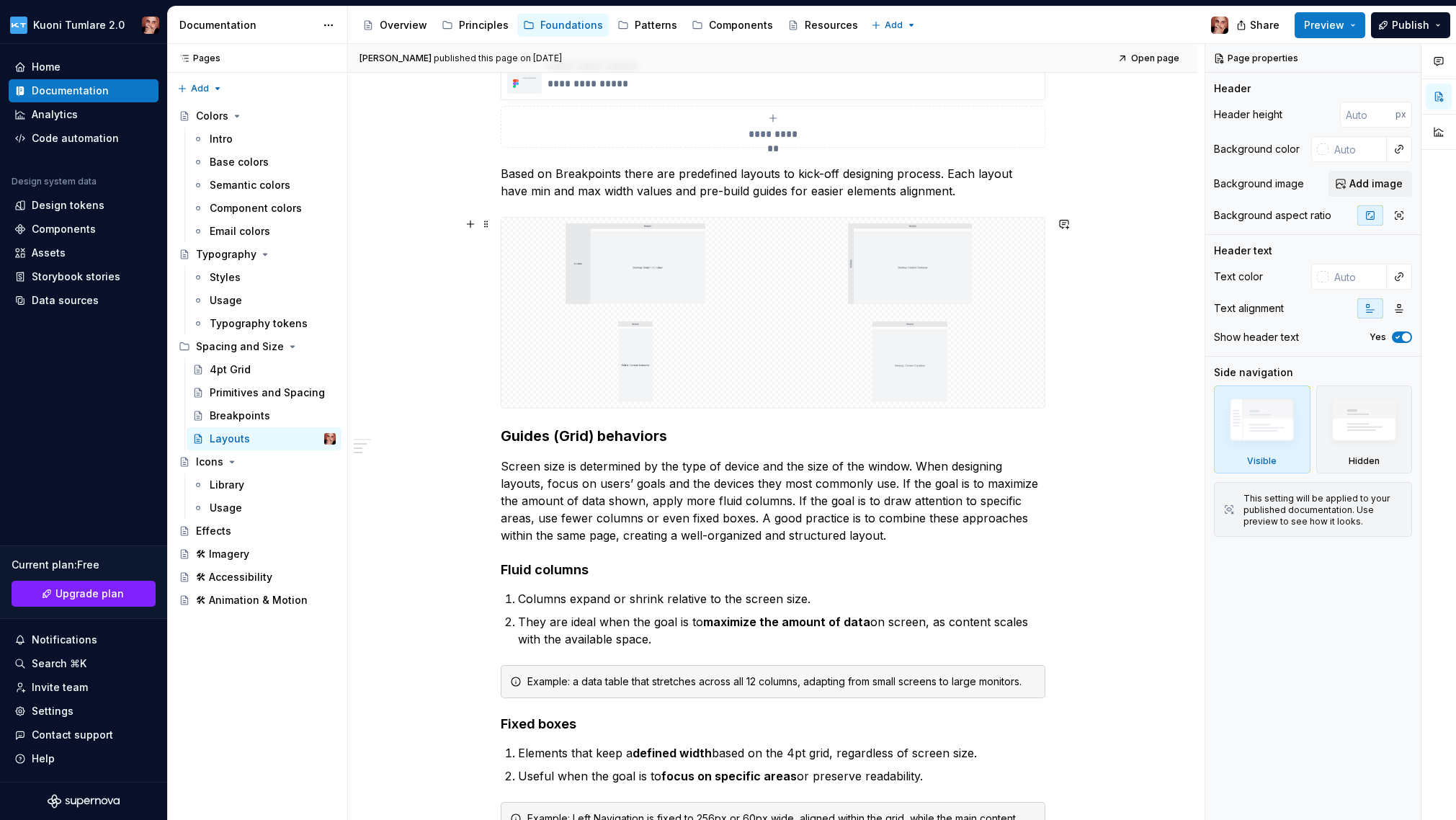
scroll to position [288, 0]
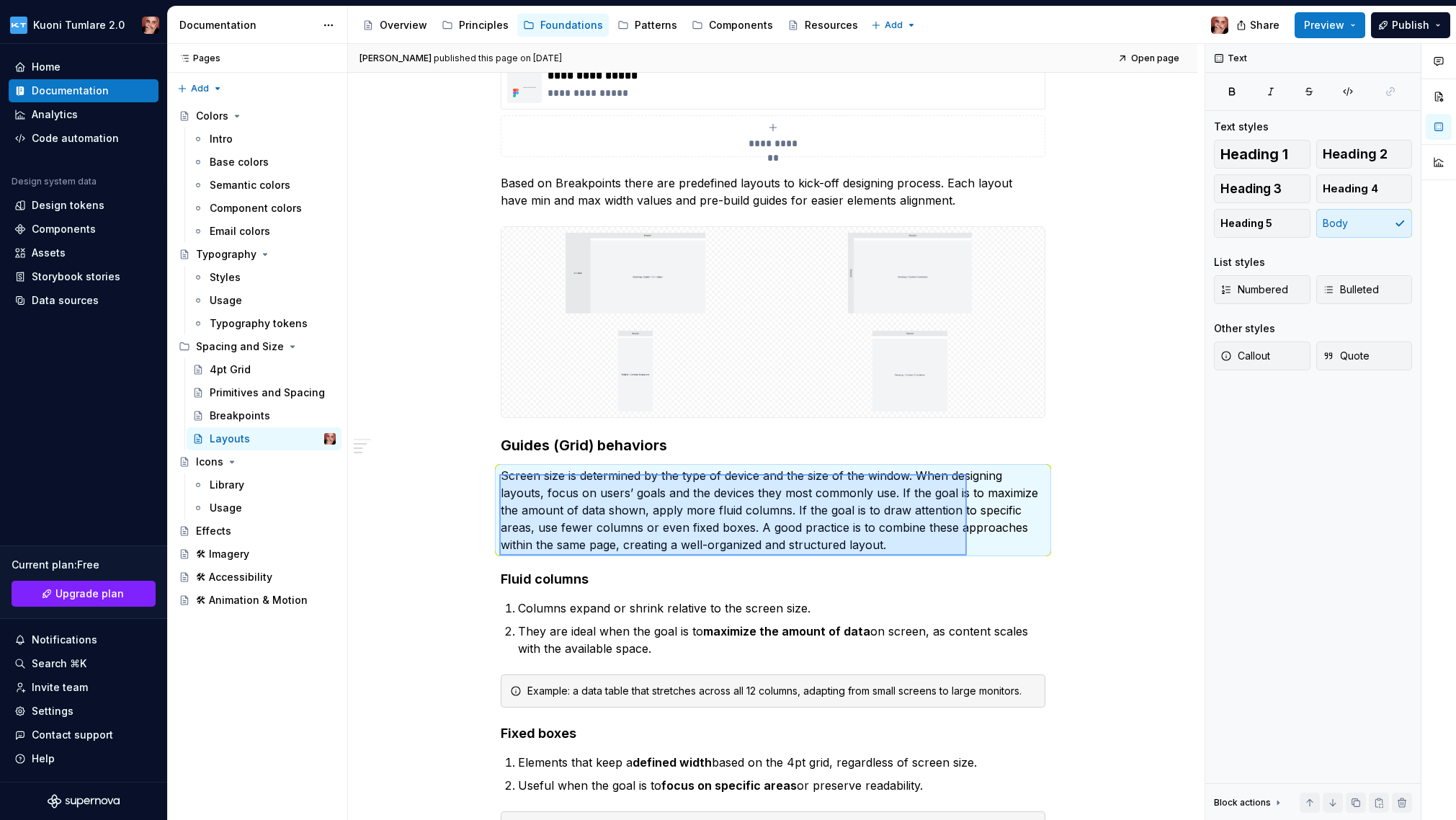
drag, startPoint x: 499, startPoint y: 474, endPoint x: 962, endPoint y: 553, distance: 469.7
click at [962, 553] on div "**********" at bounding box center [775, 432] width 856 height 776
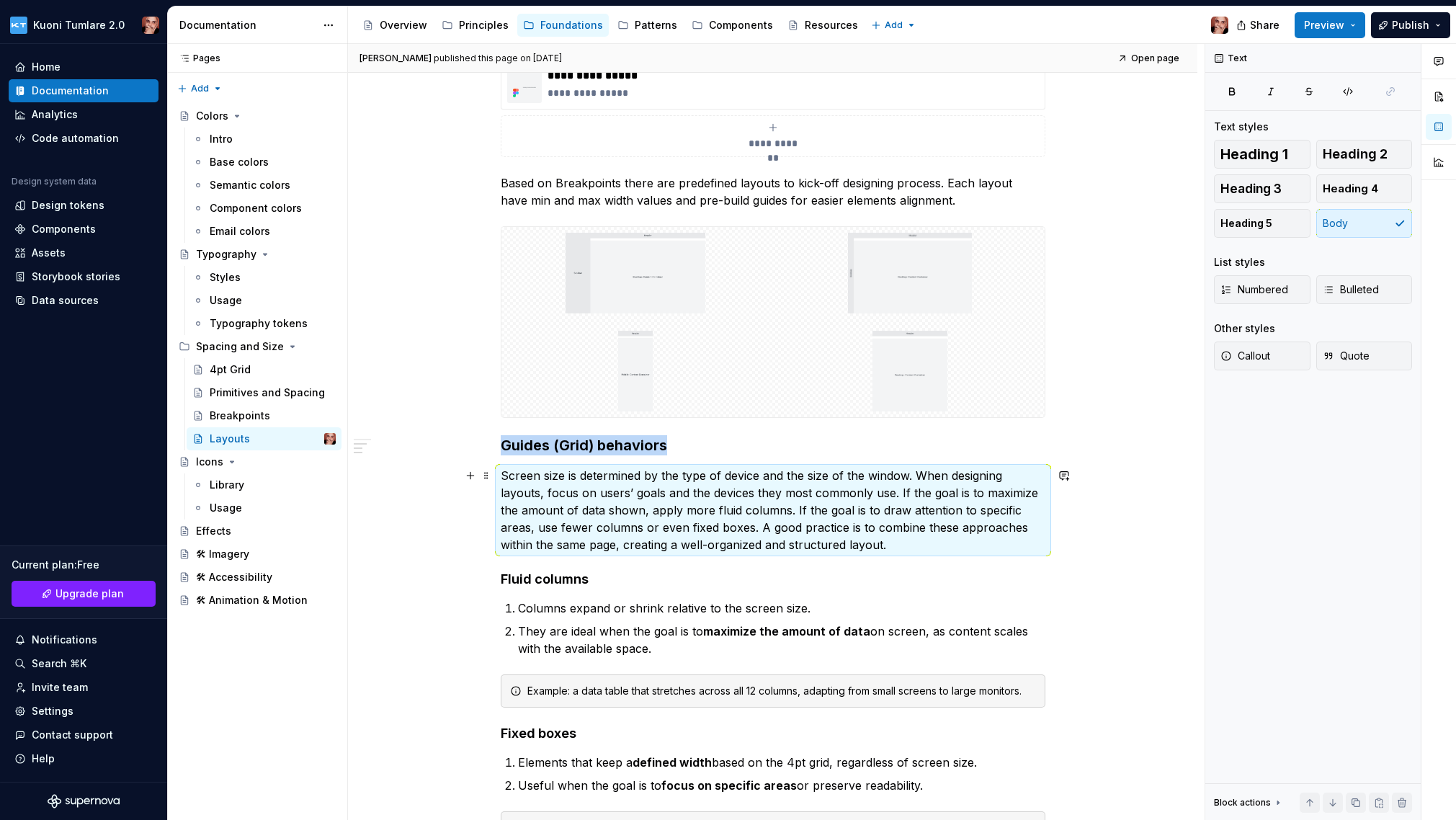
click at [785, 492] on p "Screen size is determined by the type of device and the size of the window. Whe…" at bounding box center [773, 510] width 544 height 87
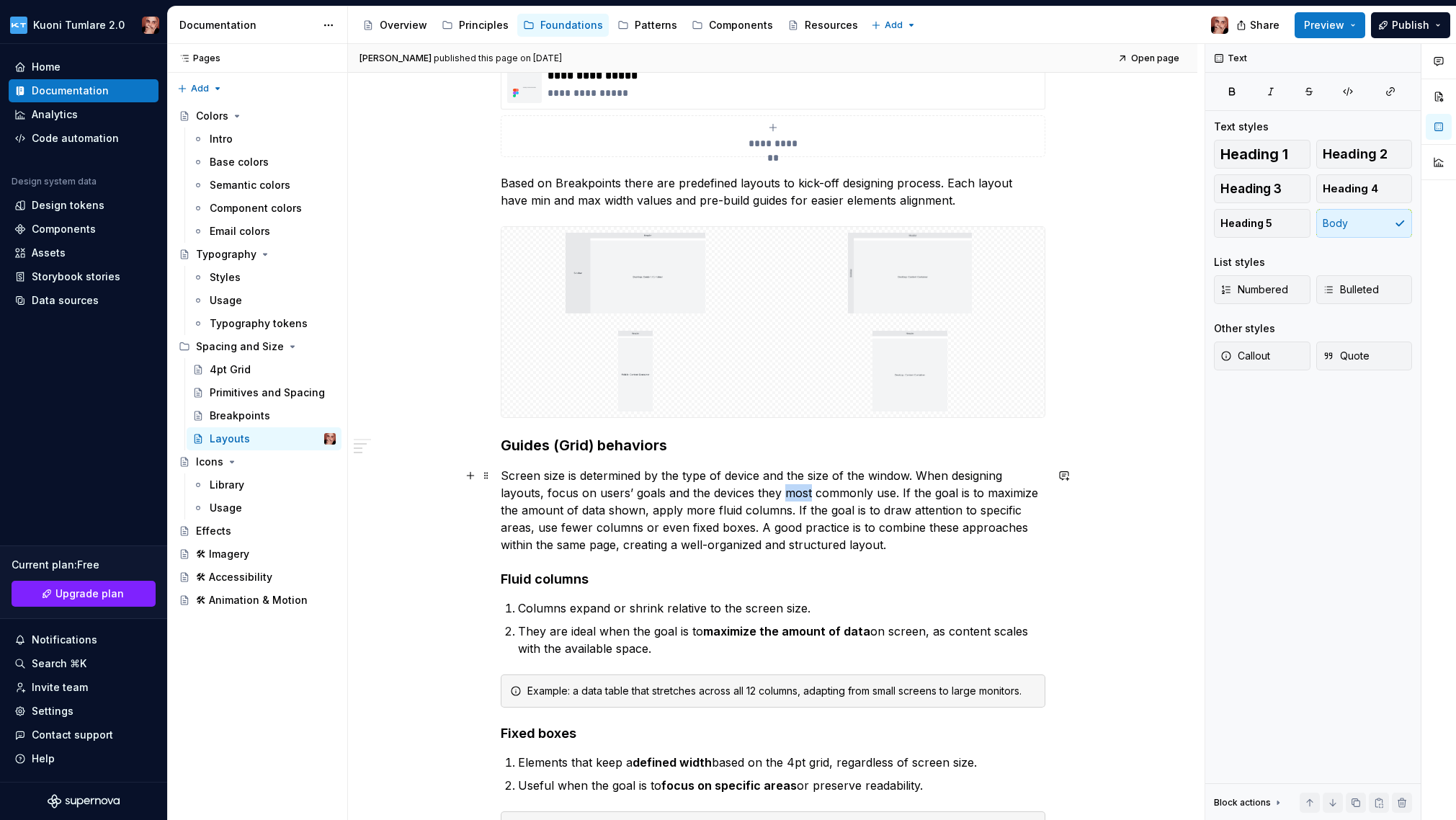
click at [785, 492] on p "Screen size is determined by the type of device and the size of the window. Whe…" at bounding box center [773, 510] width 544 height 87
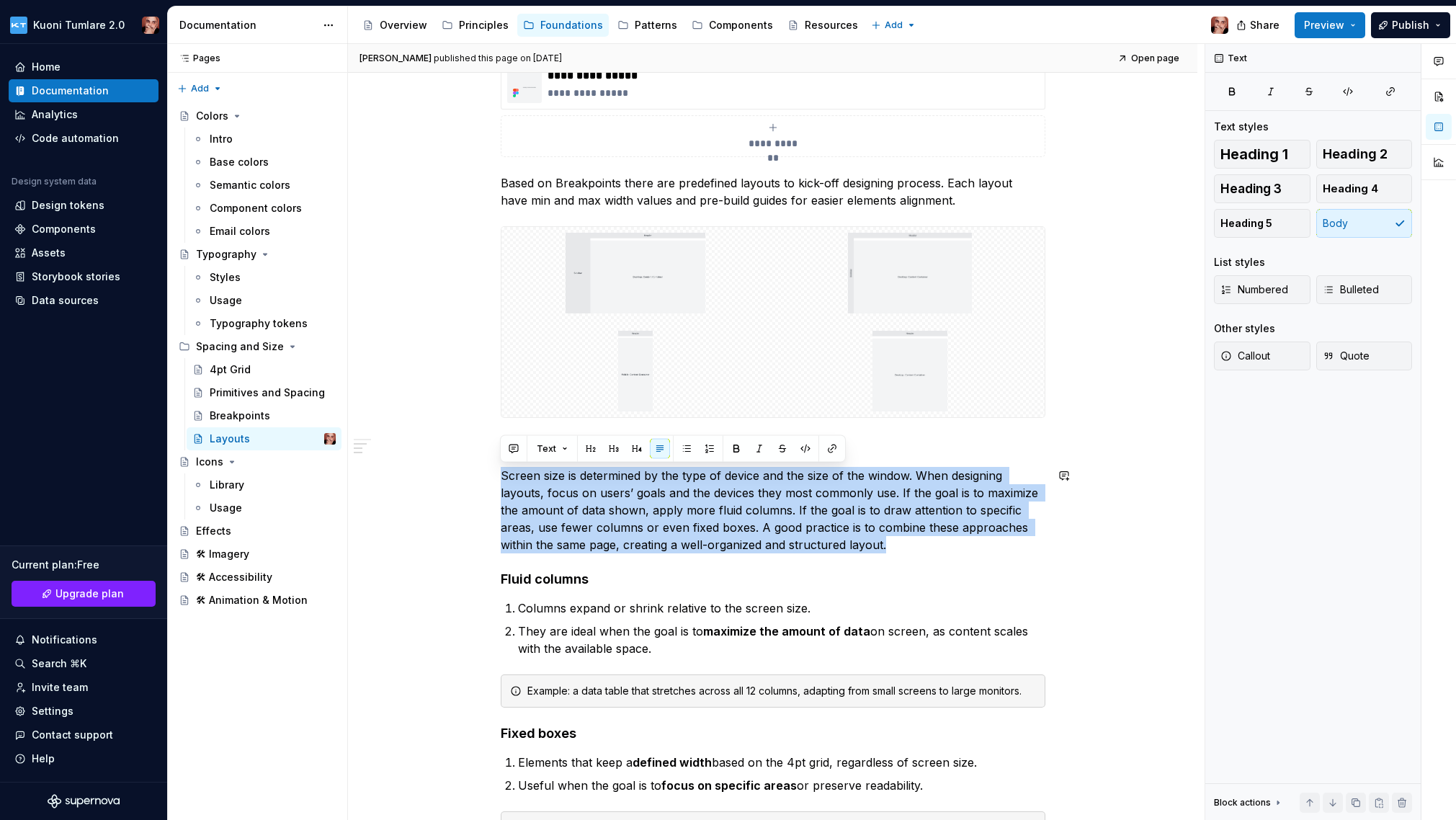
copy p "Screen size is determined by the type of device and the size of the window. Whe…"
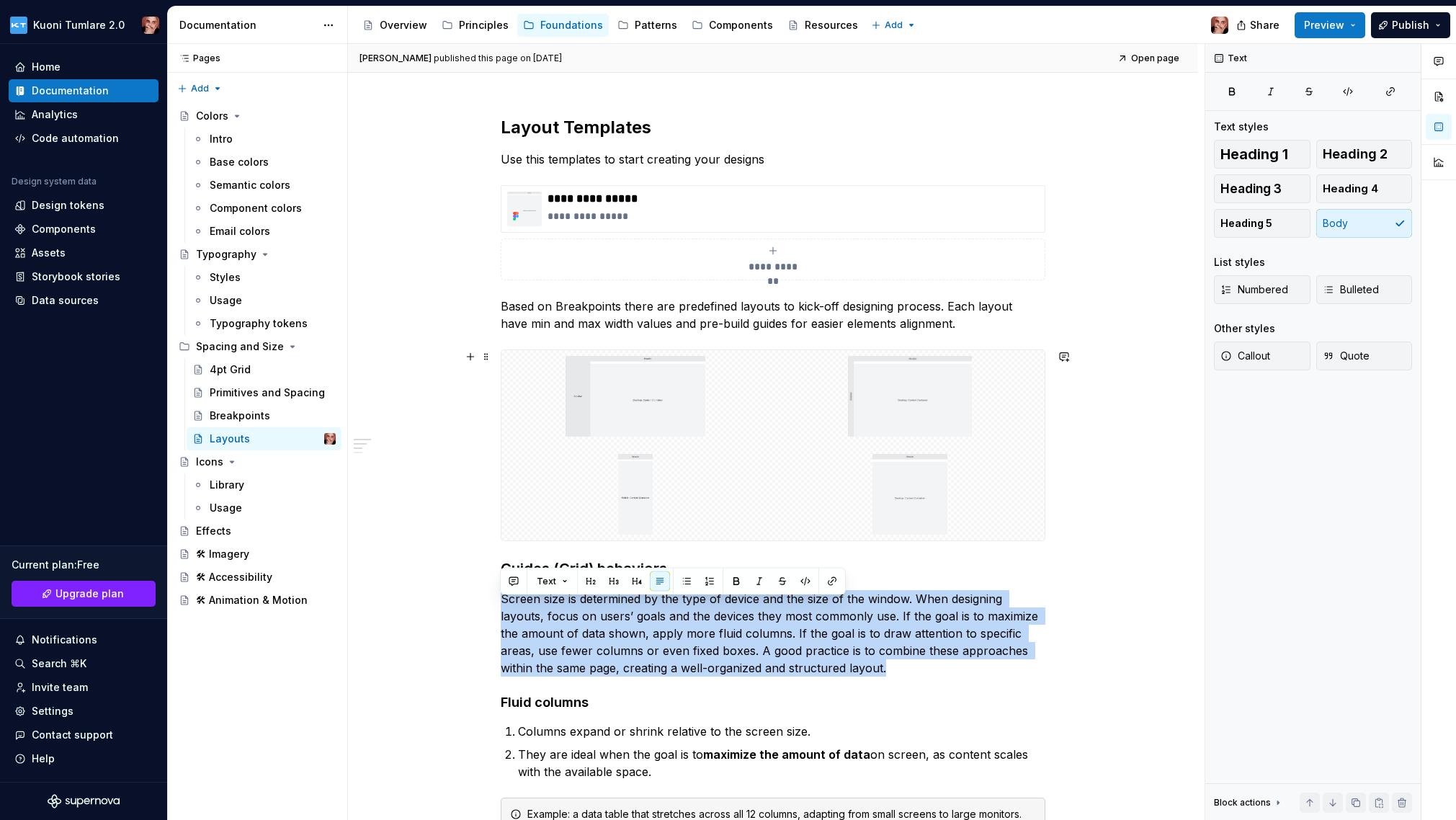
scroll to position [155, 0]
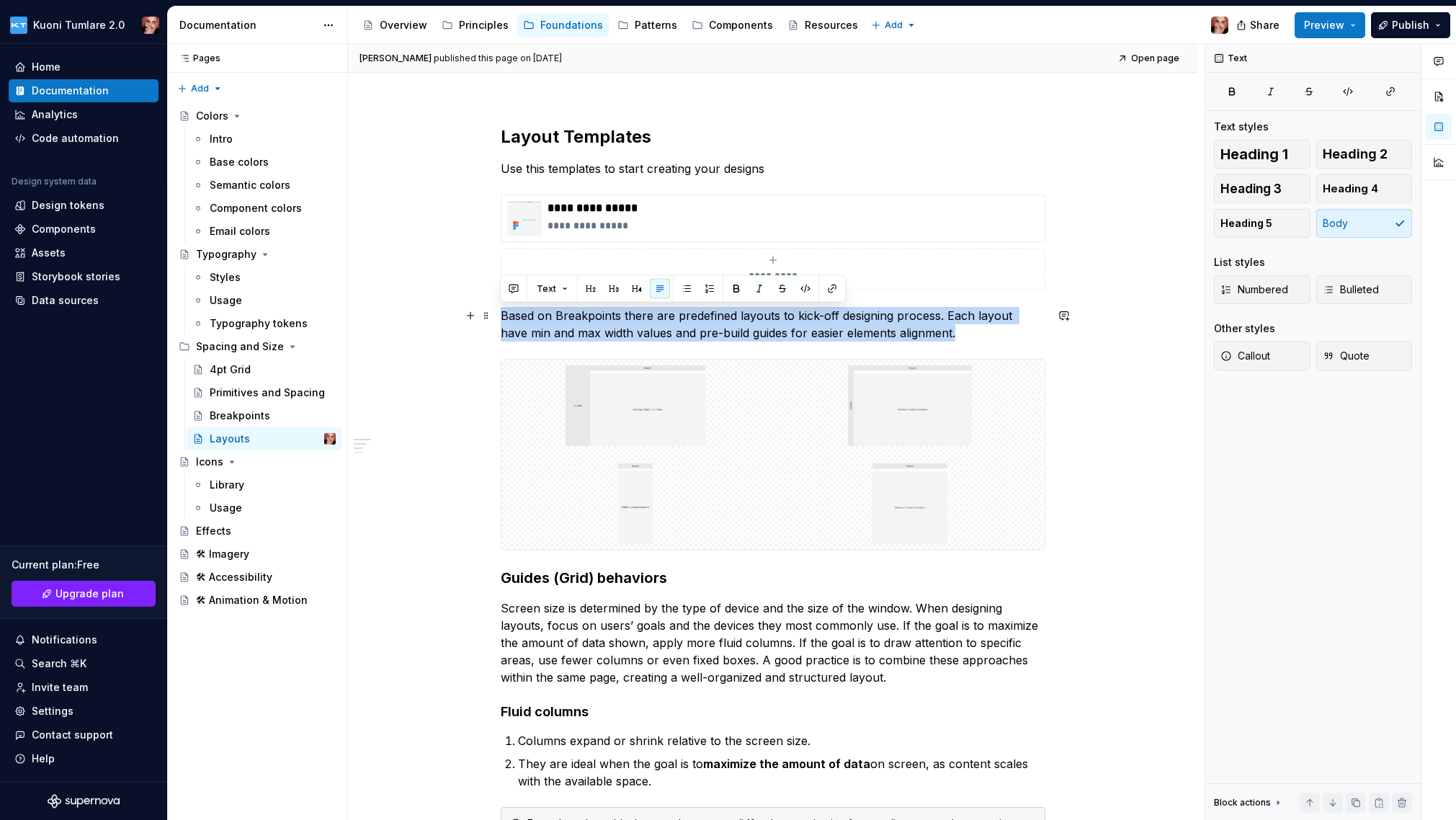
drag, startPoint x: 502, startPoint y: 313, endPoint x: 940, endPoint y: 329, distance: 438.3
click at [940, 329] on p "Based on Breakpoints there are predefined layouts to kick-off designing process…" at bounding box center [773, 323] width 544 height 34
copy p "Based on Breakpoints there are predefined layouts to kick-off designing process…"
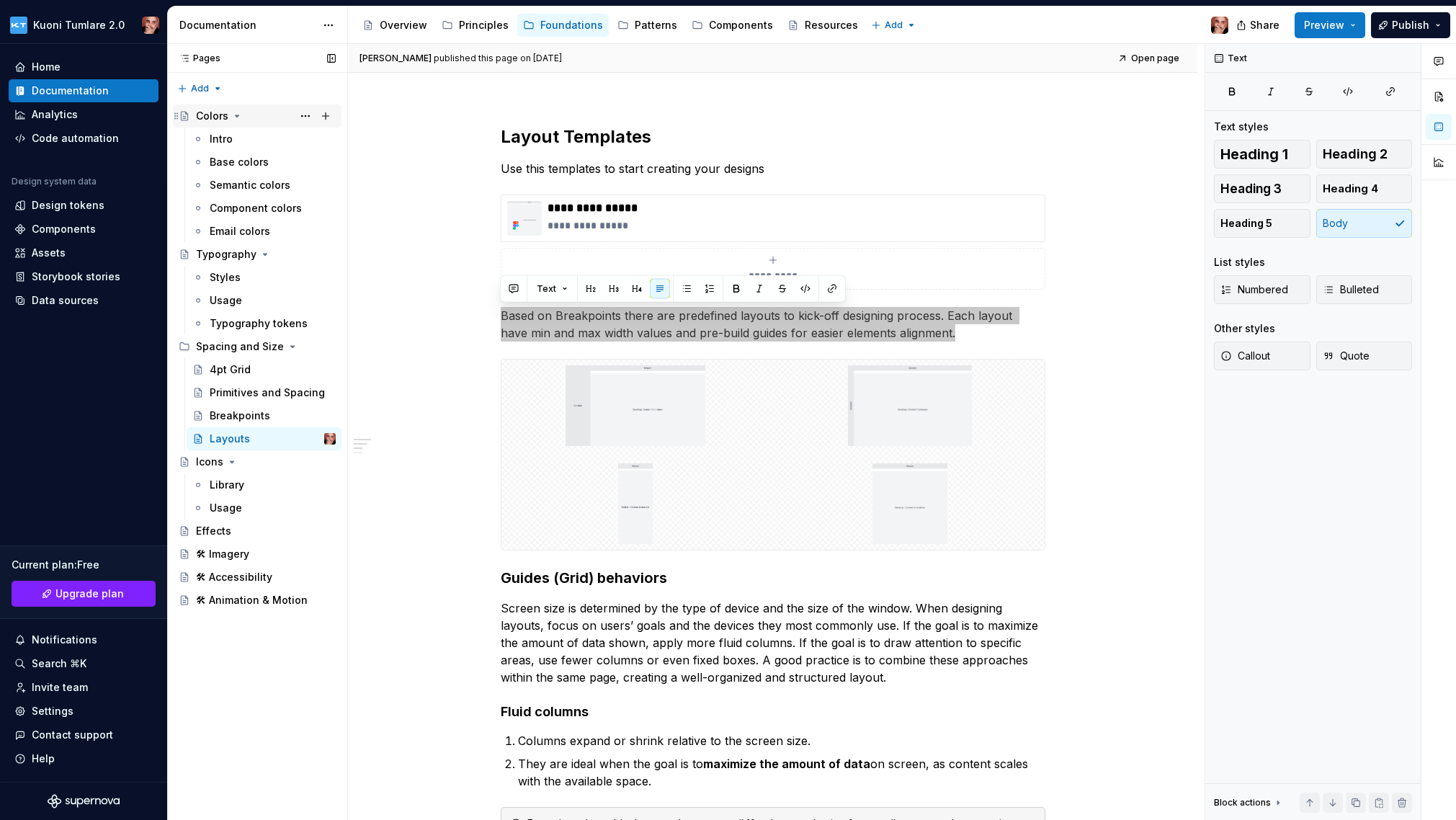
type textarea "*"
